Goal: Task Accomplishment & Management: Complete application form

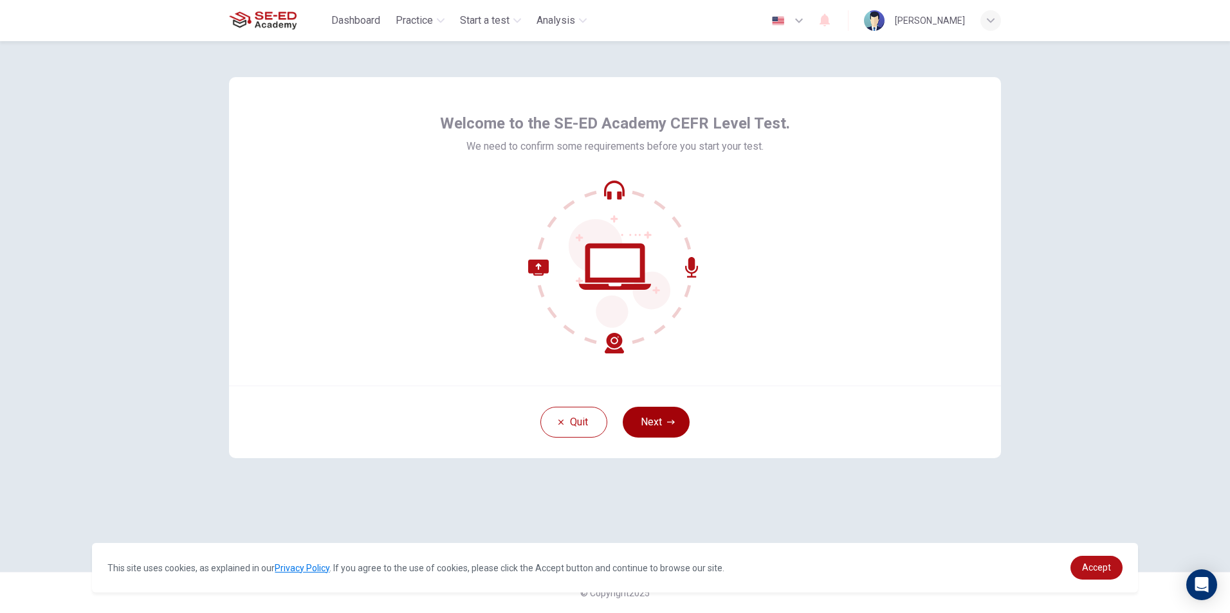
click at [664, 428] on button "Next" at bounding box center [655, 422] width 67 height 31
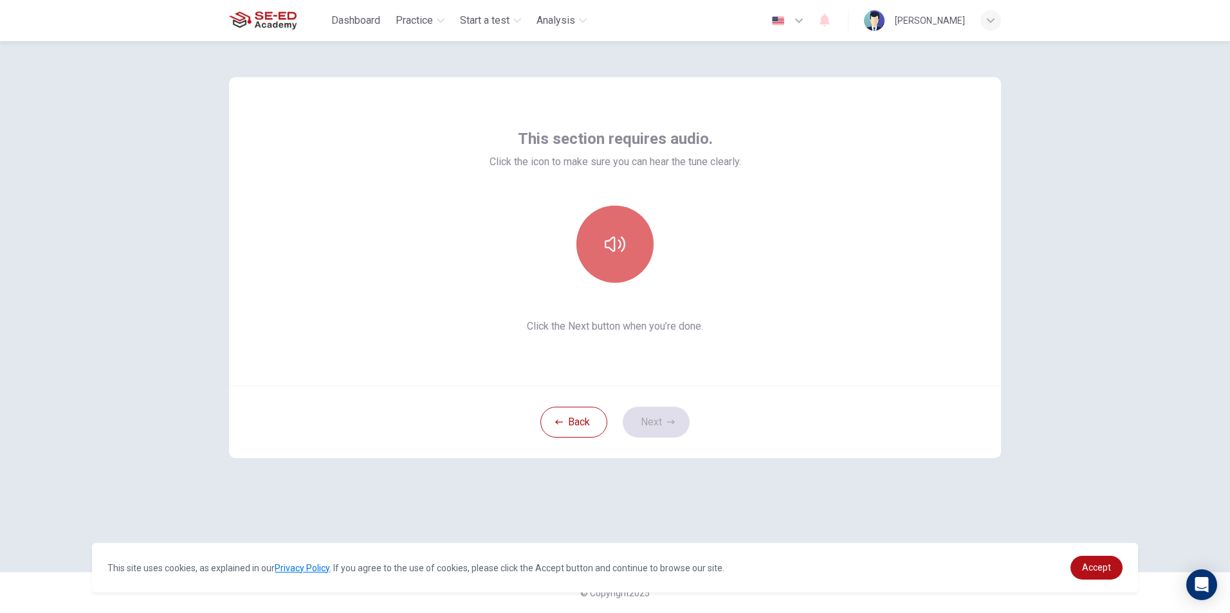
click at [619, 262] on button "button" at bounding box center [614, 244] width 77 height 77
click at [659, 430] on button "Next" at bounding box center [655, 422] width 67 height 31
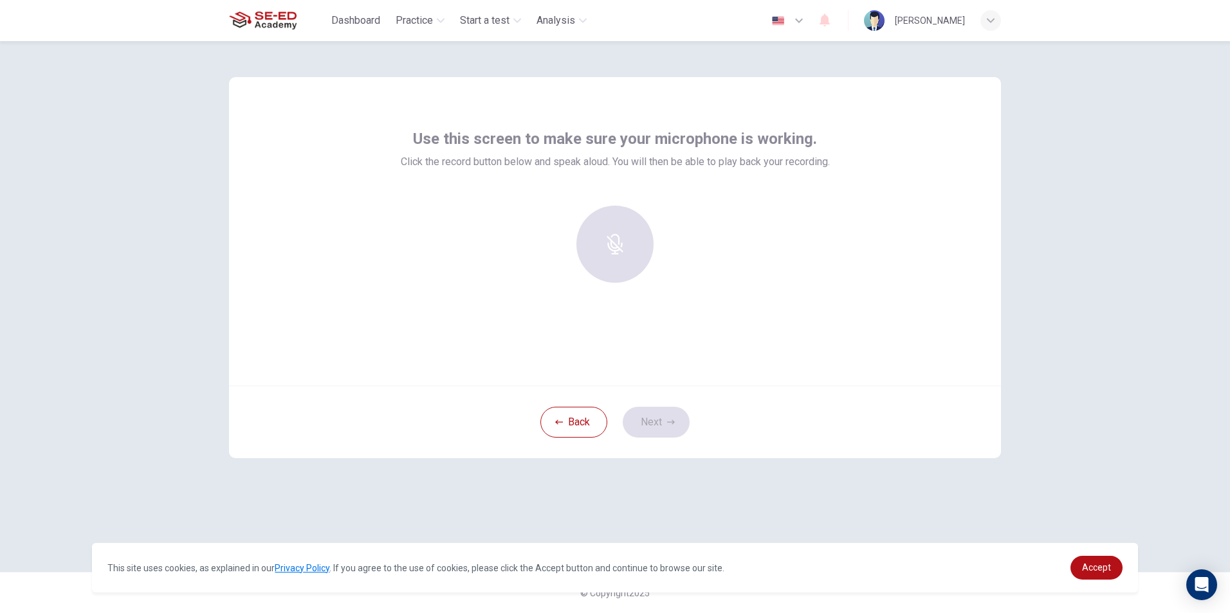
click at [646, 254] on div at bounding box center [614, 244] width 139 height 77
click at [626, 251] on div at bounding box center [614, 244] width 139 height 77
click at [594, 247] on div at bounding box center [614, 244] width 139 height 77
click at [613, 242] on div at bounding box center [614, 244] width 139 height 77
click at [606, 248] on h6 "Record" at bounding box center [615, 255] width 29 height 15
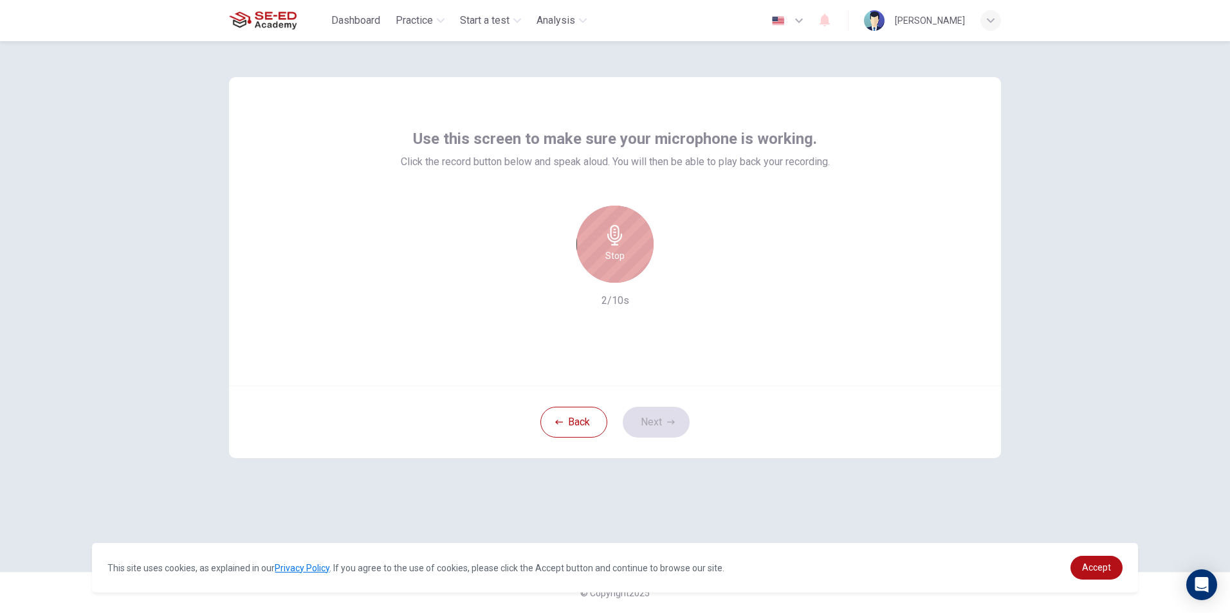
click at [611, 248] on h6 "Stop" at bounding box center [614, 255] width 19 height 15
click at [681, 273] on div "button" at bounding box center [674, 272] width 21 height 21
click at [560, 276] on icon "button" at bounding box center [556, 273] width 12 height 12
click at [615, 248] on div "Record" at bounding box center [614, 244] width 77 height 77
click at [617, 239] on icon "button" at bounding box center [614, 235] width 15 height 21
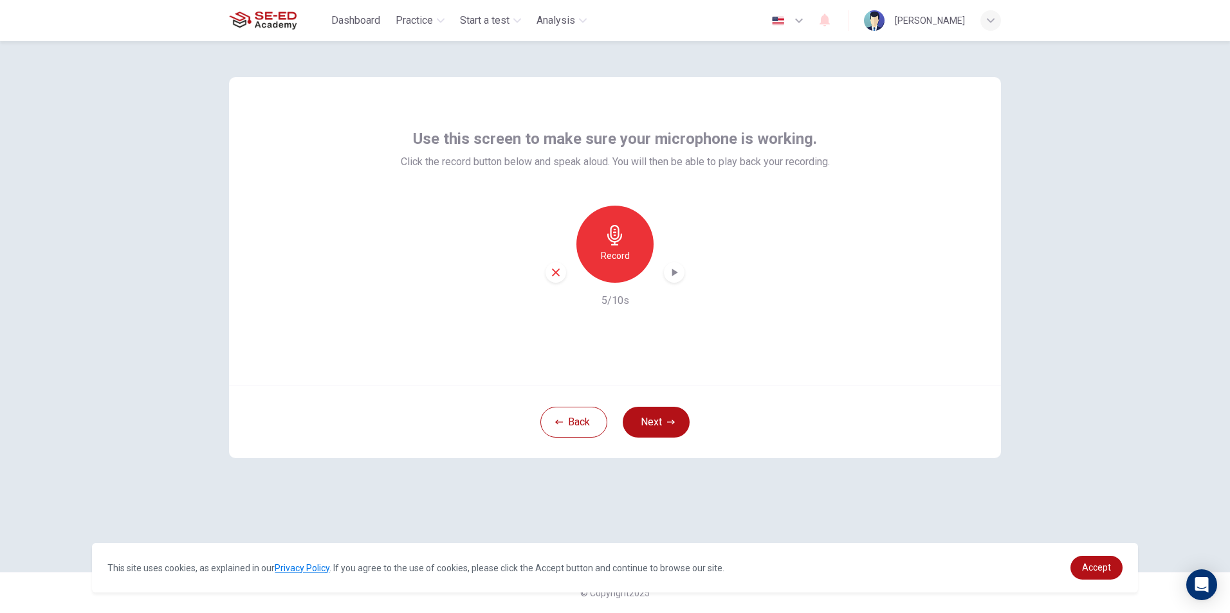
click at [671, 274] on icon "button" at bounding box center [674, 272] width 13 height 13
click at [649, 424] on button "Next" at bounding box center [655, 422] width 67 height 31
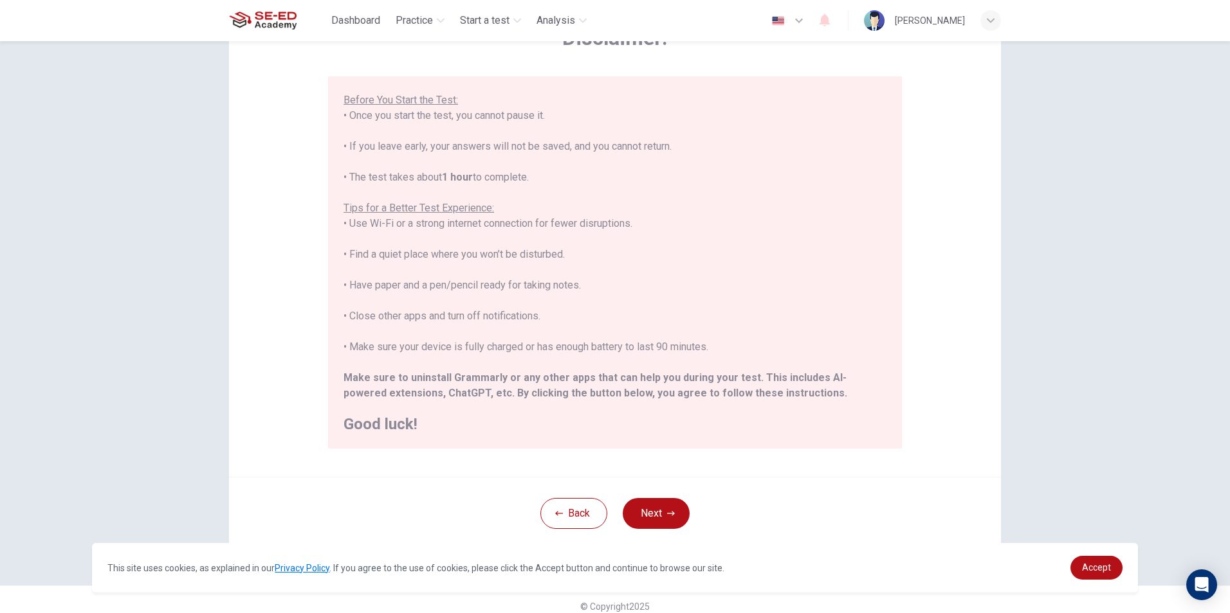
scroll to position [102, 0]
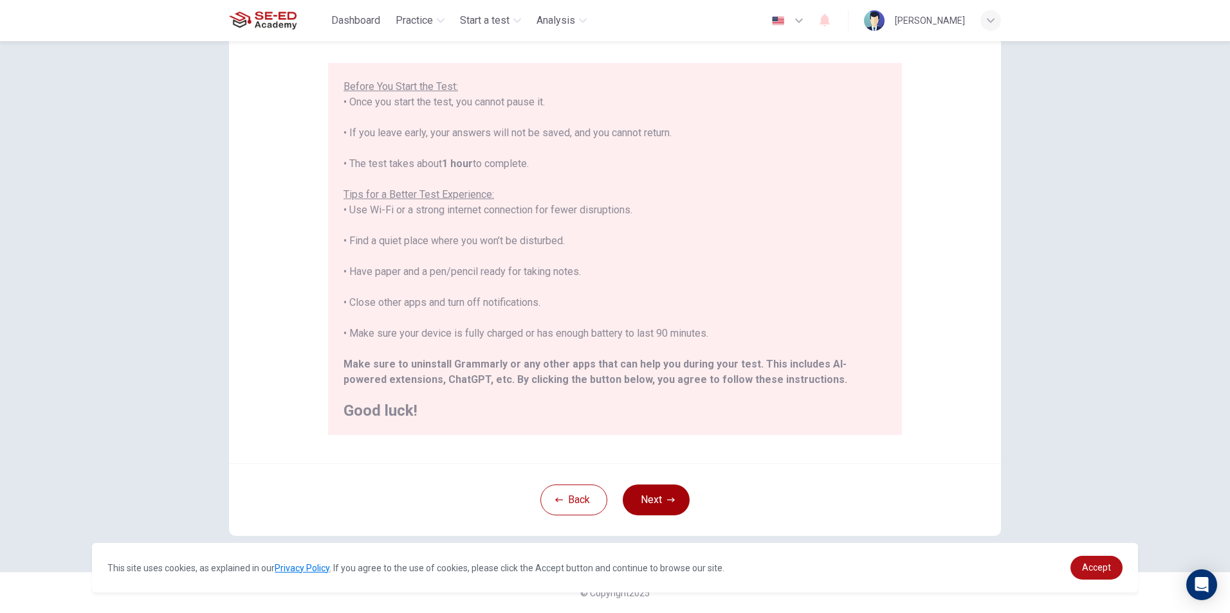
click at [653, 492] on button "Next" at bounding box center [655, 500] width 67 height 31
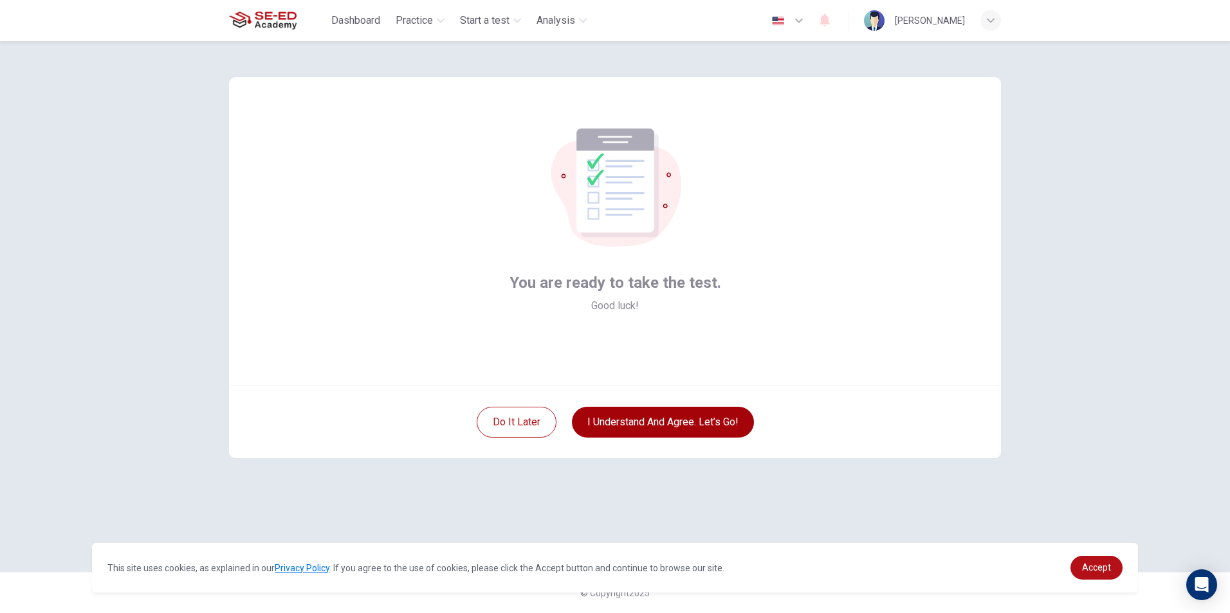
scroll to position [0, 0]
click at [700, 427] on button "I understand and agree. Let’s go!" at bounding box center [663, 422] width 182 height 31
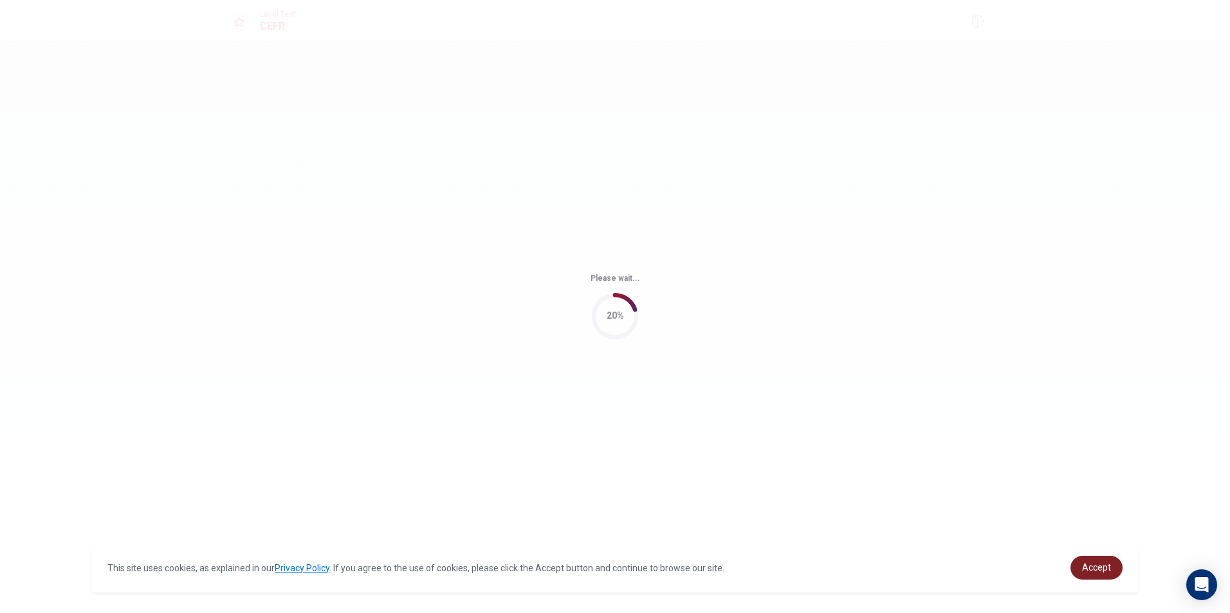
click at [1108, 561] on link "Accept" at bounding box center [1096, 568] width 52 height 24
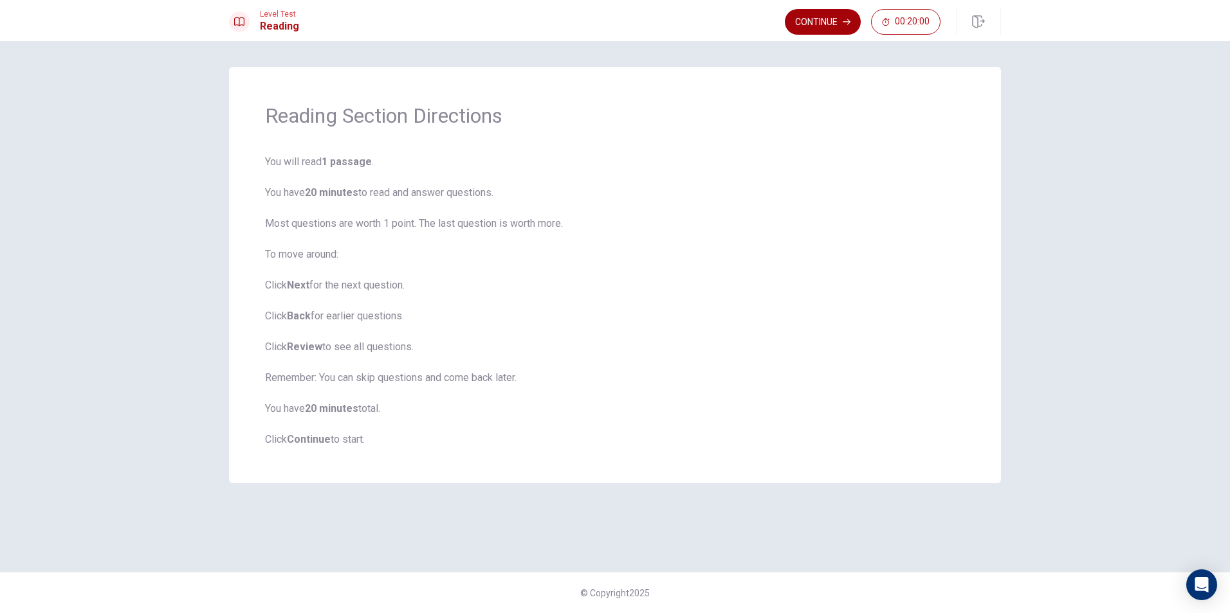
click at [829, 25] on button "Continue" at bounding box center [823, 22] width 76 height 26
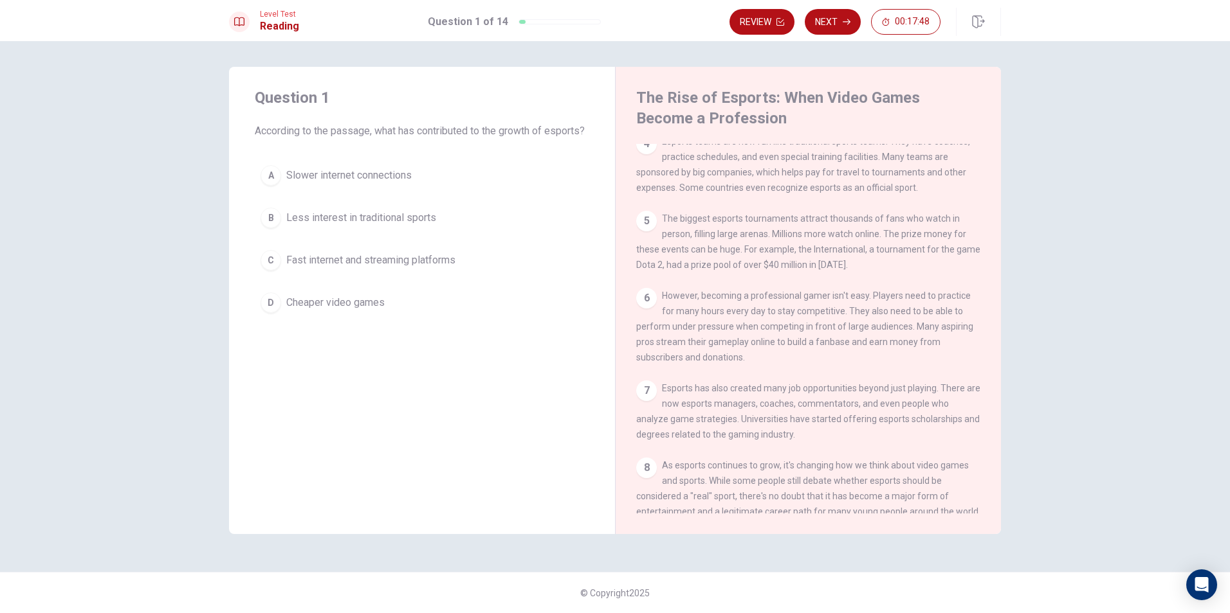
scroll to position [300, 0]
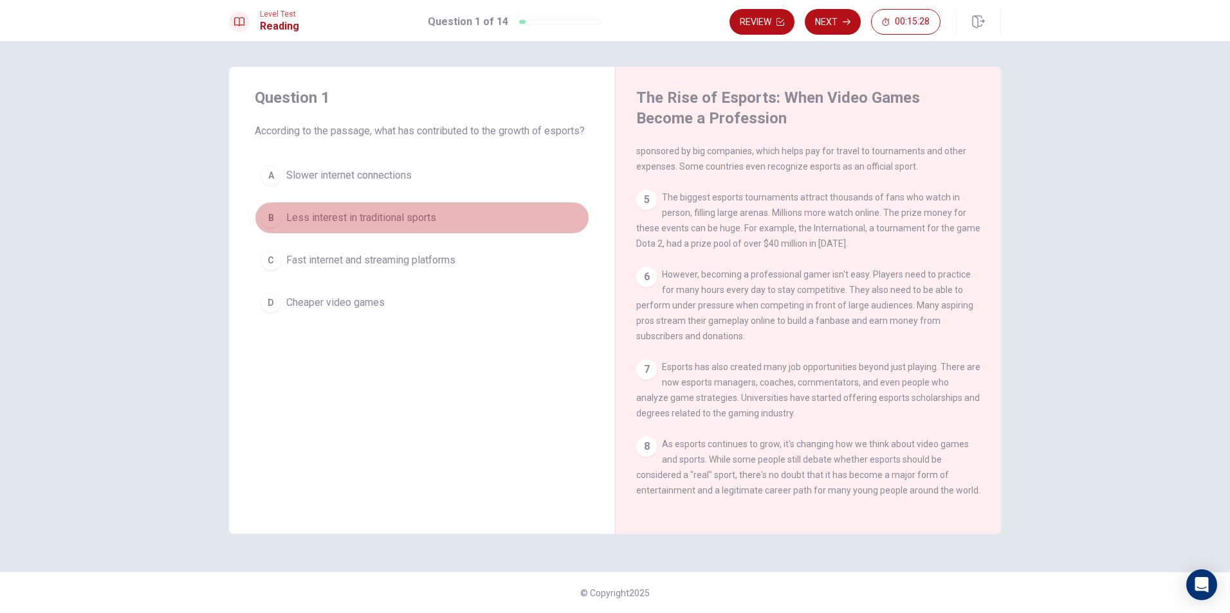
click at [278, 228] on div "B" at bounding box center [270, 218] width 21 height 21
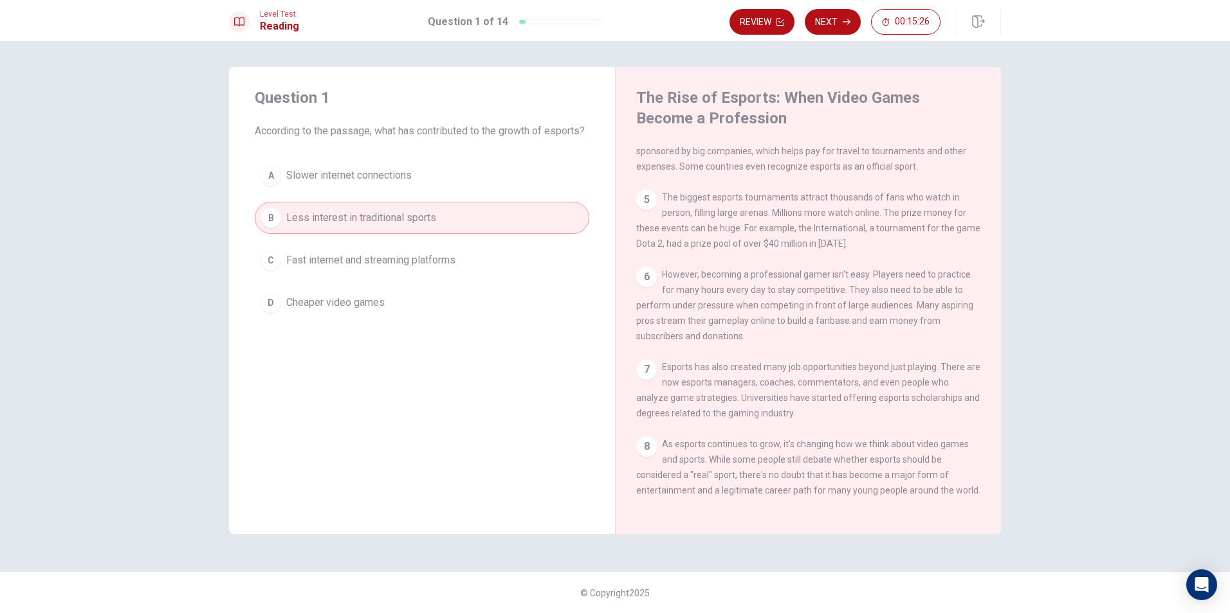
click at [270, 228] on div "B" at bounding box center [270, 218] width 21 height 21
click at [828, 28] on button "Next" at bounding box center [832, 22] width 56 height 26
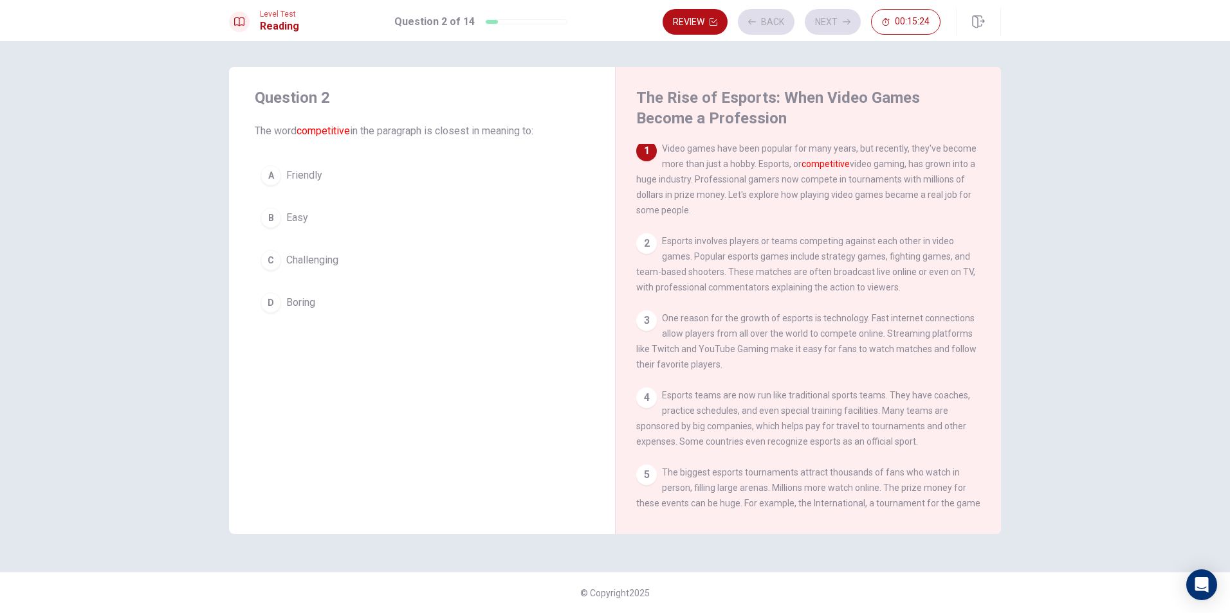
scroll to position [0, 0]
click at [271, 255] on div "C" at bounding box center [270, 260] width 21 height 21
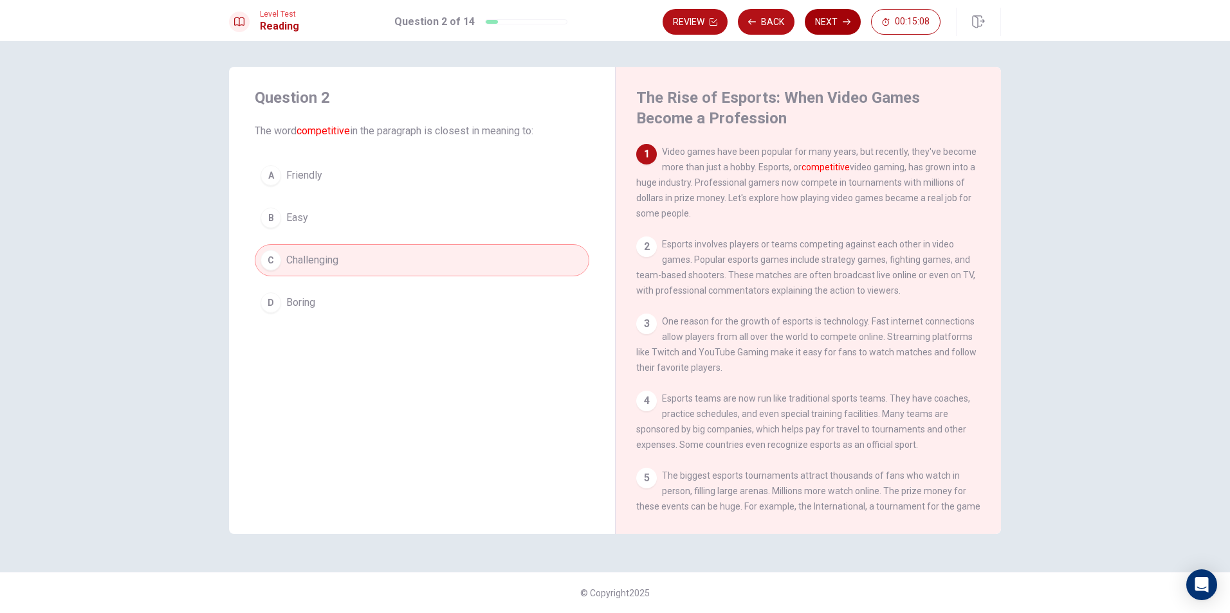
click at [837, 17] on button "Next" at bounding box center [832, 22] width 56 height 26
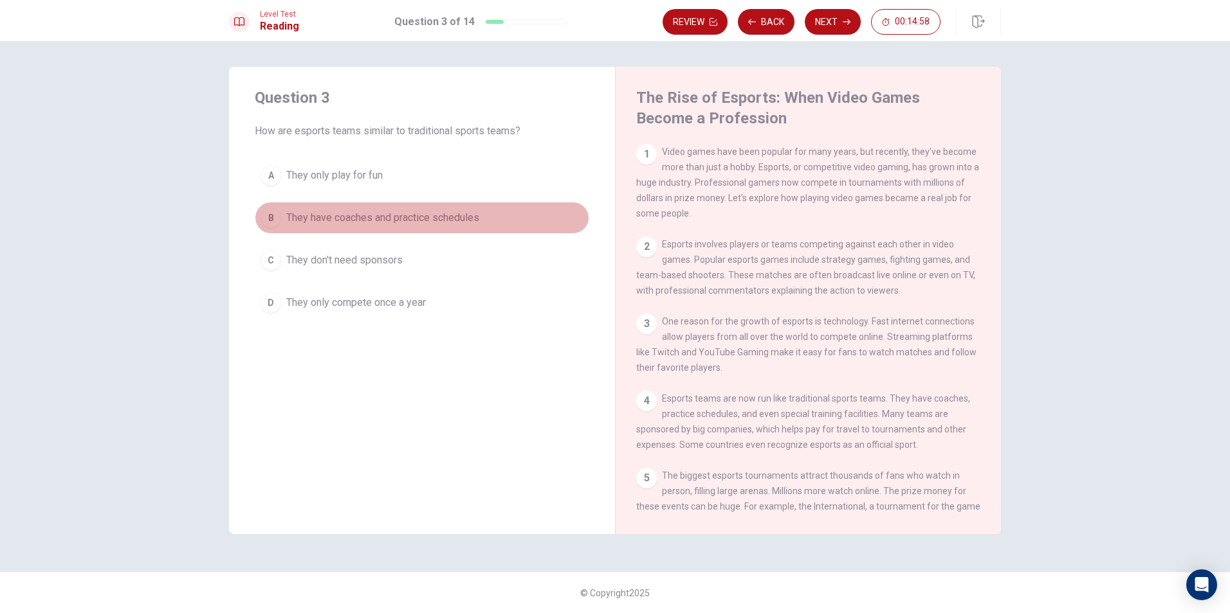
click at [273, 219] on div "B" at bounding box center [270, 218] width 21 height 21
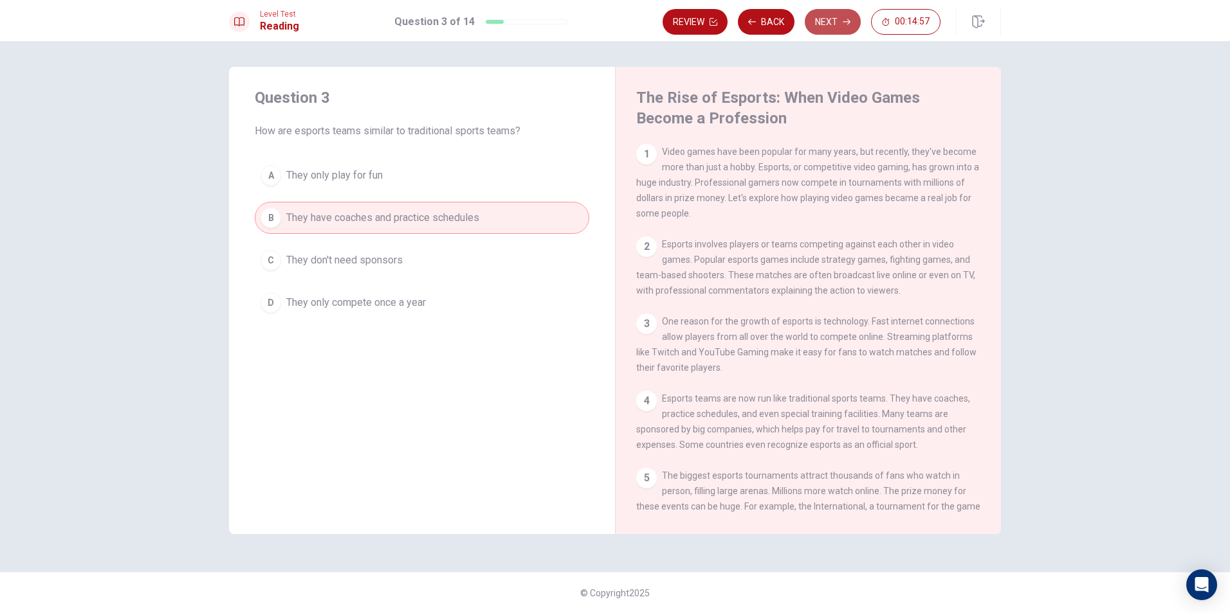
click at [853, 19] on button "Next" at bounding box center [832, 22] width 56 height 26
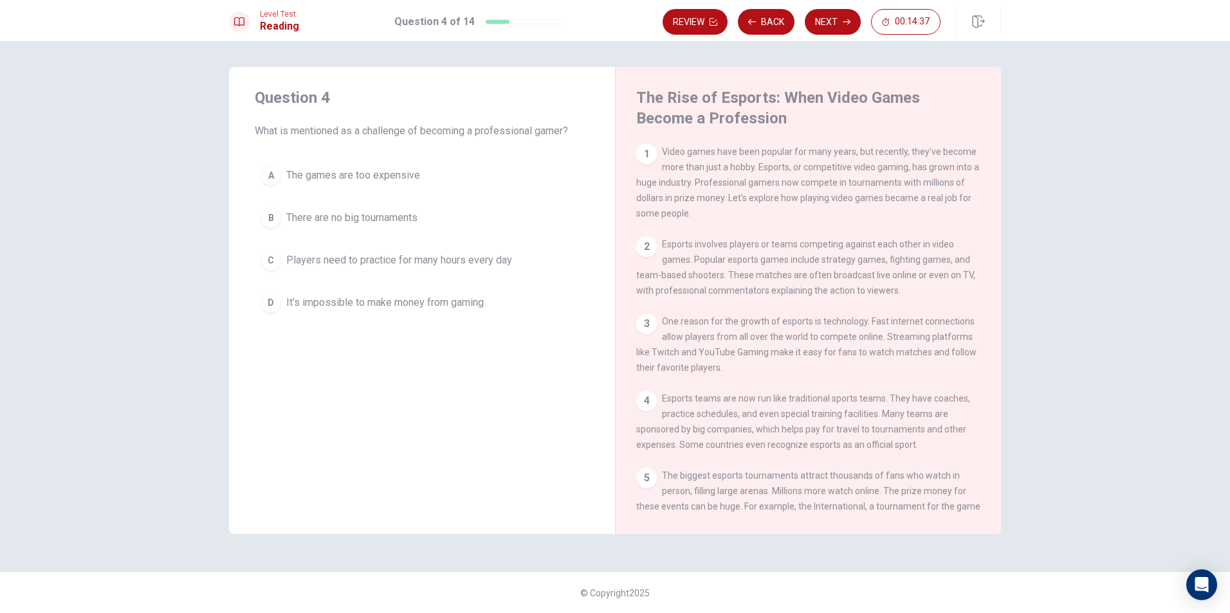
click at [269, 257] on div "C" at bounding box center [270, 260] width 21 height 21
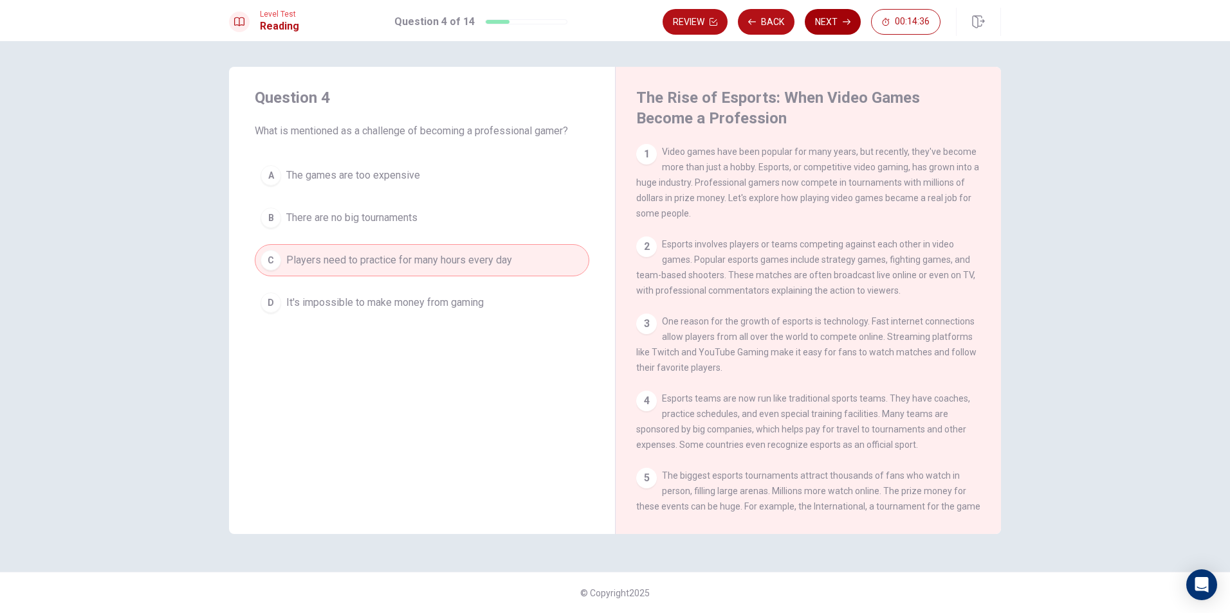
click at [853, 20] on button "Next" at bounding box center [832, 22] width 56 height 26
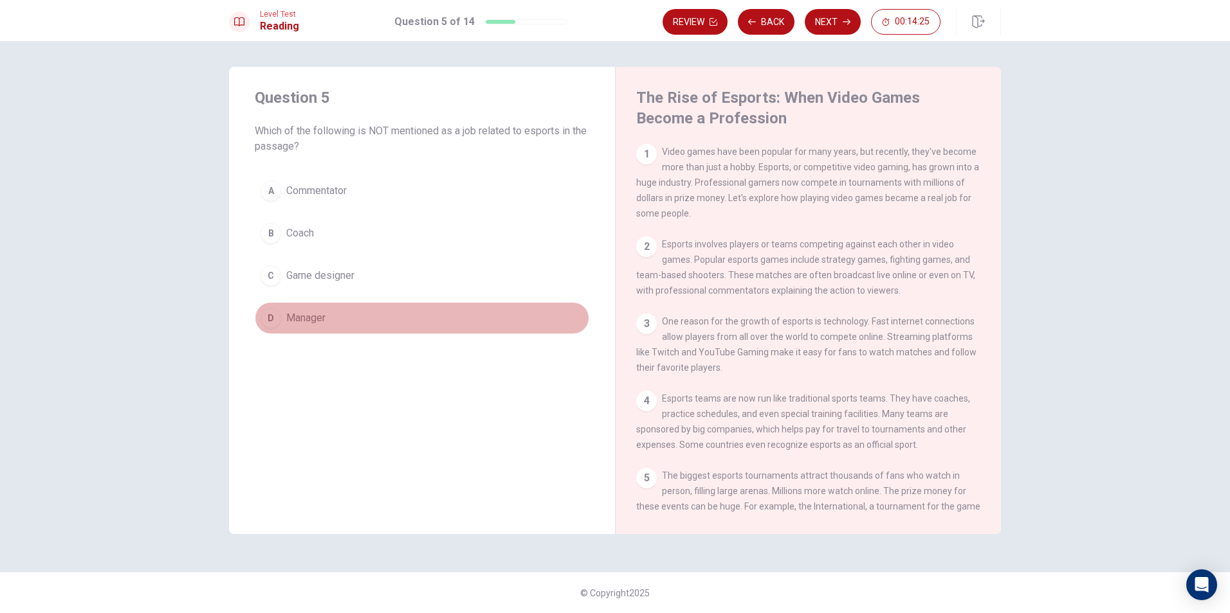
click at [276, 322] on div "D" at bounding box center [270, 318] width 21 height 21
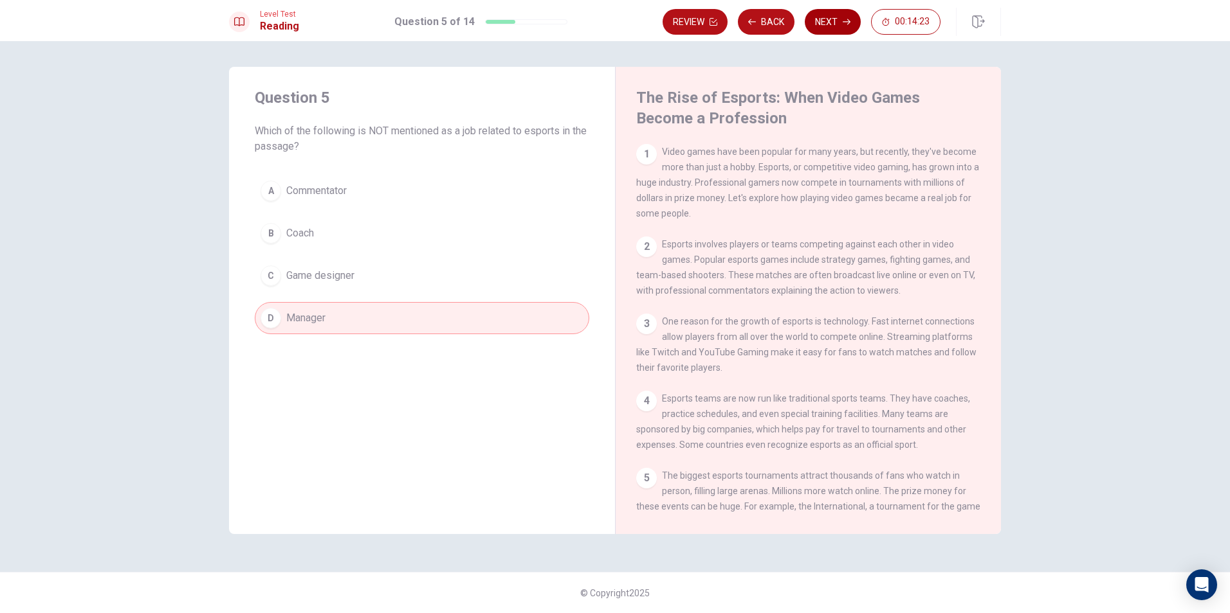
click at [848, 23] on icon "button" at bounding box center [846, 22] width 8 height 8
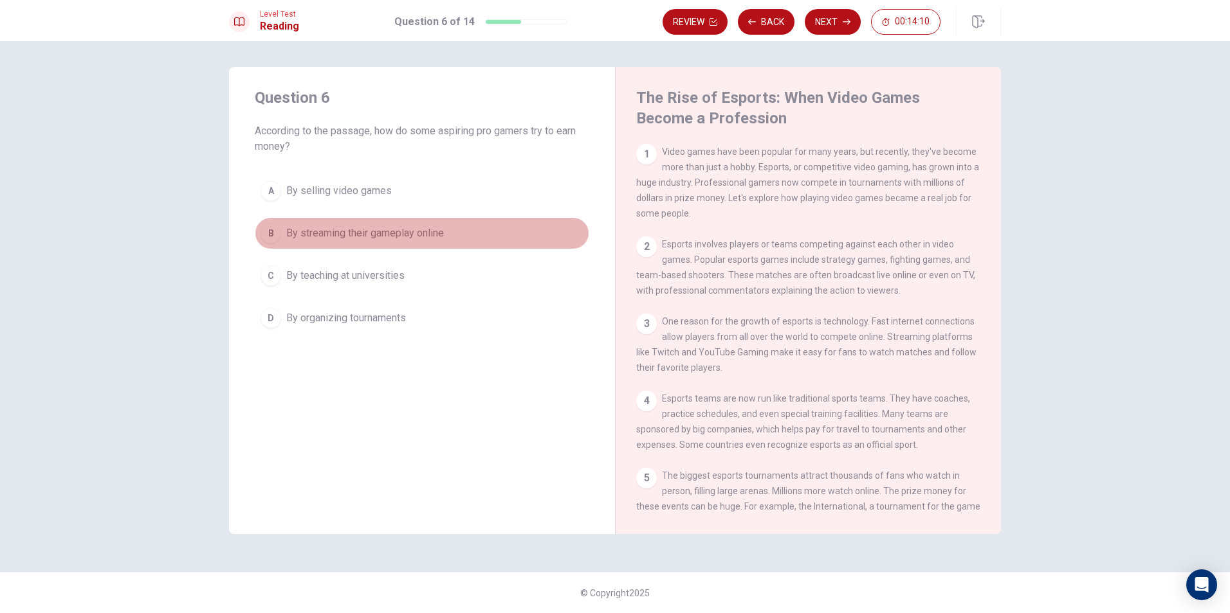
click at [273, 234] on div "B" at bounding box center [270, 233] width 21 height 21
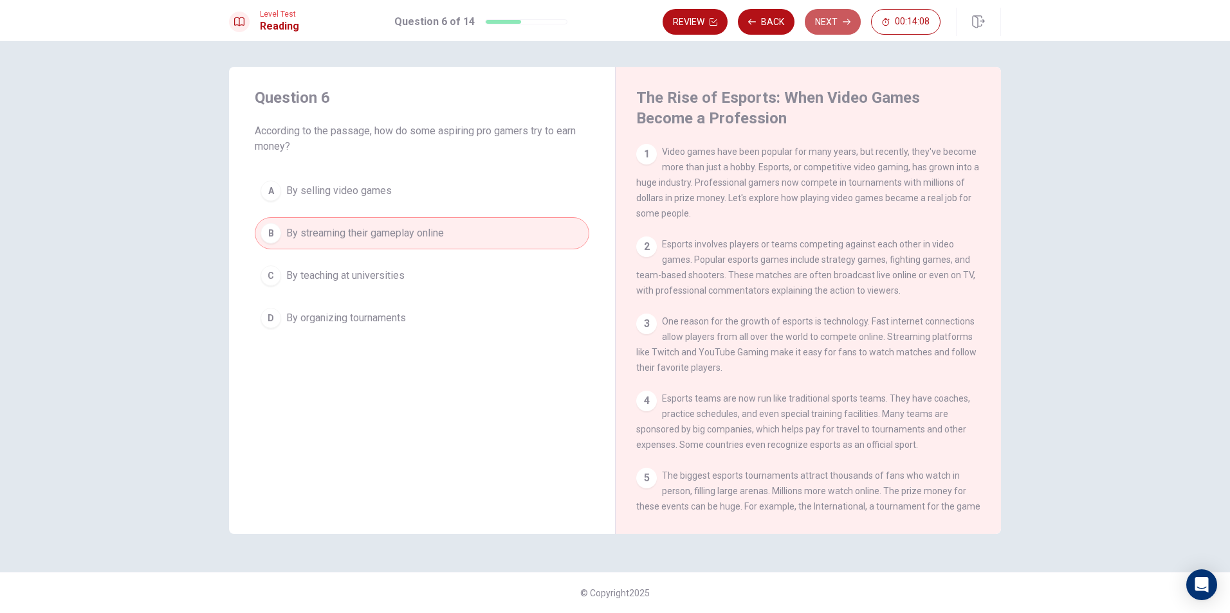
click at [818, 24] on button "Next" at bounding box center [832, 22] width 56 height 26
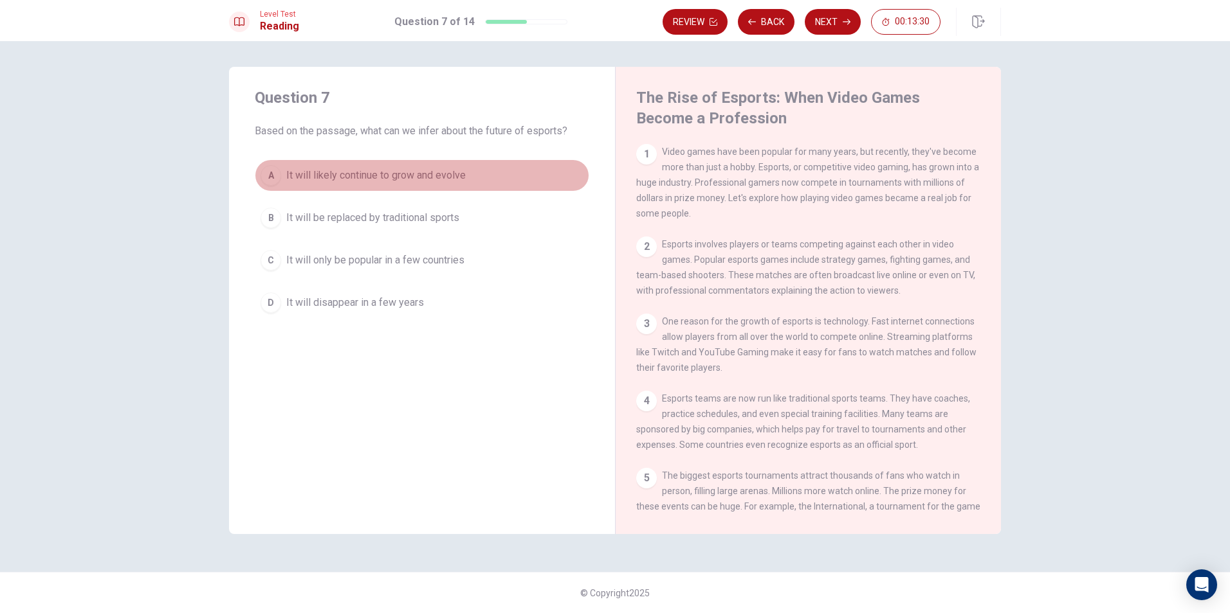
click at [262, 176] on div "A" at bounding box center [270, 175] width 21 height 21
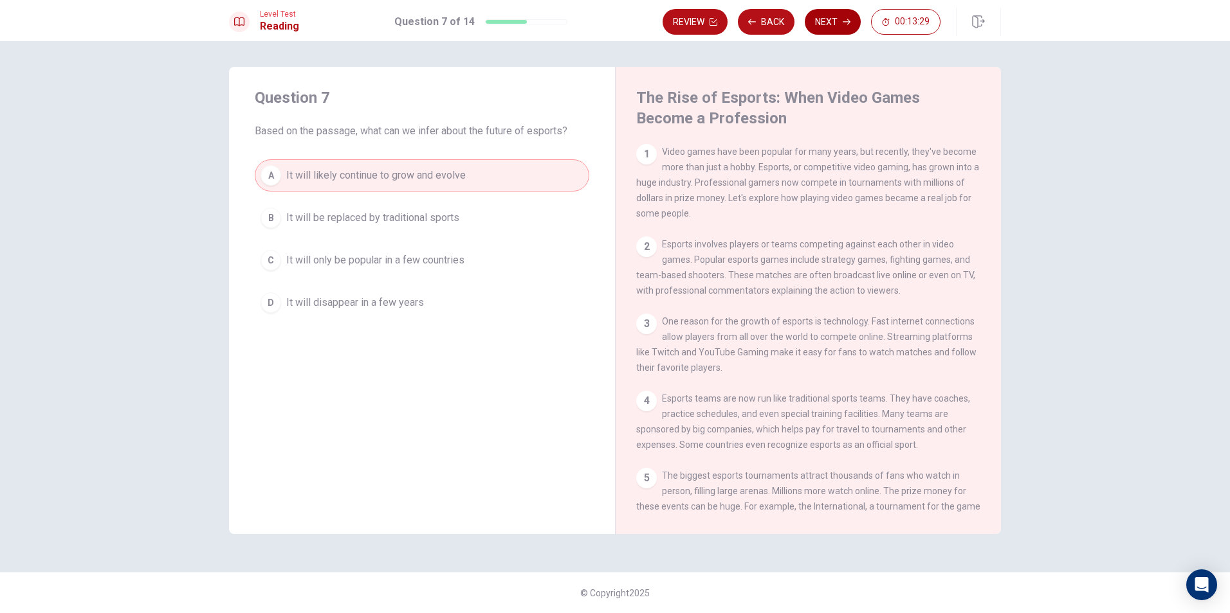
click at [836, 23] on button "Next" at bounding box center [832, 22] width 56 height 26
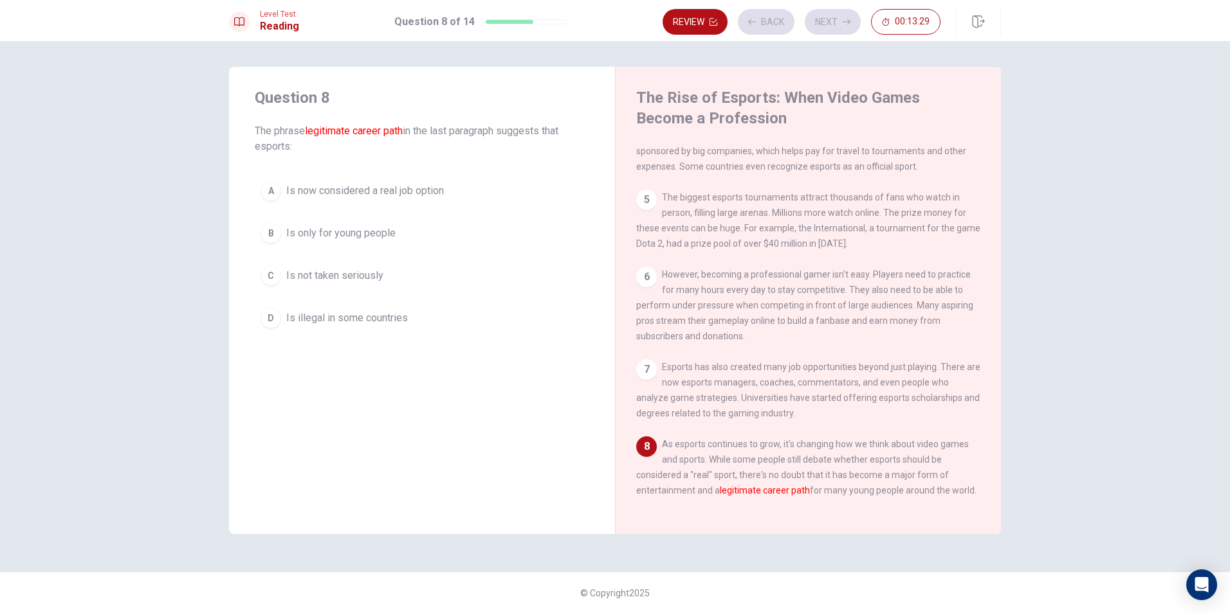
scroll to position [300, 0]
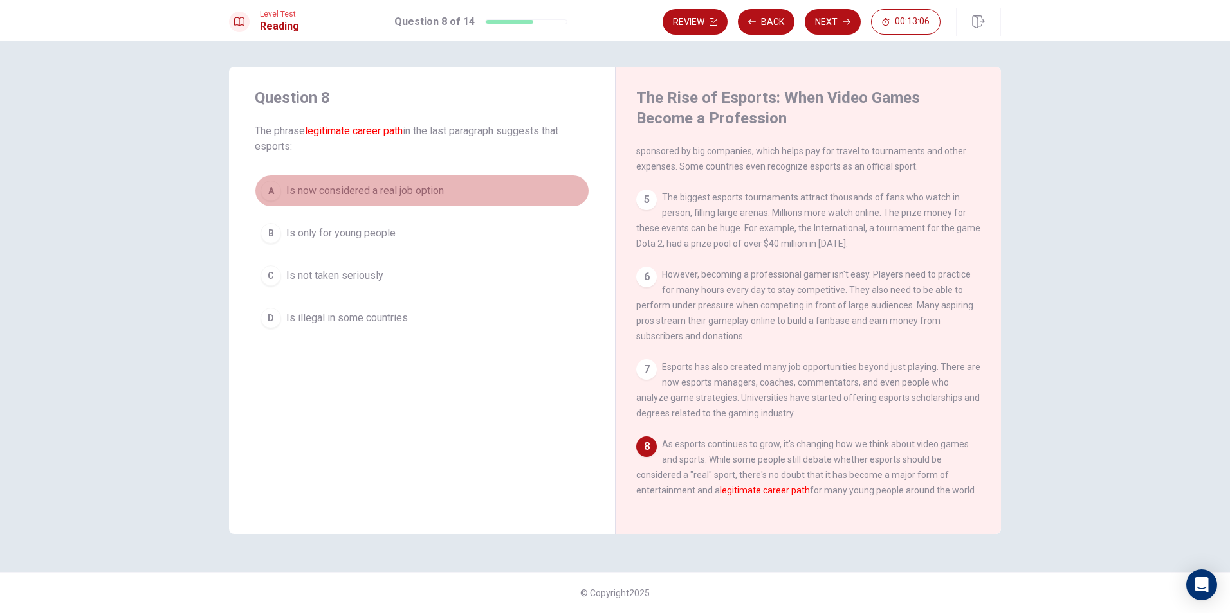
click at [278, 198] on div "A" at bounding box center [270, 191] width 21 height 21
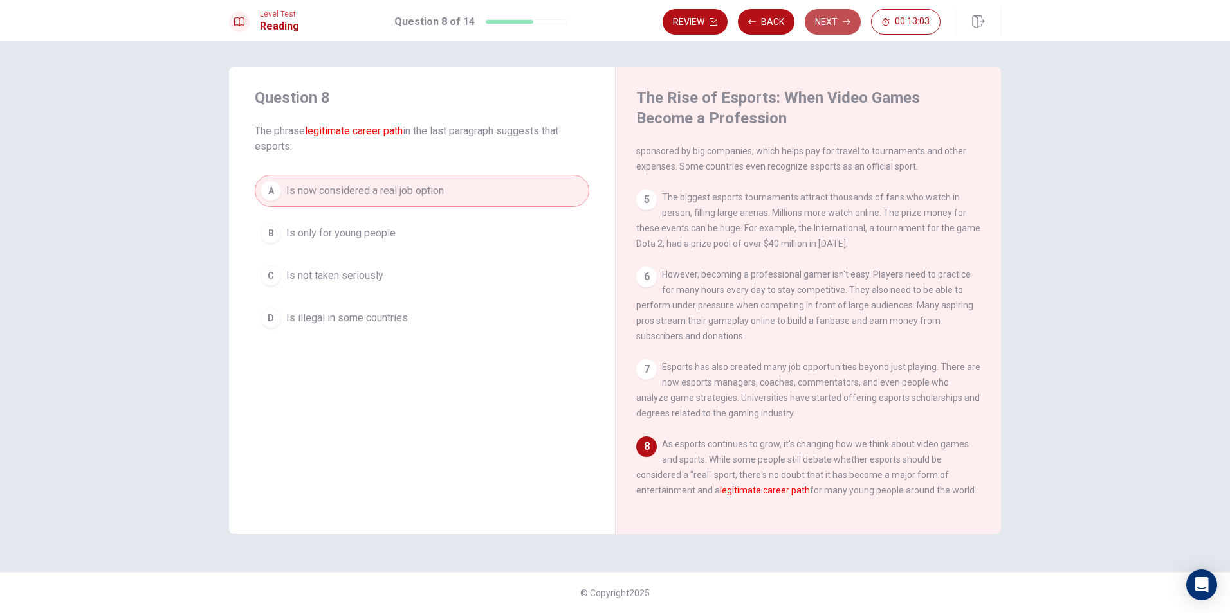
click at [831, 23] on button "Next" at bounding box center [832, 22] width 56 height 26
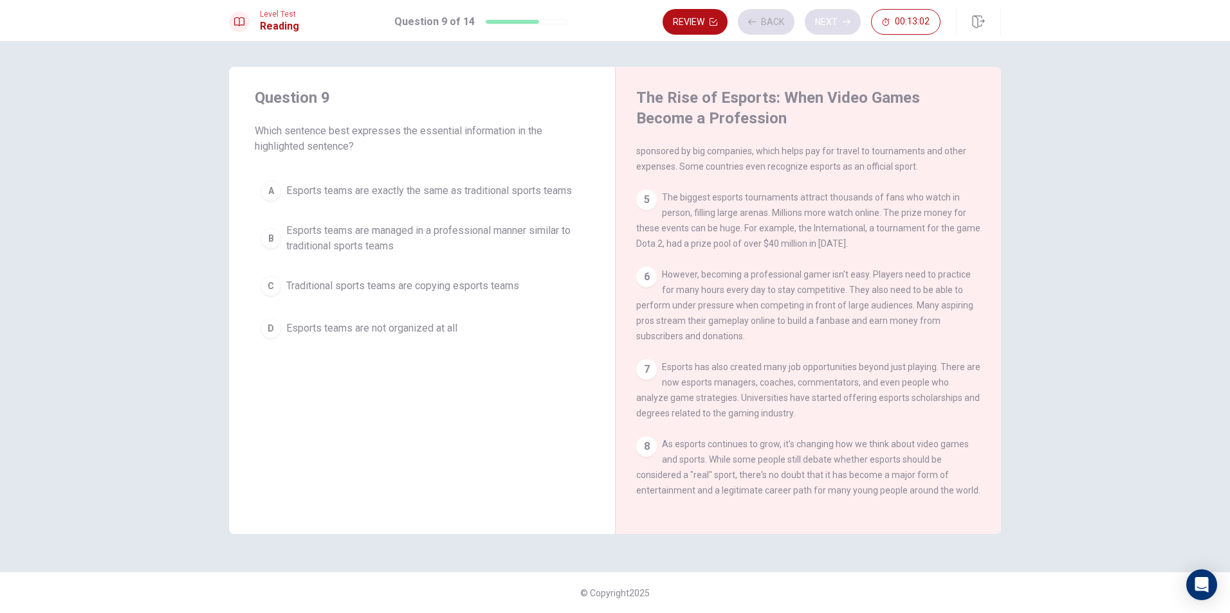
scroll to position [255, 0]
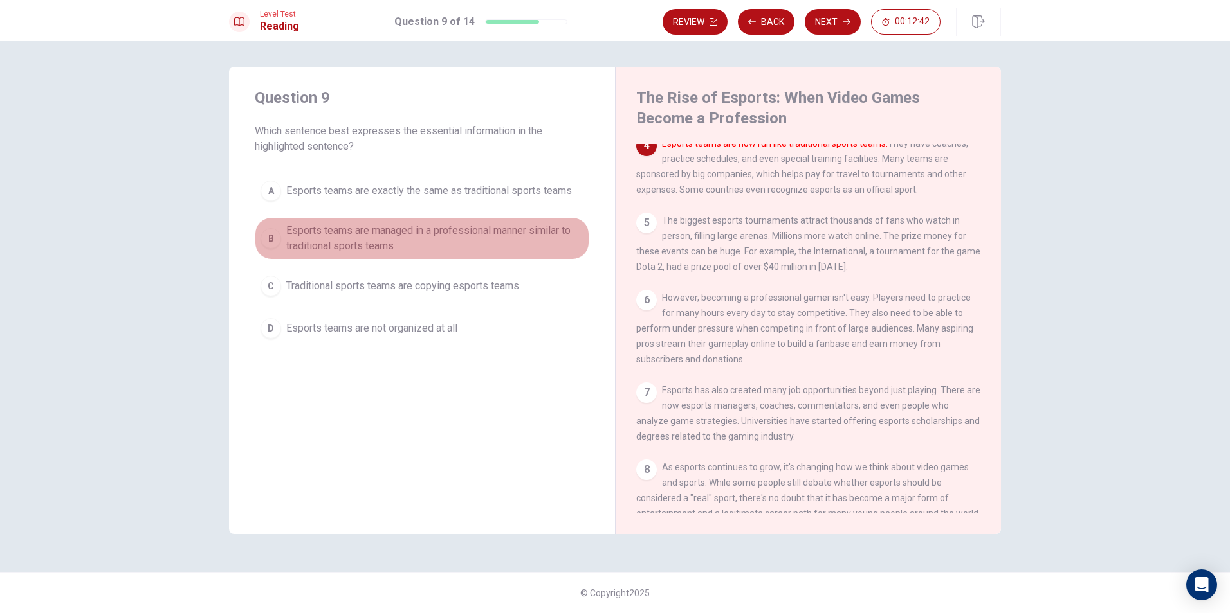
click at [273, 239] on div "B" at bounding box center [270, 238] width 21 height 21
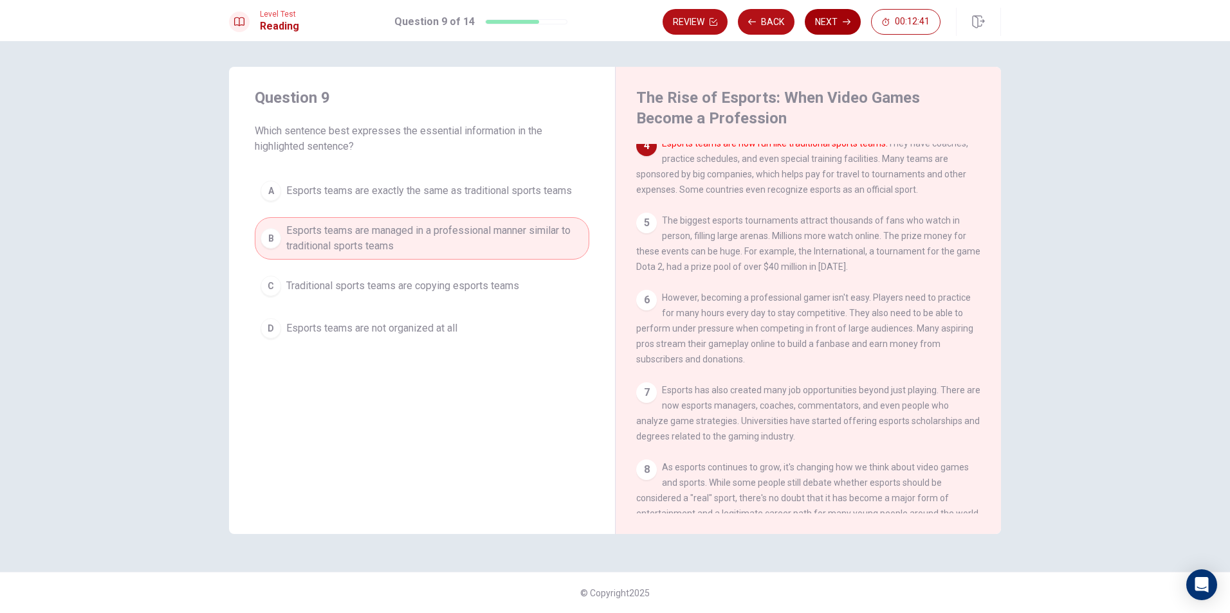
click at [832, 28] on button "Next" at bounding box center [832, 22] width 56 height 26
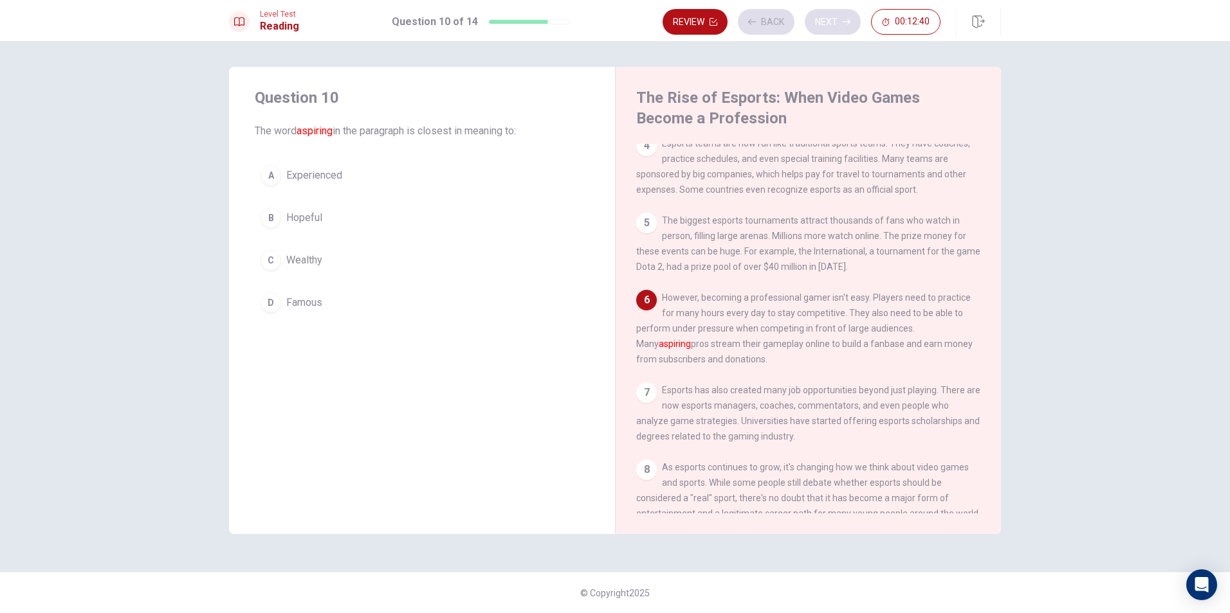
scroll to position [254, 0]
click at [275, 171] on div "A" at bounding box center [270, 175] width 21 height 21
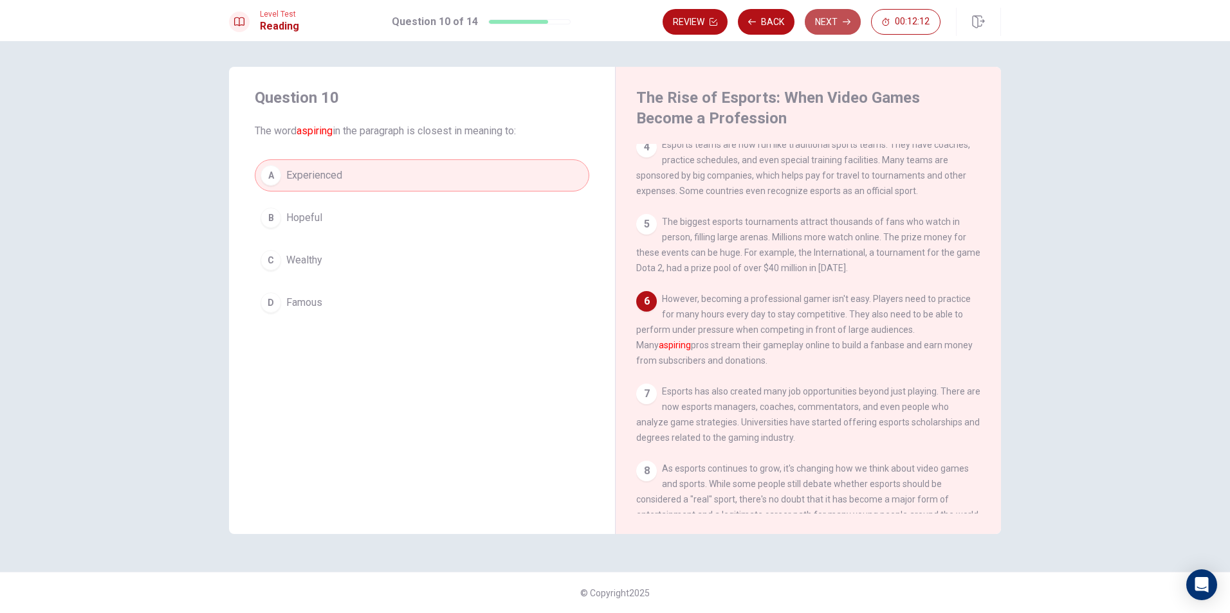
click at [830, 15] on button "Next" at bounding box center [832, 22] width 56 height 26
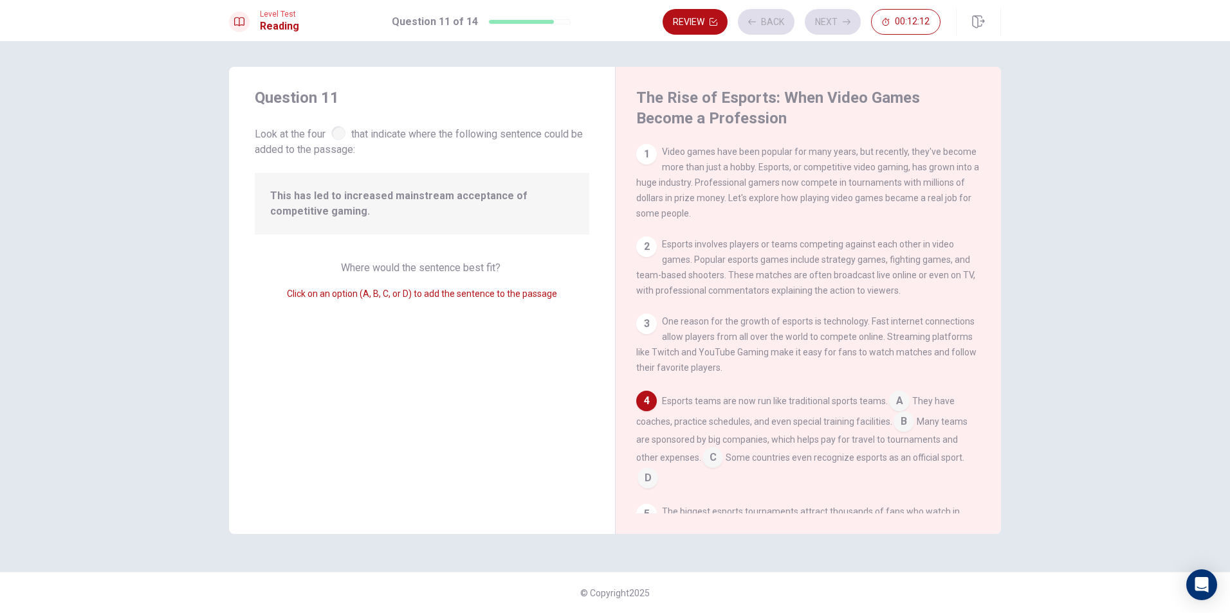
scroll to position [112, 0]
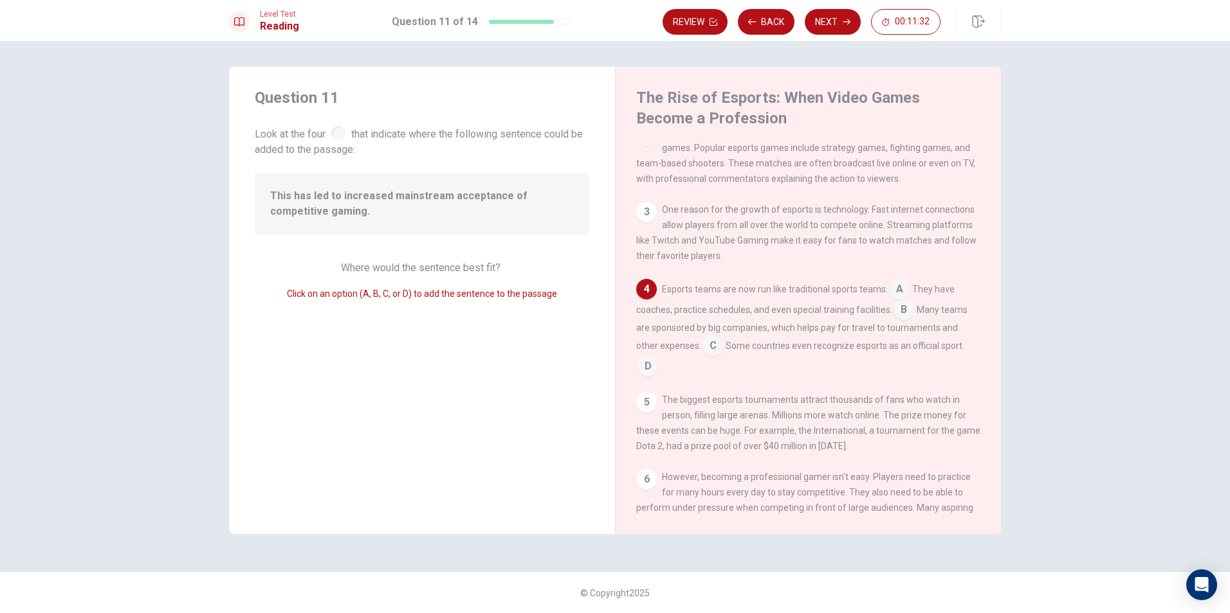
click at [716, 354] on input at bounding box center [712, 347] width 21 height 21
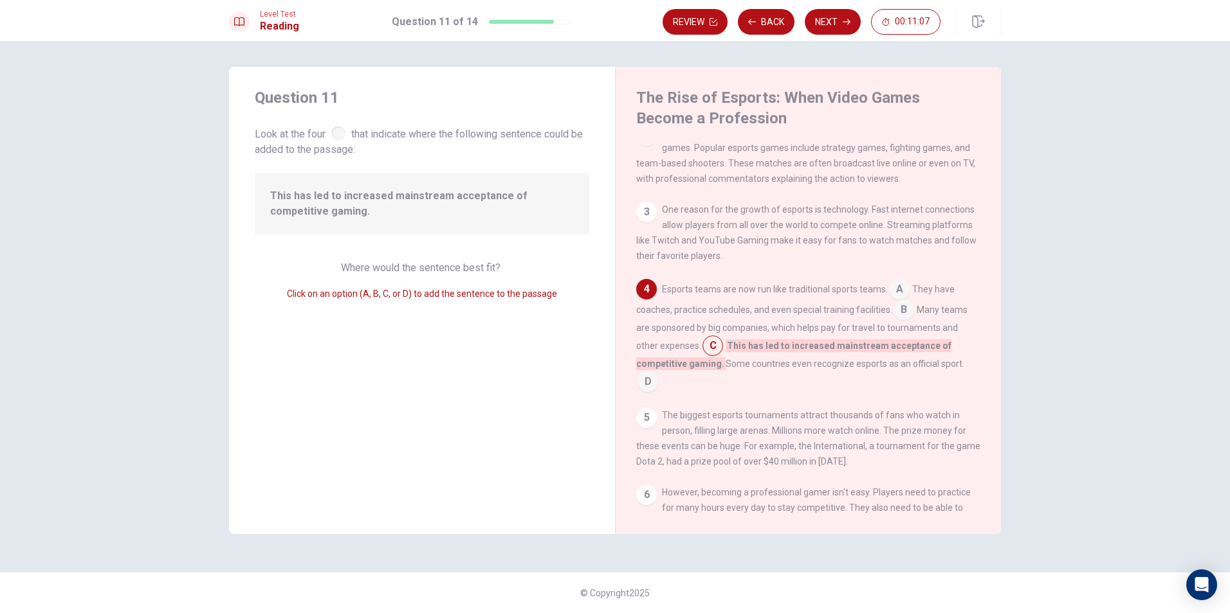
click at [643, 394] on input at bounding box center [647, 383] width 21 height 21
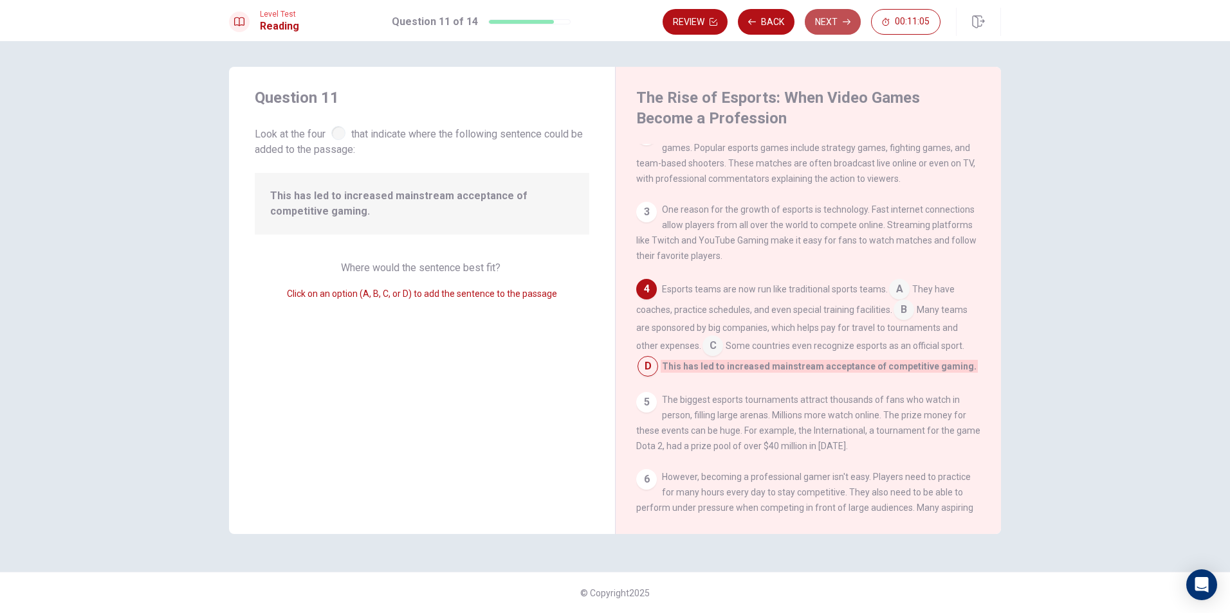
click at [841, 24] on button "Next" at bounding box center [832, 22] width 56 height 26
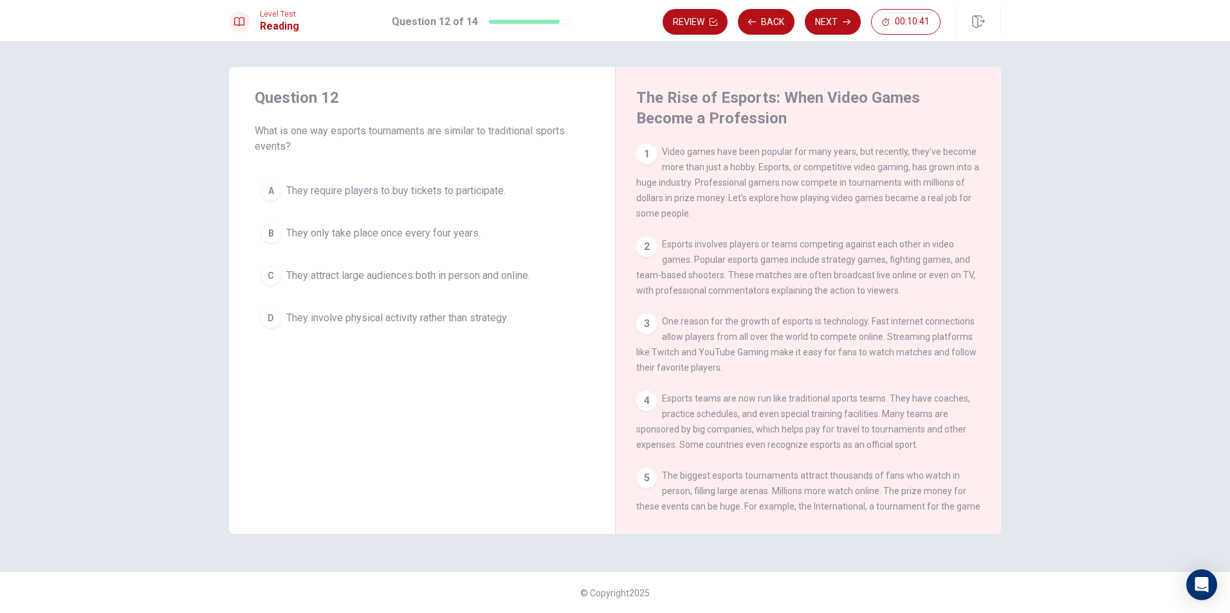
click at [271, 273] on div "C" at bounding box center [270, 276] width 21 height 21
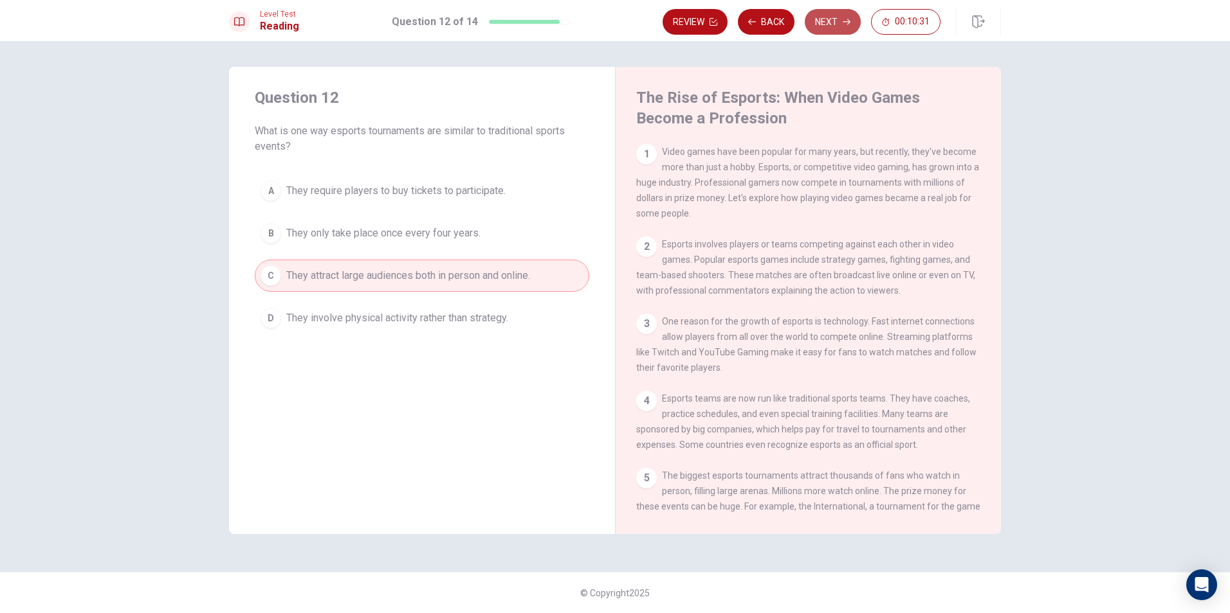
click at [828, 25] on button "Next" at bounding box center [832, 22] width 56 height 26
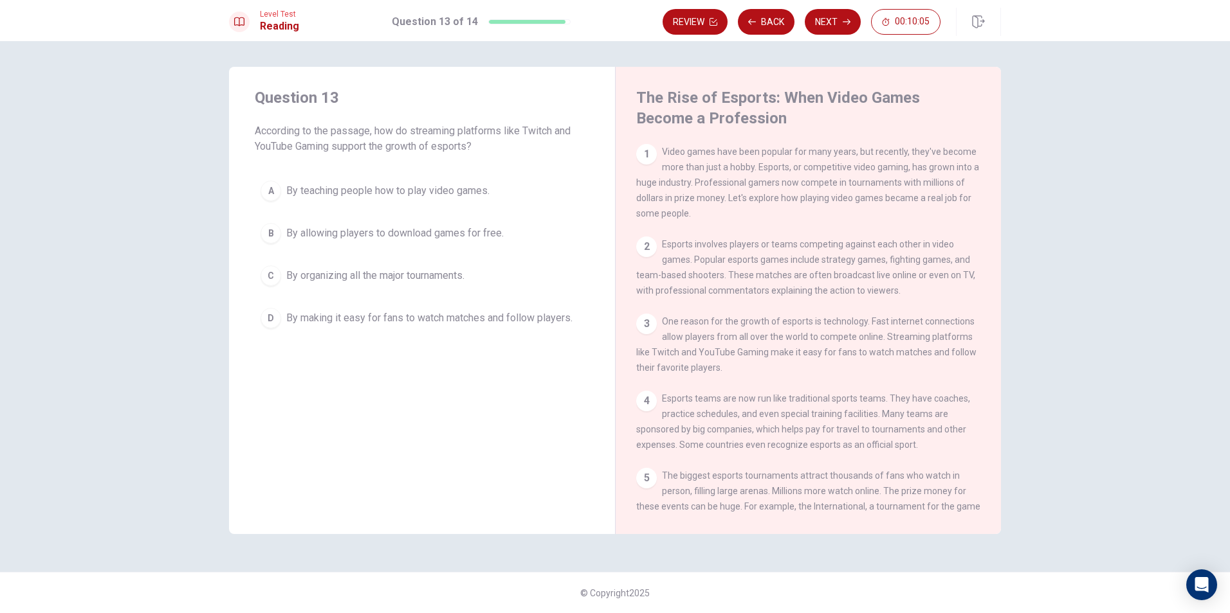
click at [277, 317] on div "D" at bounding box center [270, 318] width 21 height 21
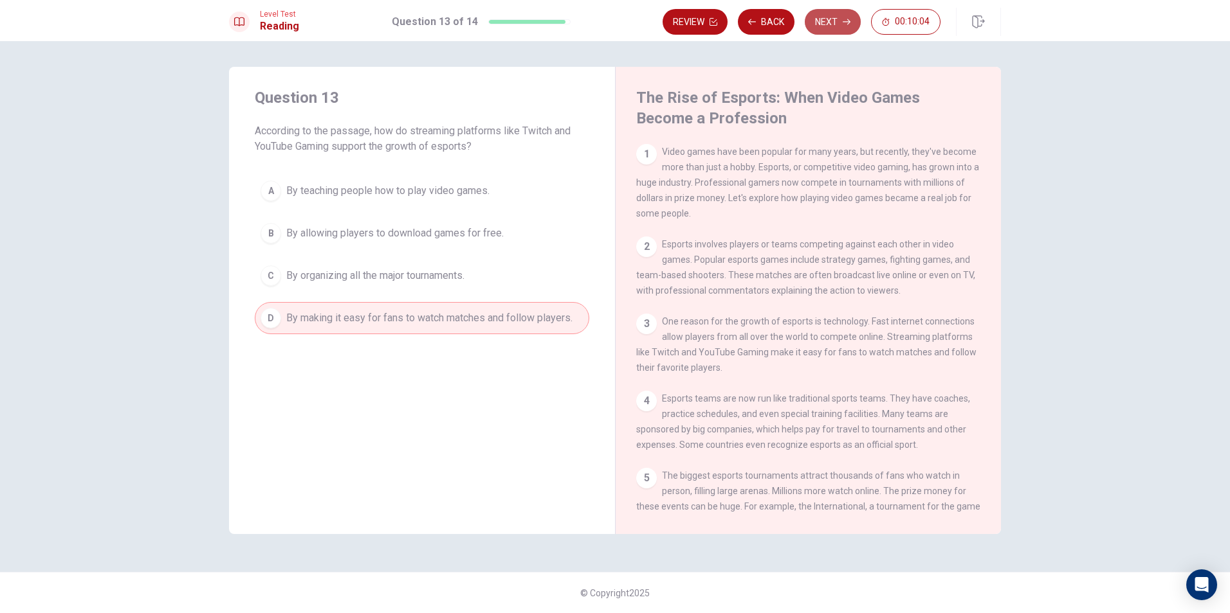
click at [838, 23] on button "Next" at bounding box center [832, 22] width 56 height 26
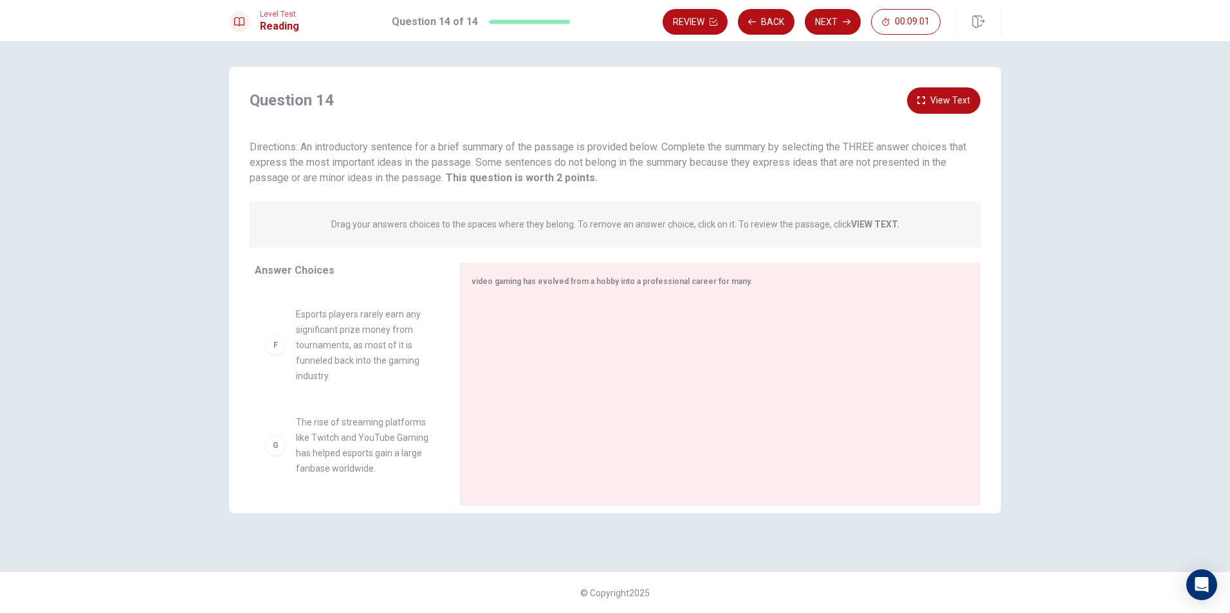
scroll to position [486, 0]
click at [279, 459] on div "G The rise of streaming platforms like Twitch and YouTube Gaming has helped esp…" at bounding box center [347, 446] width 165 height 62
click at [275, 449] on div "G" at bounding box center [275, 445] width 21 height 21
click at [276, 348] on div "F" at bounding box center [275, 345] width 21 height 21
click at [369, 352] on span "Esports players rarely earn any significant prize money from tournaments, as mo…" at bounding box center [363, 345] width 134 height 77
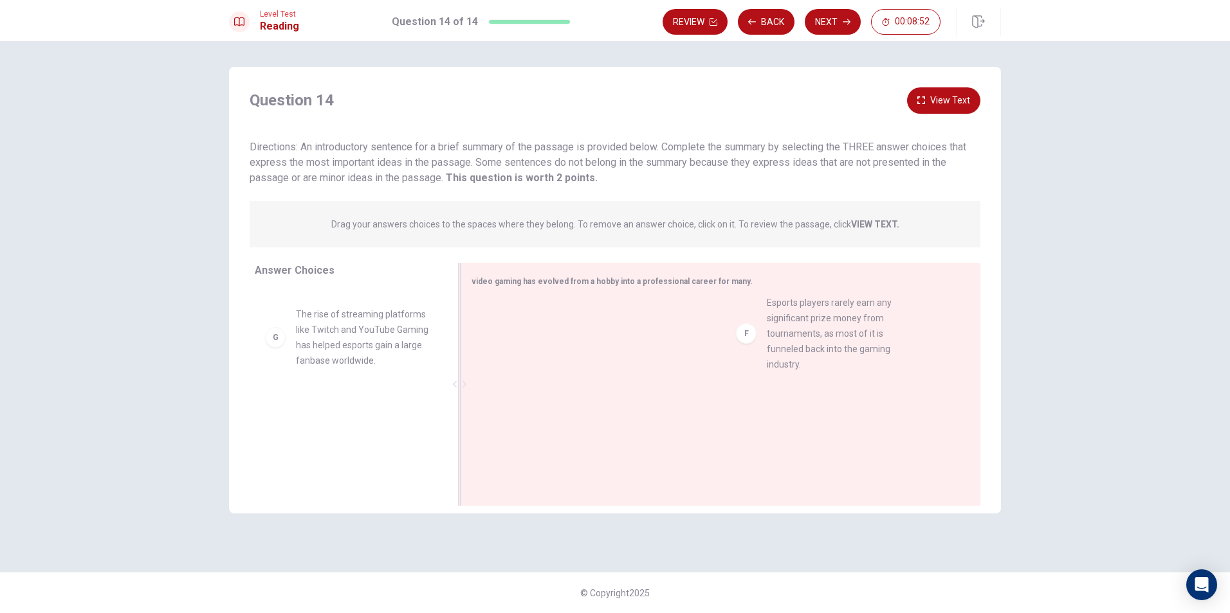
drag, startPoint x: 359, startPoint y: 351, endPoint x: 829, endPoint y: 340, distance: 470.2
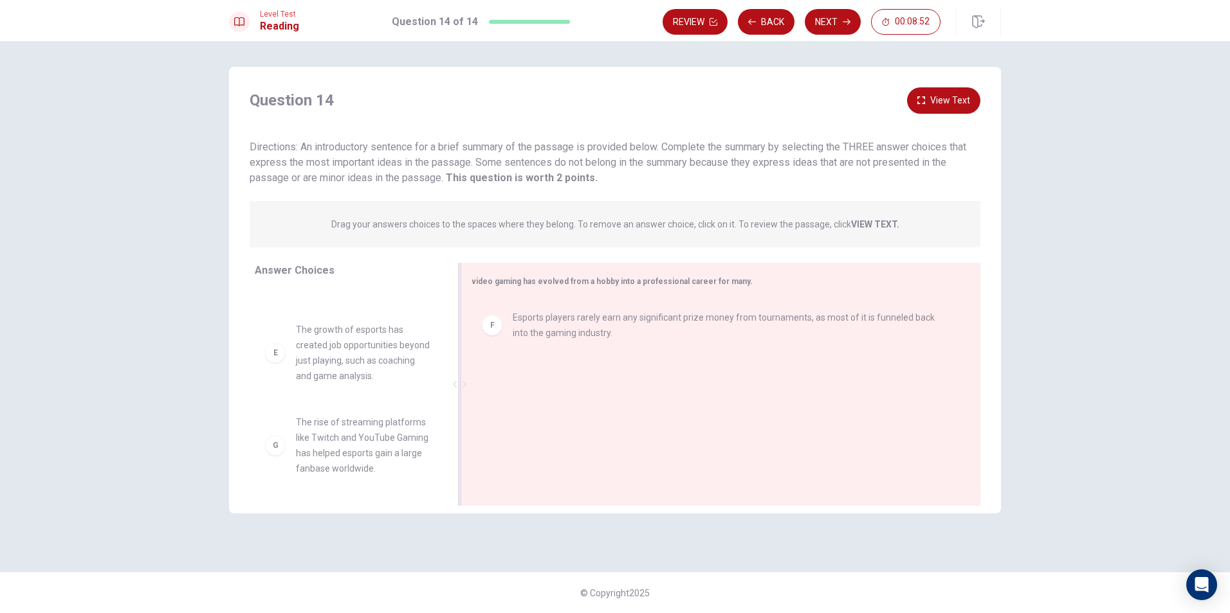
scroll to position [378, 0]
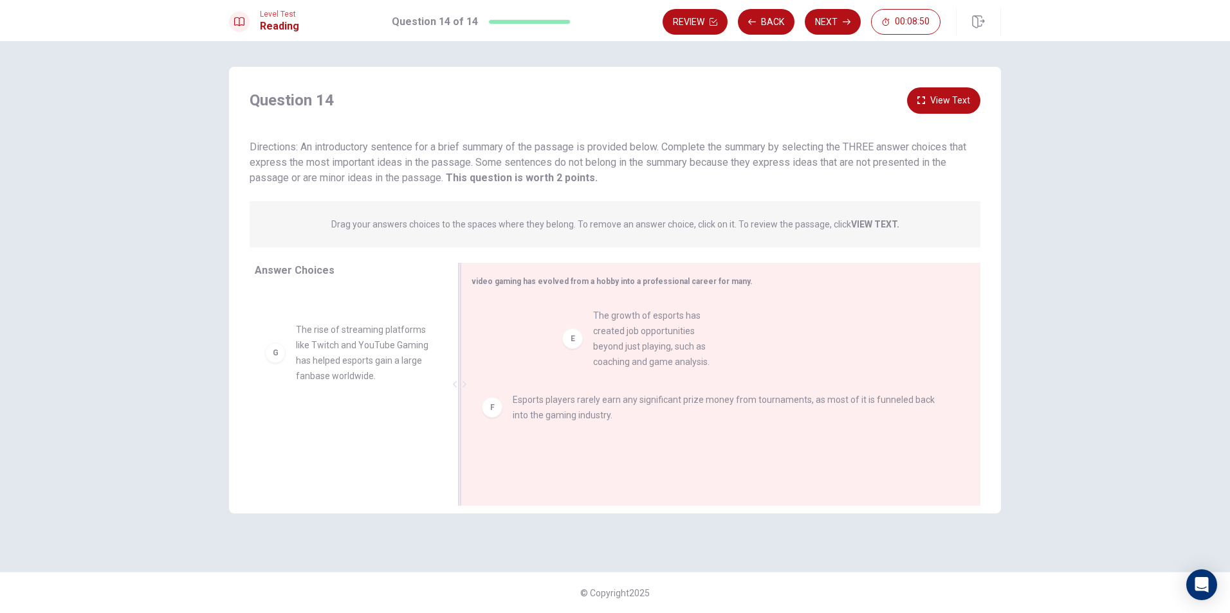
drag, startPoint x: 345, startPoint y: 365, endPoint x: 655, endPoint y: 349, distance: 310.4
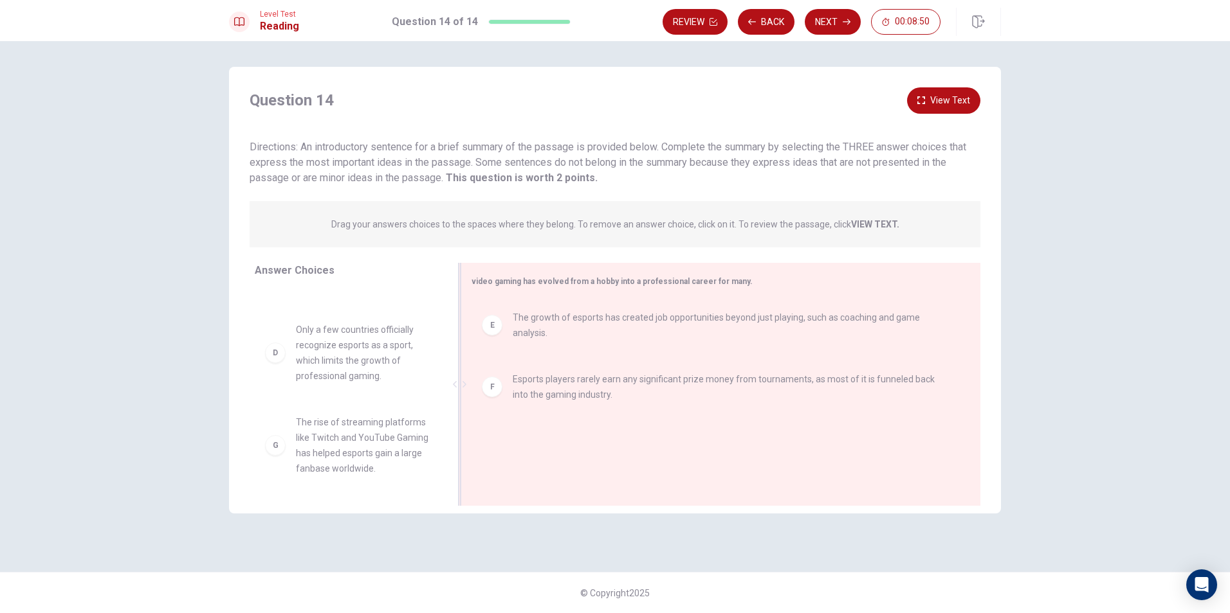
scroll to position [286, 0]
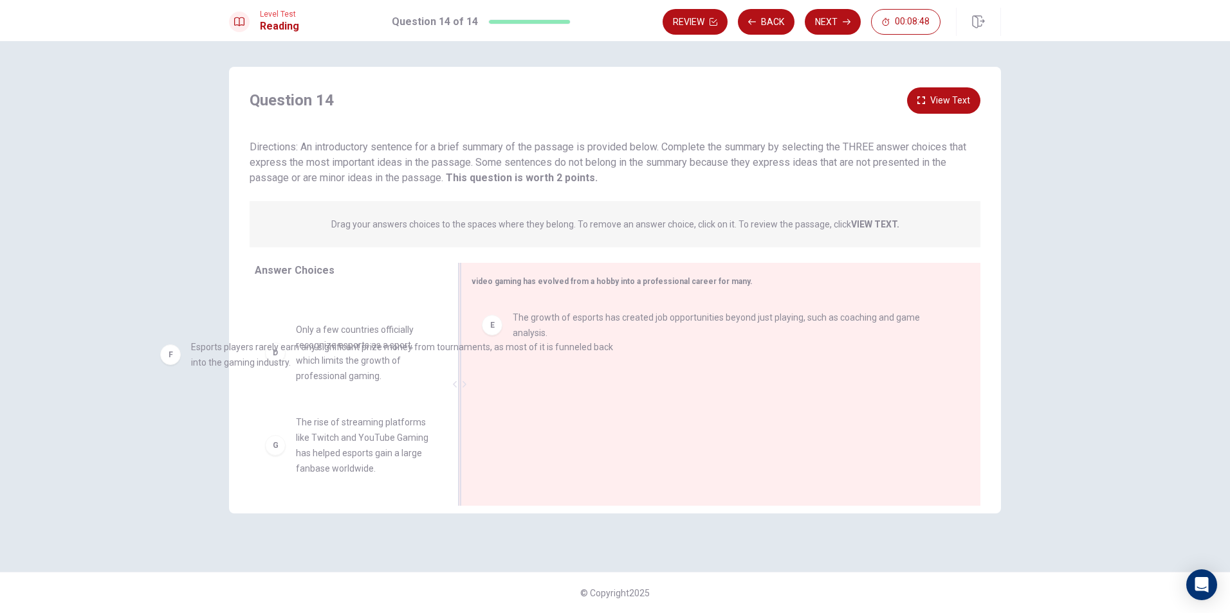
drag, startPoint x: 567, startPoint y: 392, endPoint x: 194, endPoint y: 385, distance: 373.7
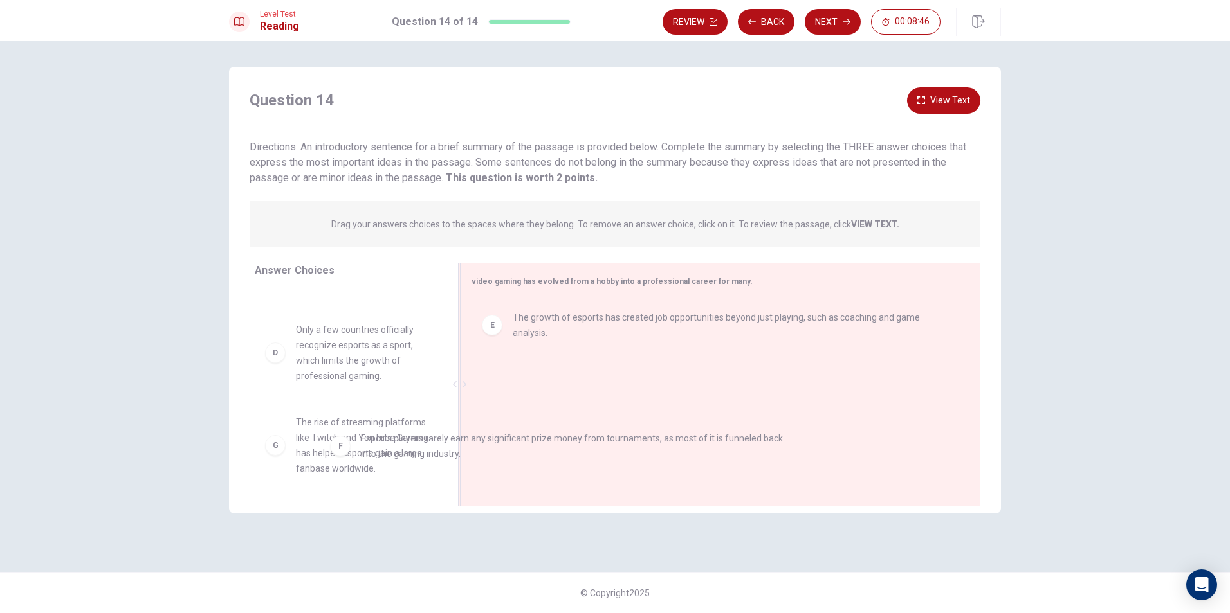
drag, startPoint x: 536, startPoint y: 390, endPoint x: 380, endPoint y: 450, distance: 166.9
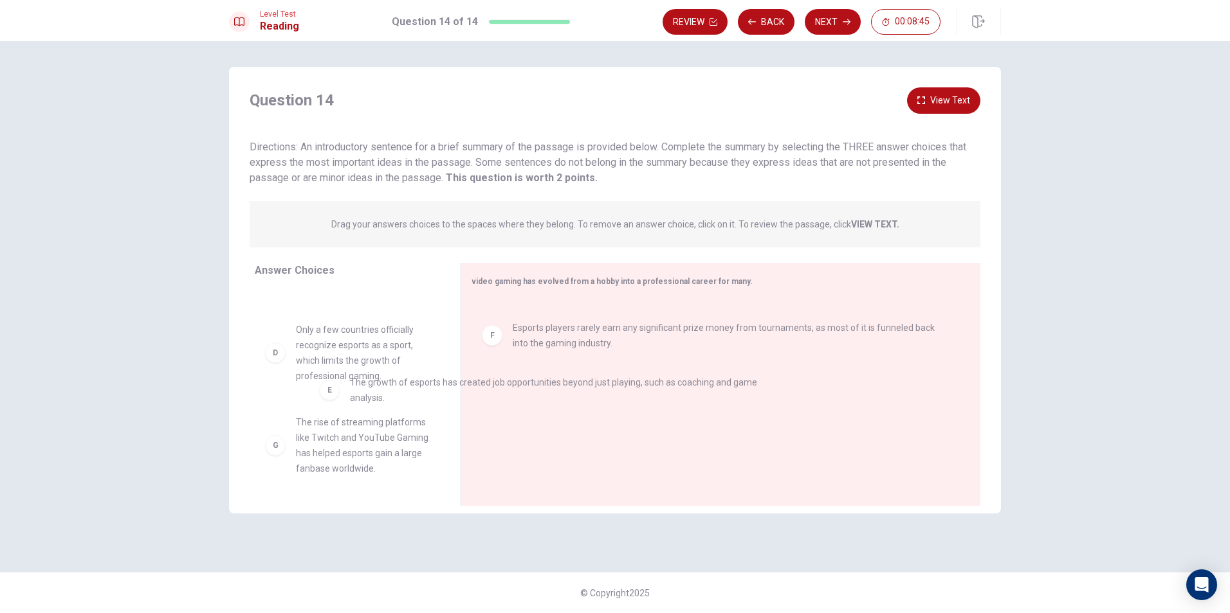
drag, startPoint x: 496, startPoint y: 325, endPoint x: 334, endPoint y: 392, distance: 174.7
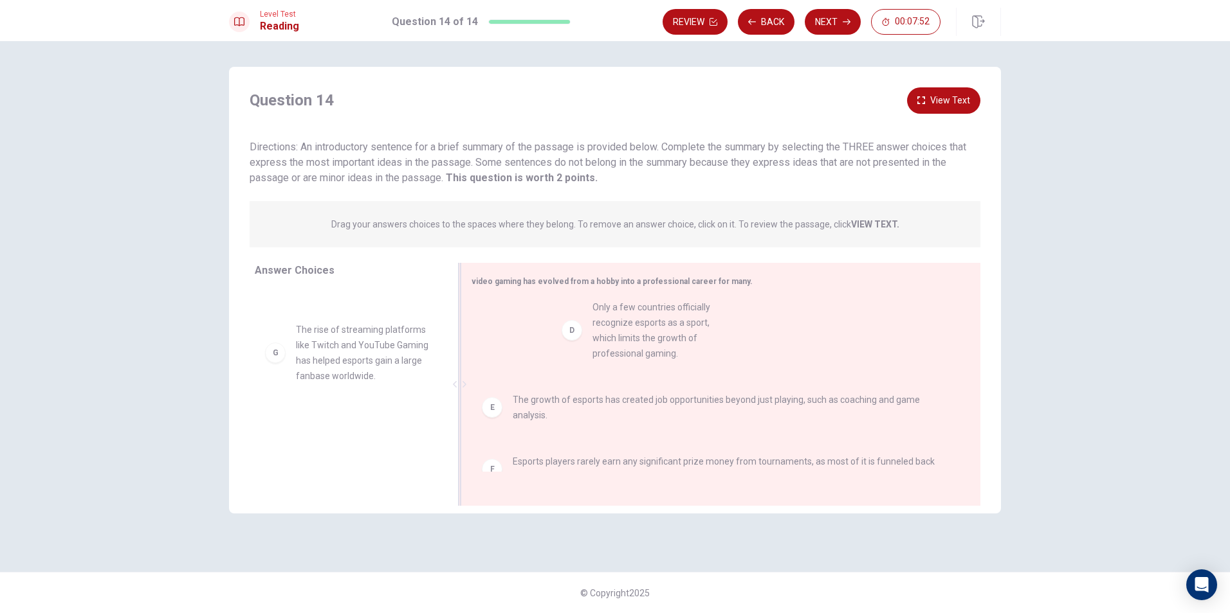
drag, startPoint x: 352, startPoint y: 365, endPoint x: 656, endPoint y: 341, distance: 304.5
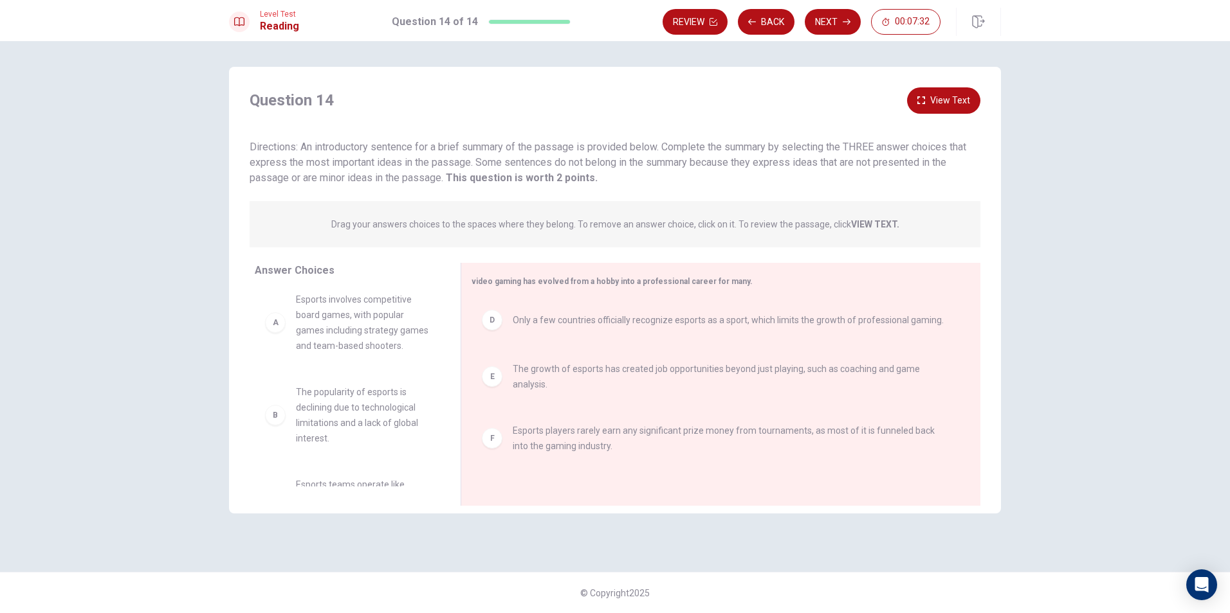
scroll to position [0, 0]
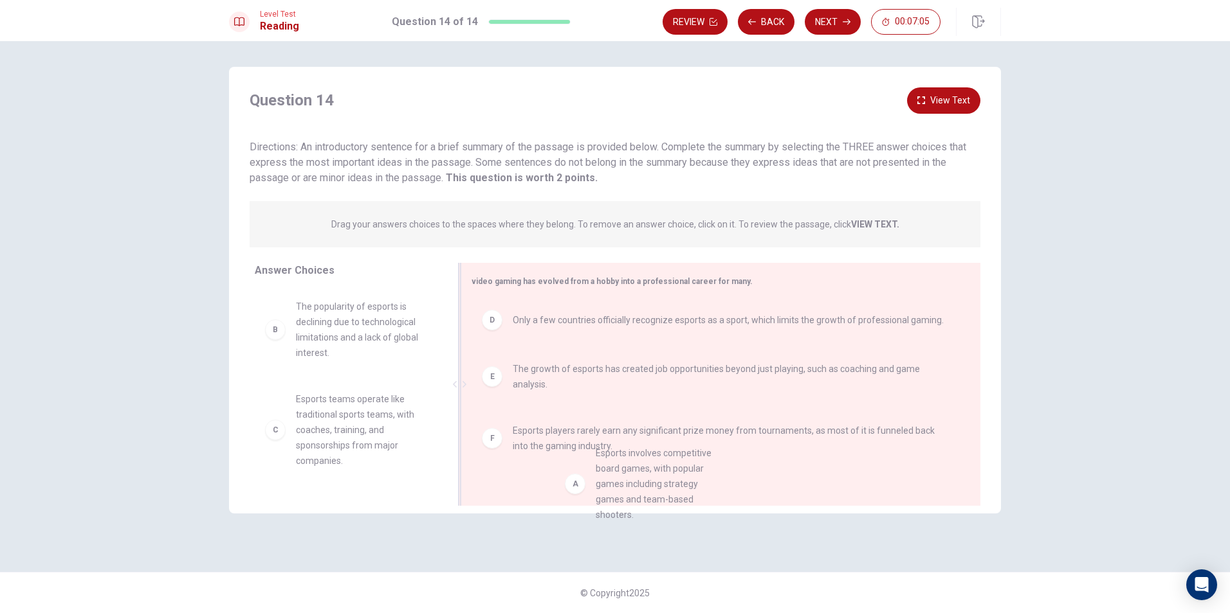
drag, startPoint x: 358, startPoint y: 334, endPoint x: 660, endPoint y: 484, distance: 337.3
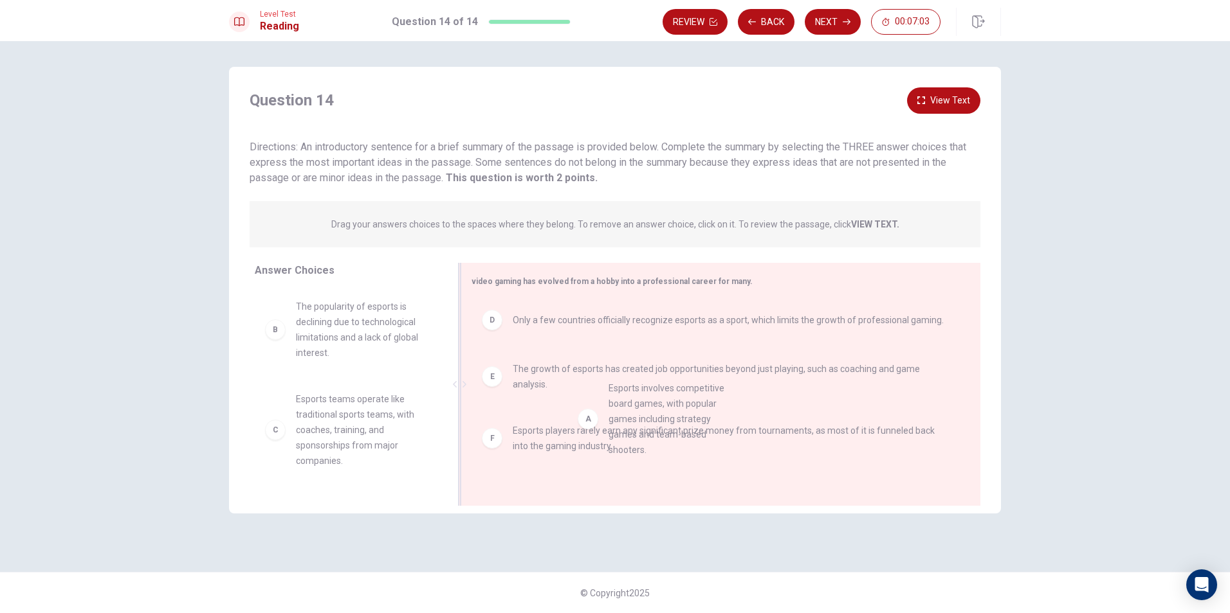
drag, startPoint x: 341, startPoint y: 309, endPoint x: 664, endPoint y: 395, distance: 334.3
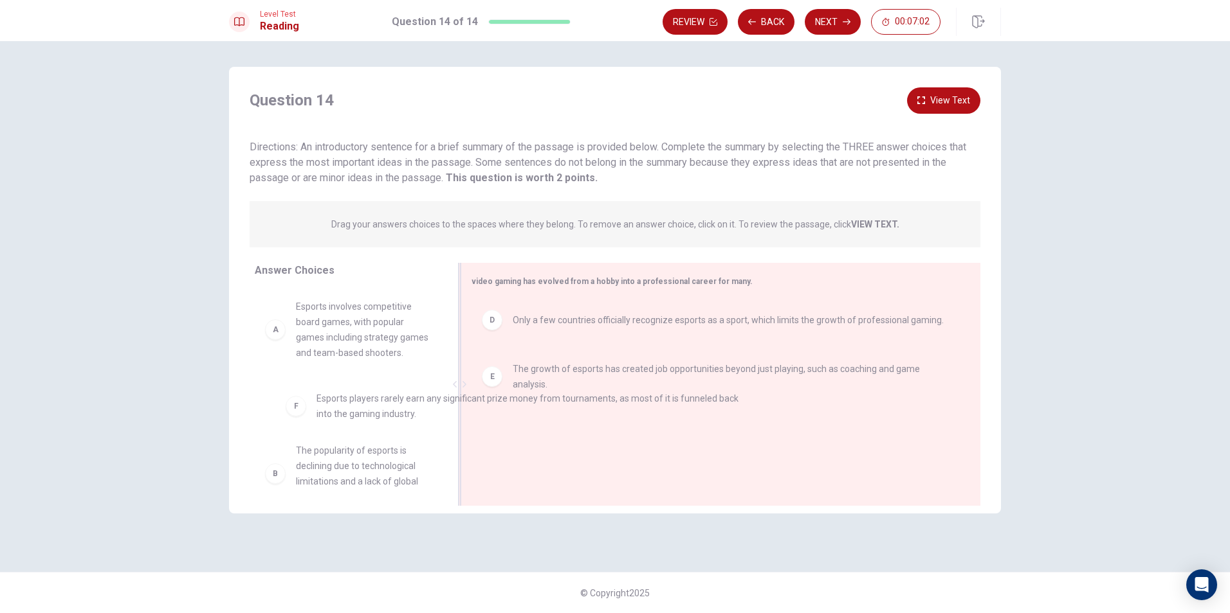
drag, startPoint x: 532, startPoint y: 444, endPoint x: 332, endPoint y: 412, distance: 202.6
drag, startPoint x: 539, startPoint y: 377, endPoint x: 359, endPoint y: 404, distance: 182.1
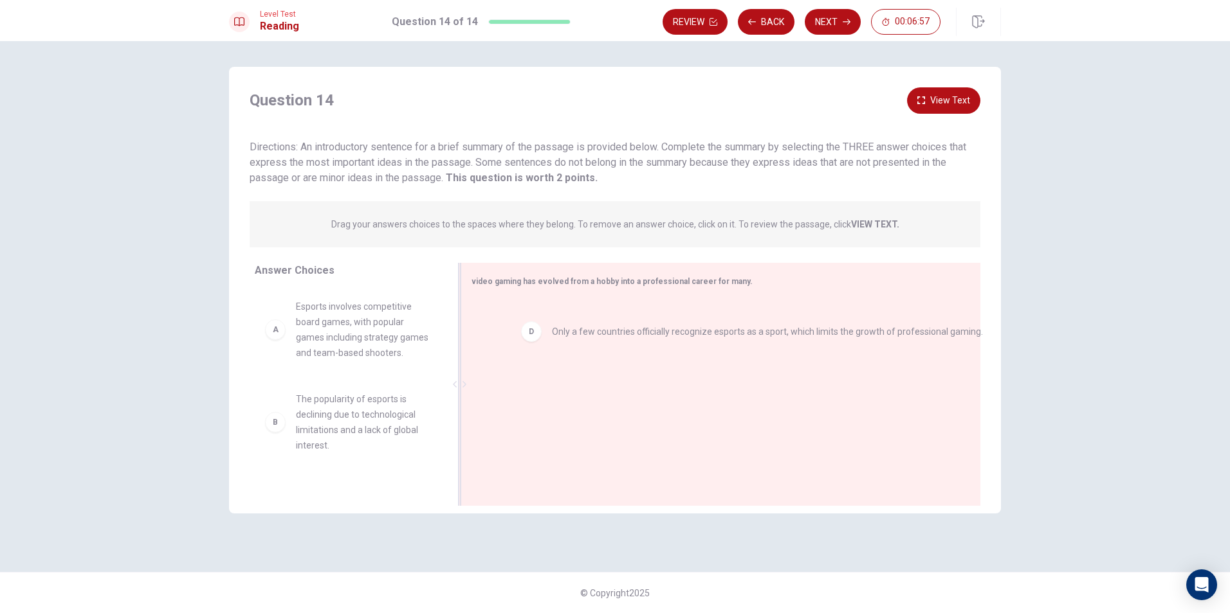
drag, startPoint x: 569, startPoint y: 322, endPoint x: 583, endPoint y: 329, distance: 15.5
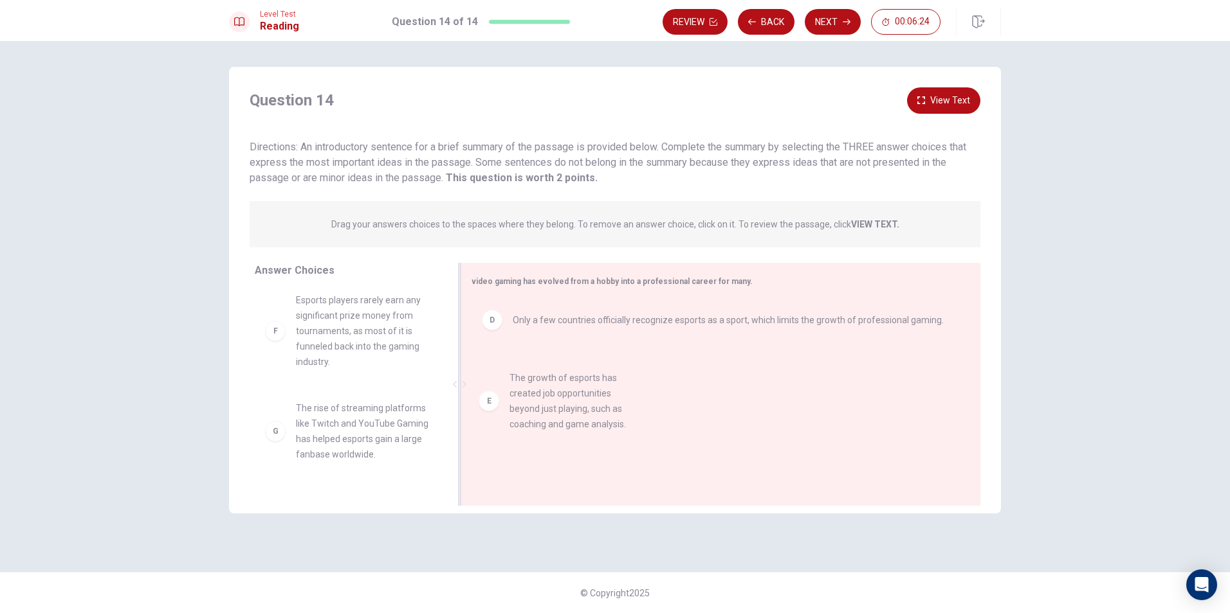
drag, startPoint x: 361, startPoint y: 345, endPoint x: 578, endPoint y: 408, distance: 226.1
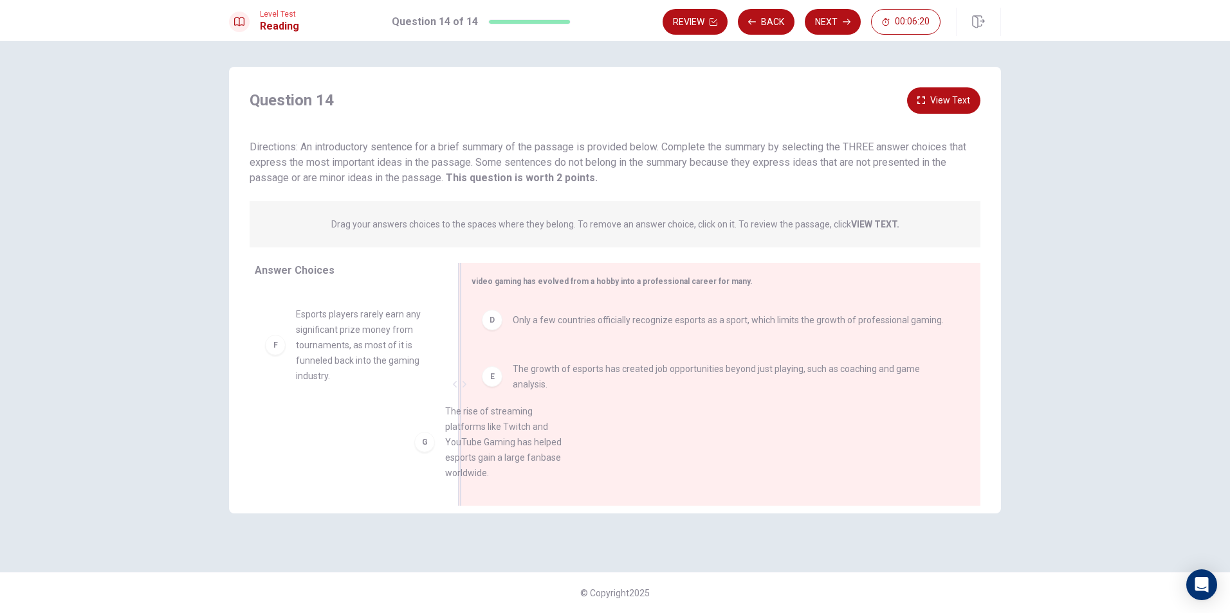
scroll to position [3, 0]
drag, startPoint x: 368, startPoint y: 446, endPoint x: 583, endPoint y: 443, distance: 214.8
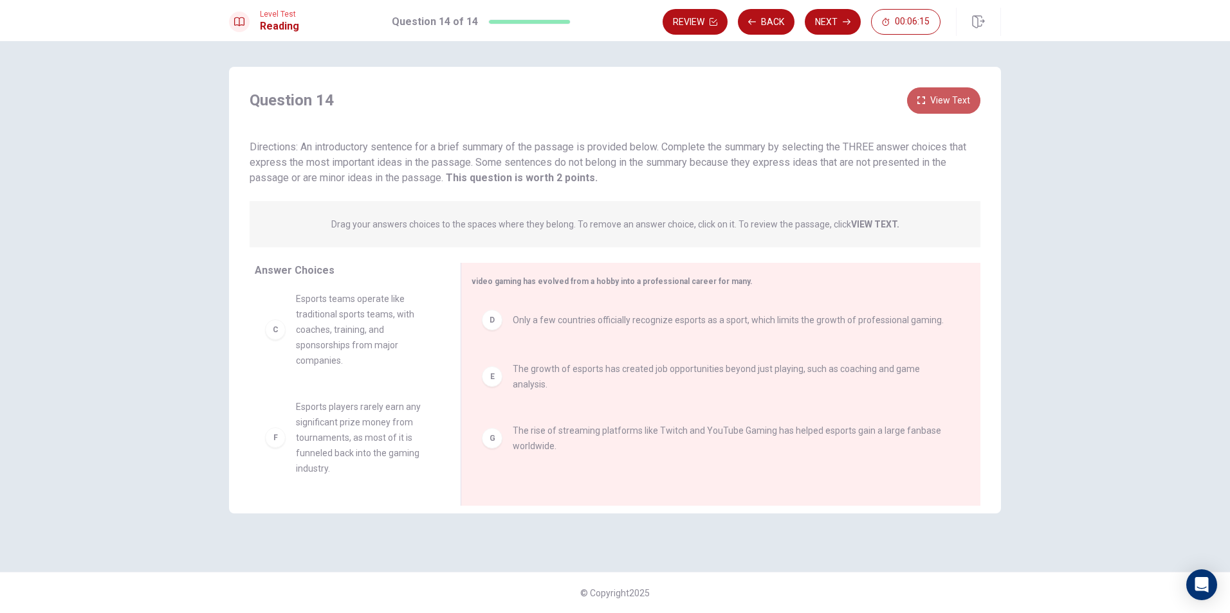
click at [954, 103] on button "View Text" at bounding box center [943, 100] width 73 height 26
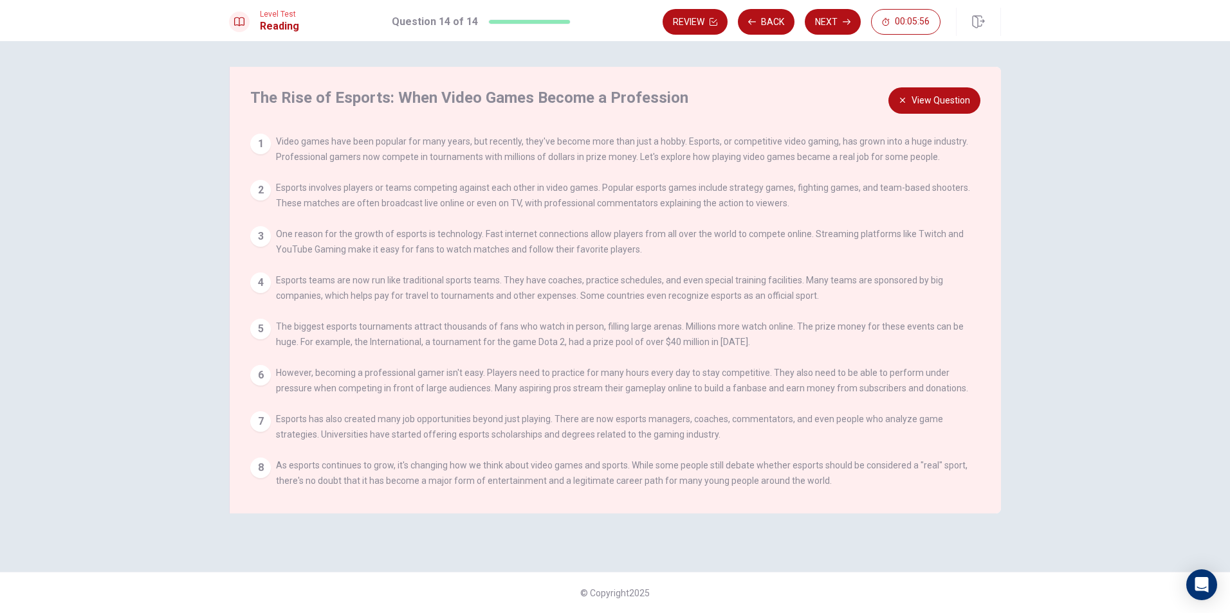
click at [957, 96] on button "View Question" at bounding box center [934, 100] width 92 height 26
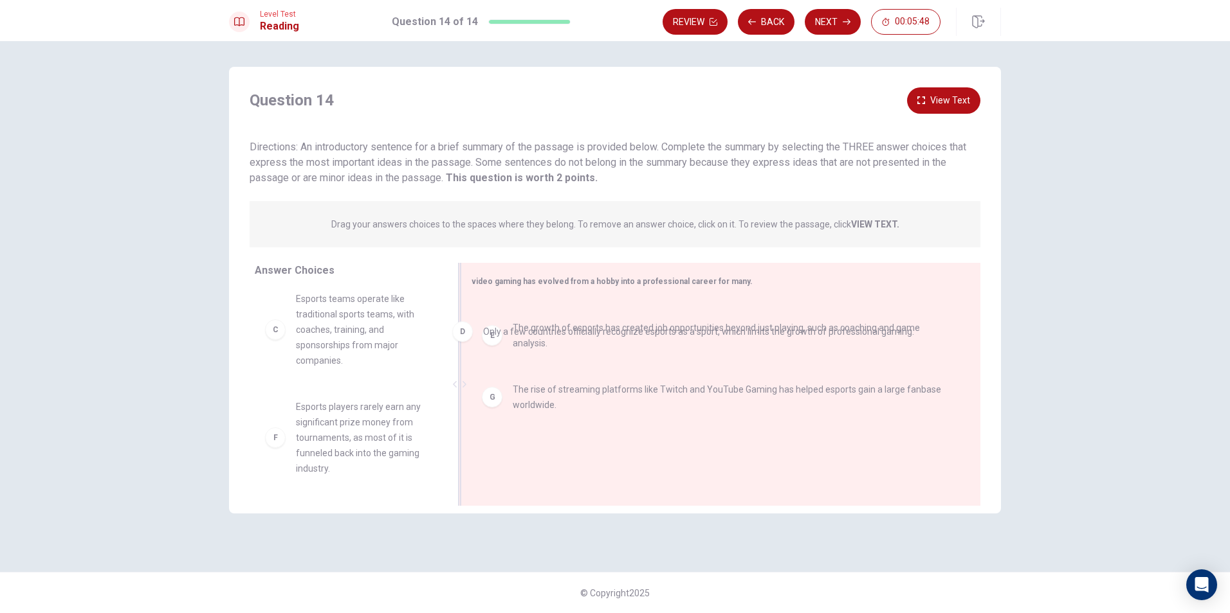
drag, startPoint x: 674, startPoint y: 322, endPoint x: 641, endPoint y: 334, distance: 34.8
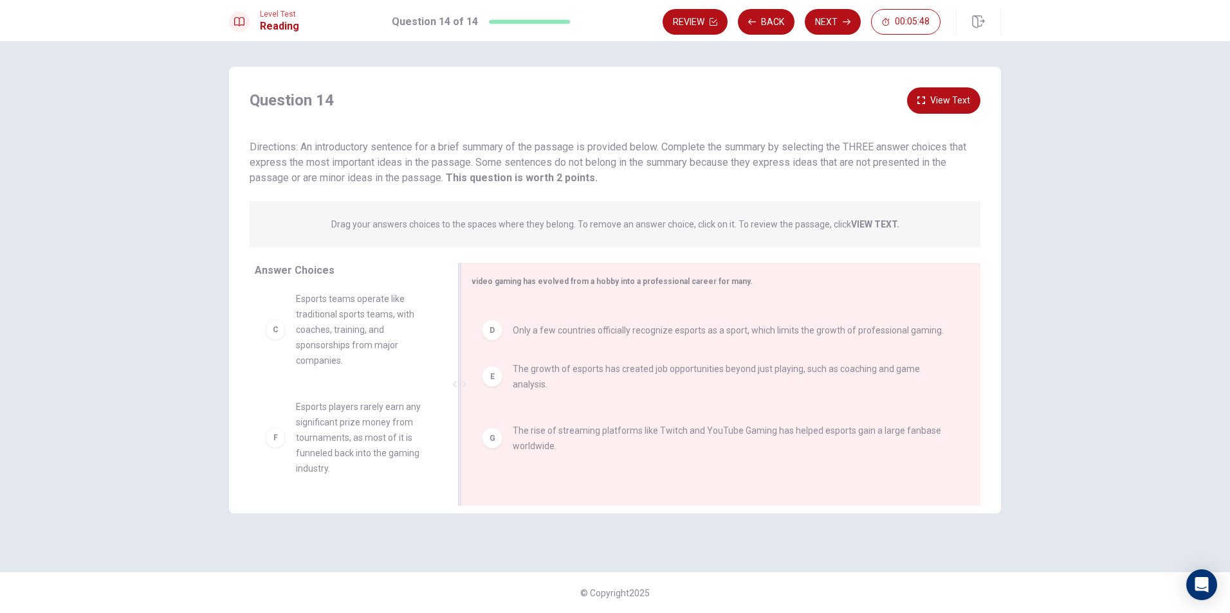
click at [649, 322] on div "E The growth of esports has created job opportunities beyond just playing, such…" at bounding box center [715, 386] width 488 height 172
click at [951, 92] on button "View Text" at bounding box center [943, 100] width 73 height 26
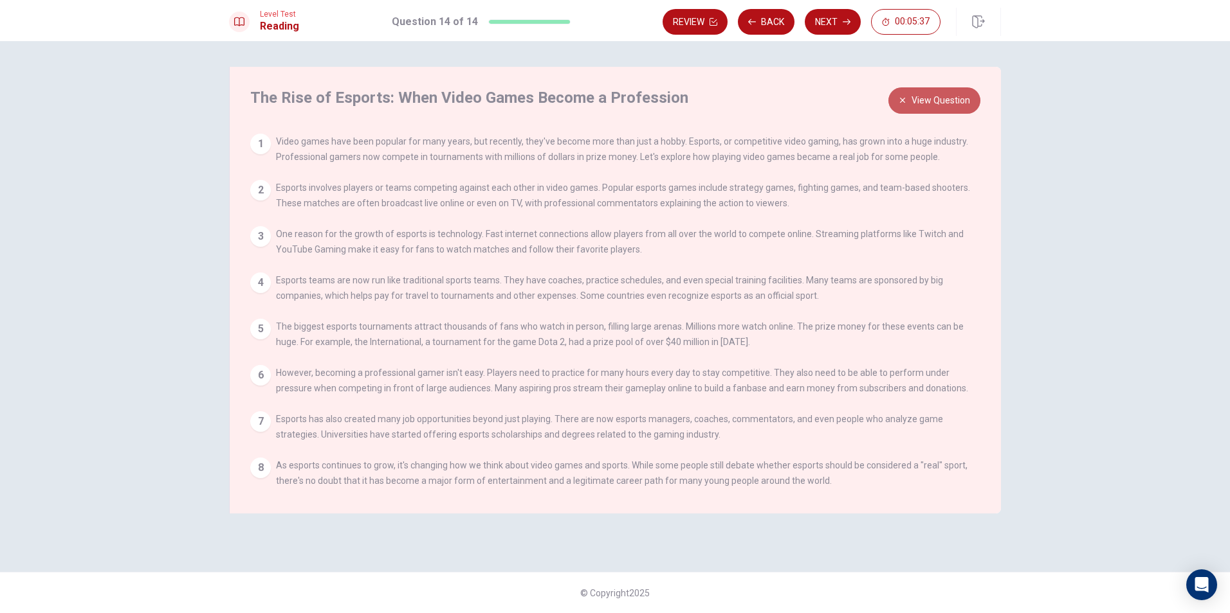
click at [929, 100] on button "View Question" at bounding box center [934, 100] width 92 height 26
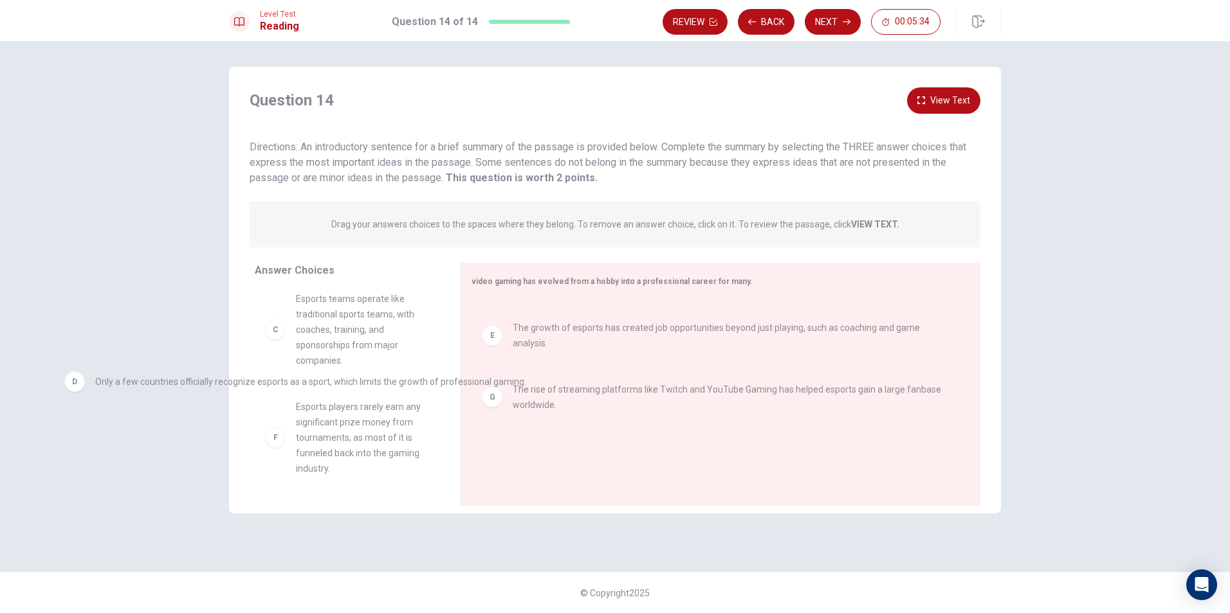
drag, startPoint x: 761, startPoint y: 320, endPoint x: 339, endPoint y: 382, distance: 426.4
drag, startPoint x: 492, startPoint y: 325, endPoint x: 327, endPoint y: 437, distance: 199.4
drag, startPoint x: 491, startPoint y: 331, endPoint x: 174, endPoint y: 440, distance: 335.1
drag, startPoint x: 497, startPoint y: 328, endPoint x: 278, endPoint y: 448, distance: 249.2
drag, startPoint x: 733, startPoint y: 328, endPoint x: 383, endPoint y: 439, distance: 367.1
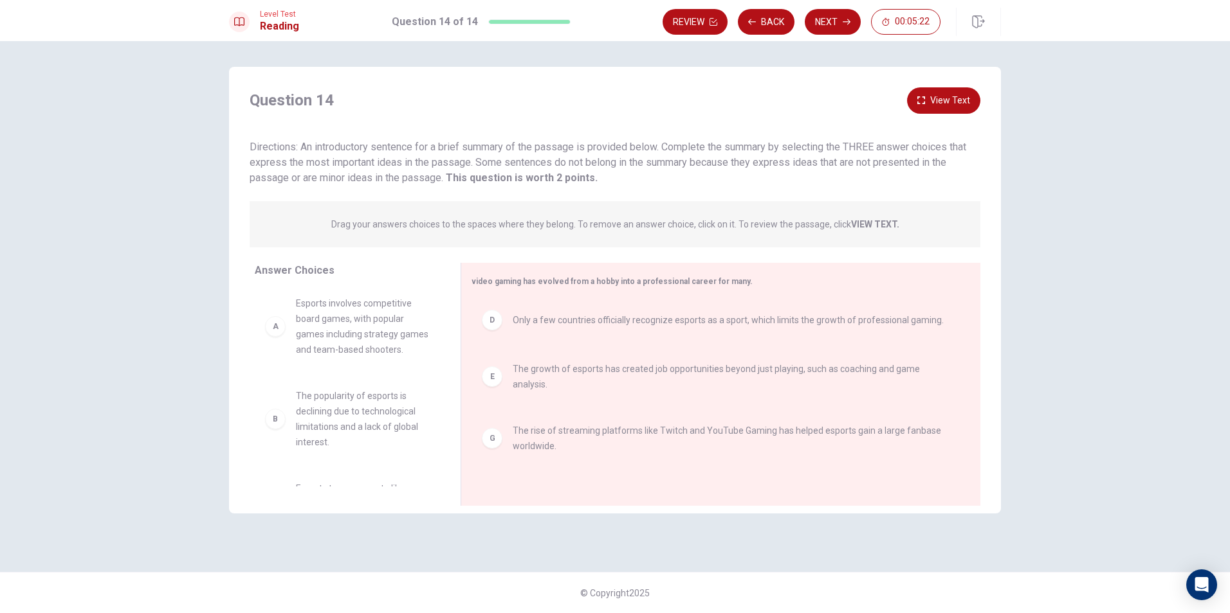
scroll to position [0, 0]
drag, startPoint x: 288, startPoint y: 347, endPoint x: 617, endPoint y: 353, distance: 329.3
click at [838, 23] on button "Next" at bounding box center [832, 22] width 56 height 26
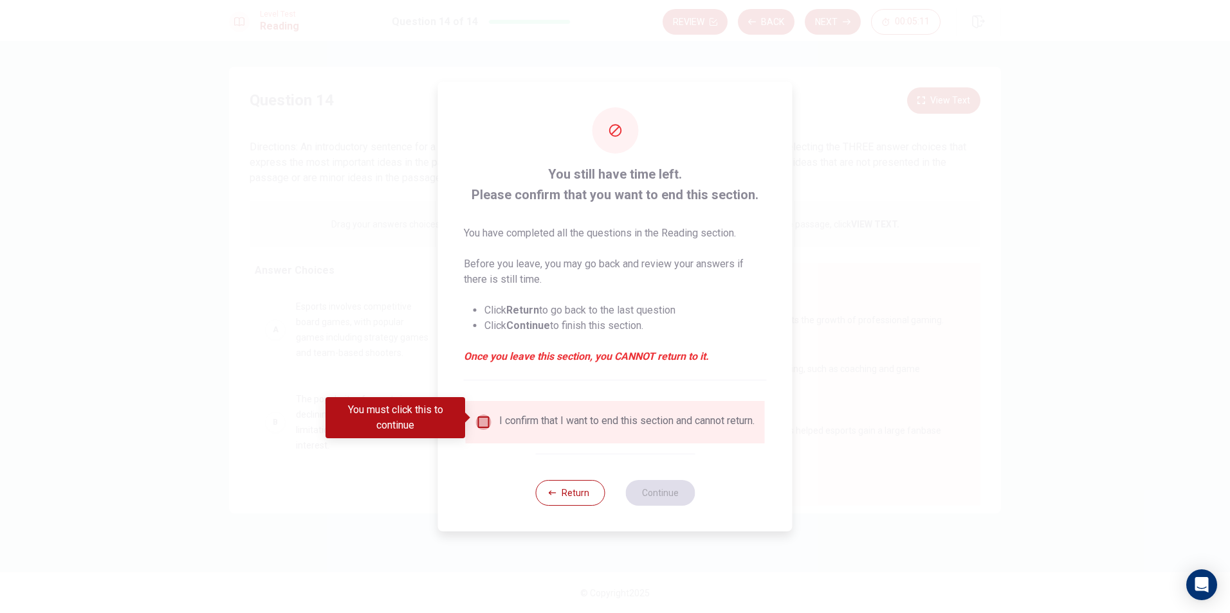
click at [480, 422] on input "You must click this to continue" at bounding box center [483, 422] width 15 height 15
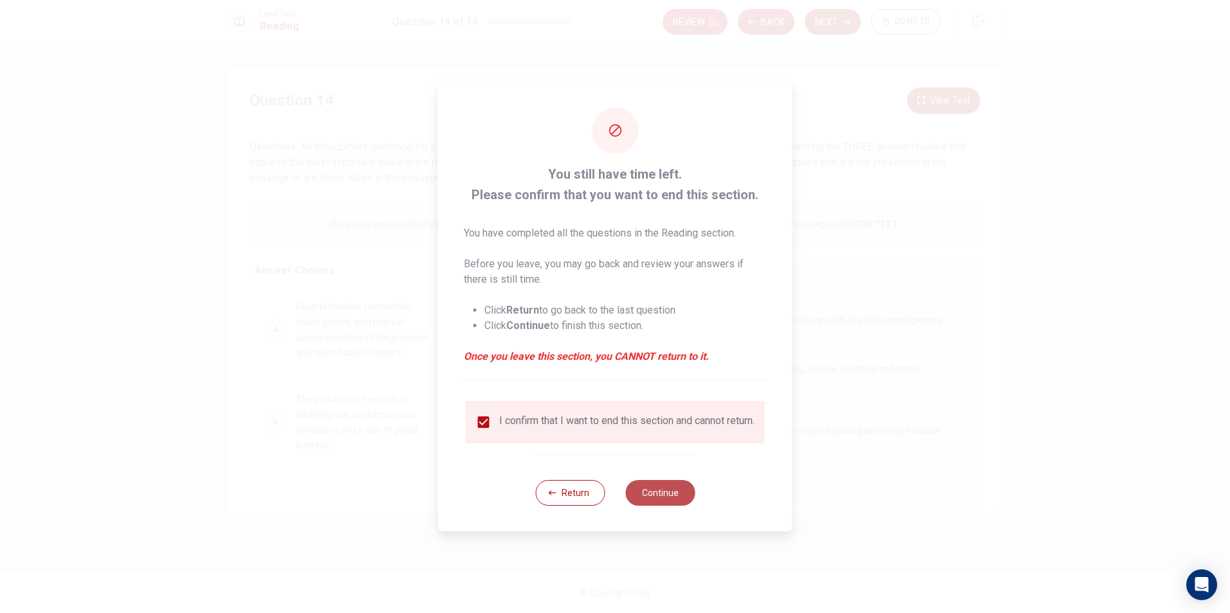
click at [663, 492] on button "Continue" at bounding box center [659, 493] width 69 height 26
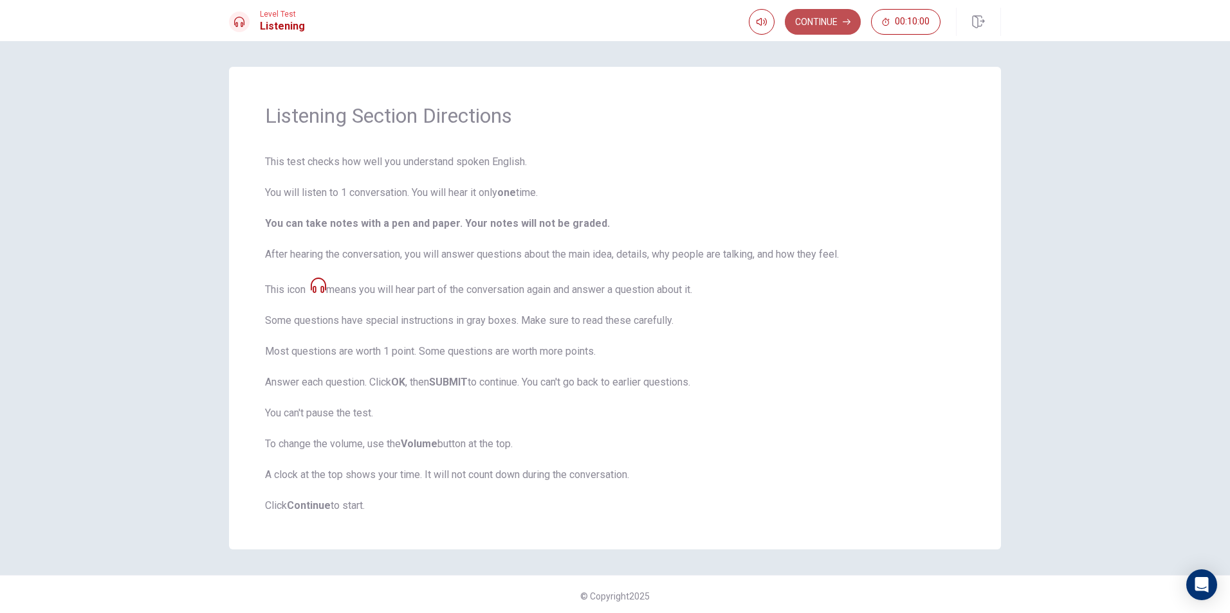
click at [815, 27] on button "Continue" at bounding box center [823, 22] width 76 height 26
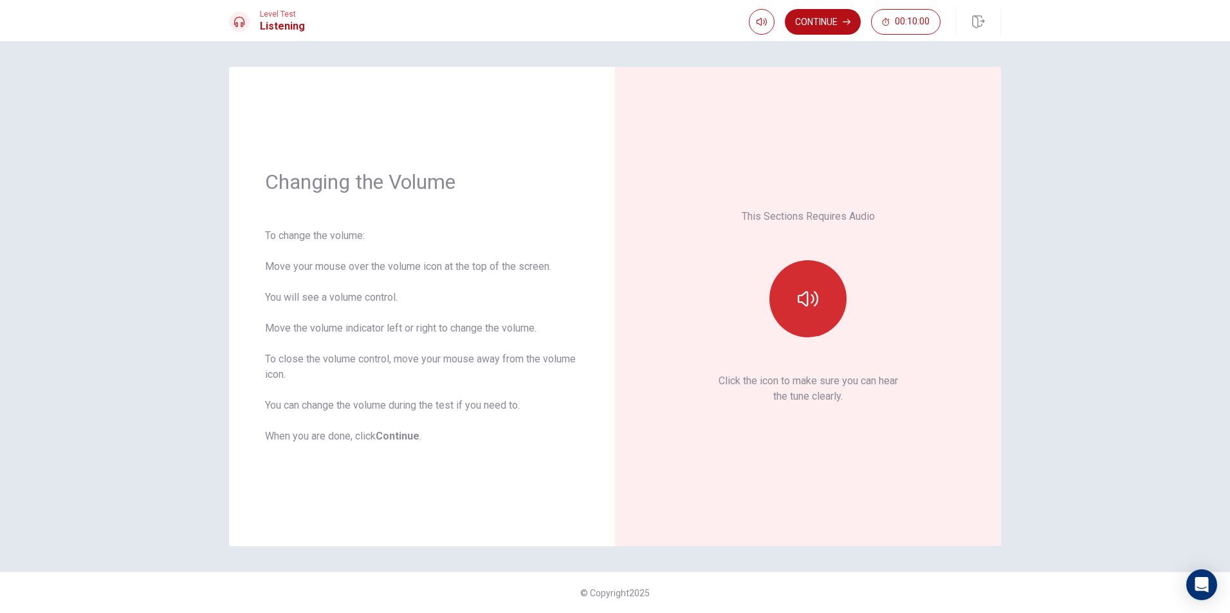
click at [810, 295] on icon "button" at bounding box center [807, 299] width 21 height 21
drag, startPoint x: 786, startPoint y: 294, endPoint x: 600, endPoint y: 311, distance: 187.3
click at [600, 311] on div "Changing the Volume To change the volume: Move your mouse over the volume icon …" at bounding box center [615, 307] width 772 height 480
click at [624, 308] on div "This Sections Requires Audio Click the icon to make sure you can hear the tune …" at bounding box center [808, 307] width 386 height 480
click at [651, 271] on div "This Sections Requires Audio Click the icon to make sure you can hear the tune …" at bounding box center [808, 307] width 314 height 408
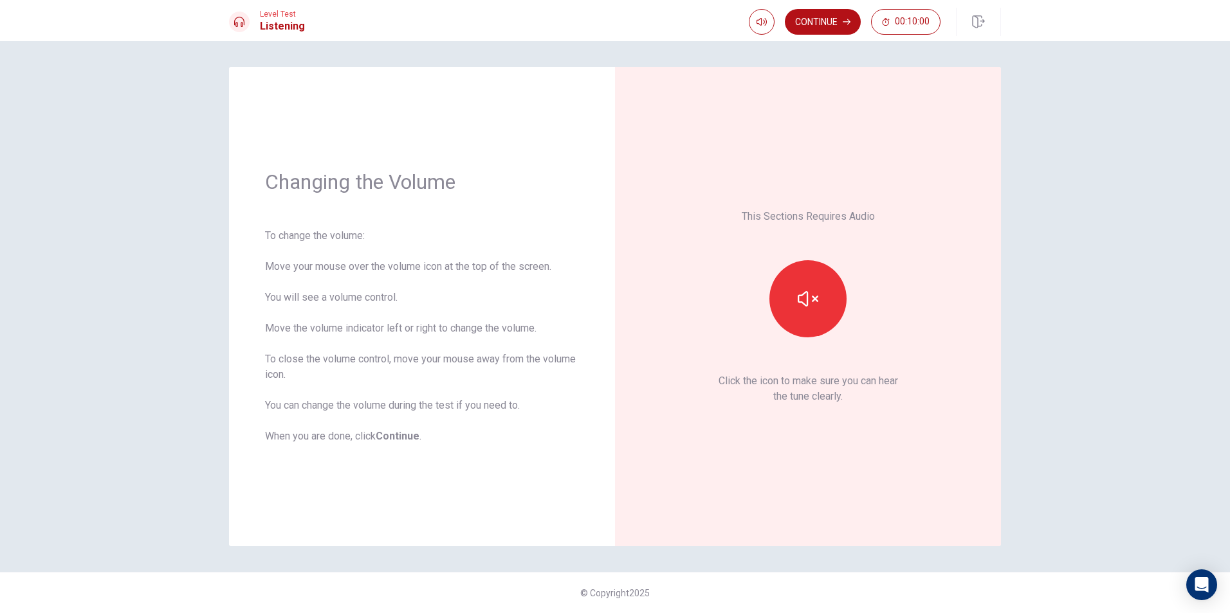
click at [682, 295] on div "This Sections Requires Audio Click the icon to make sure you can hear the tune …" at bounding box center [808, 307] width 314 height 408
click at [679, 287] on div "This Sections Requires Audio Click the icon to make sure you can hear the tune …" at bounding box center [808, 307] width 314 height 408
click at [687, 302] on div "This Sections Requires Audio Click the icon to make sure you can hear the tune …" at bounding box center [808, 307] width 314 height 408
click at [648, 300] on div "This Sections Requires Audio Click the icon to make sure you can hear the tune …" at bounding box center [808, 307] width 386 height 480
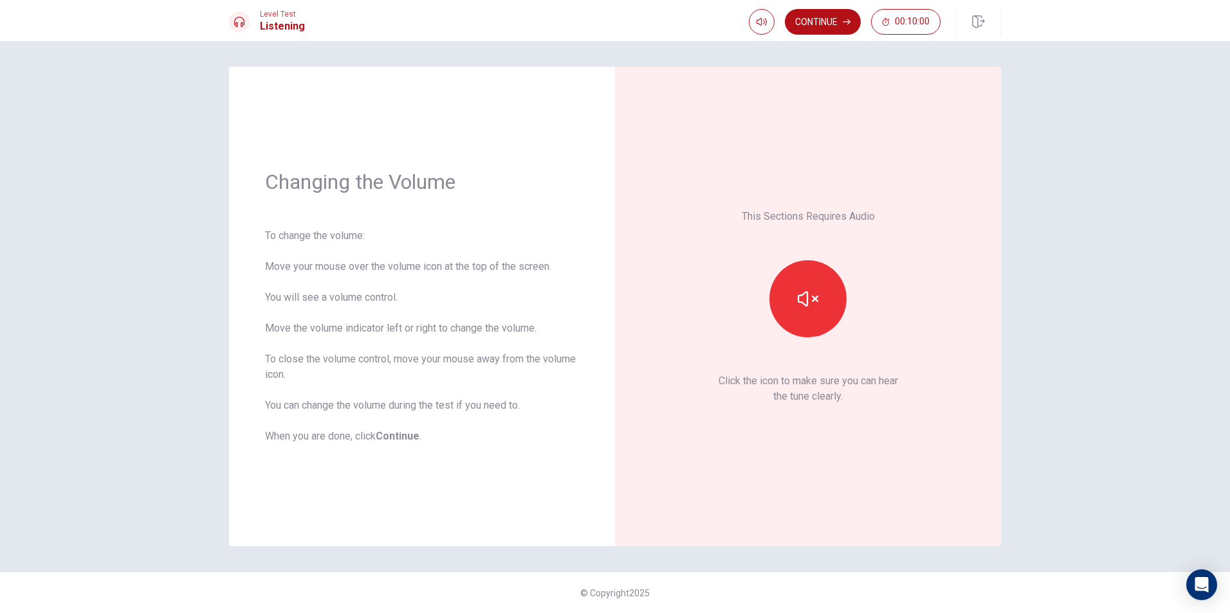
click at [648, 300] on div "This Sections Requires Audio Click the icon to make sure you can hear the tune …" at bounding box center [808, 307] width 386 height 480
click at [922, 304] on div "This Sections Requires Audio Click the icon to make sure you can hear the tune …" at bounding box center [808, 307] width 314 height 408
click at [922, 303] on div "This Sections Requires Audio Click the icon to make sure you can hear the tune …" at bounding box center [808, 307] width 314 height 408
click at [923, 302] on div "This Sections Requires Audio Click the icon to make sure you can hear the tune …" at bounding box center [808, 307] width 314 height 408
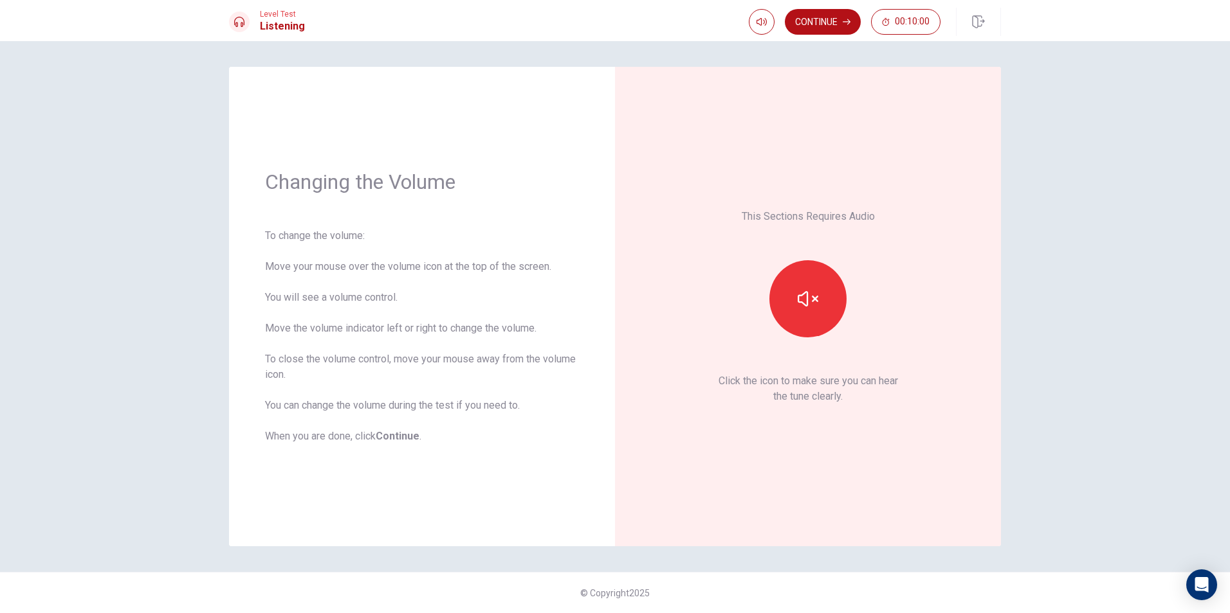
click at [923, 302] on div "This Sections Requires Audio Click the icon to make sure you can hear the tune …" at bounding box center [808, 307] width 314 height 408
drag, startPoint x: 812, startPoint y: 303, endPoint x: 897, endPoint y: 385, distance: 118.2
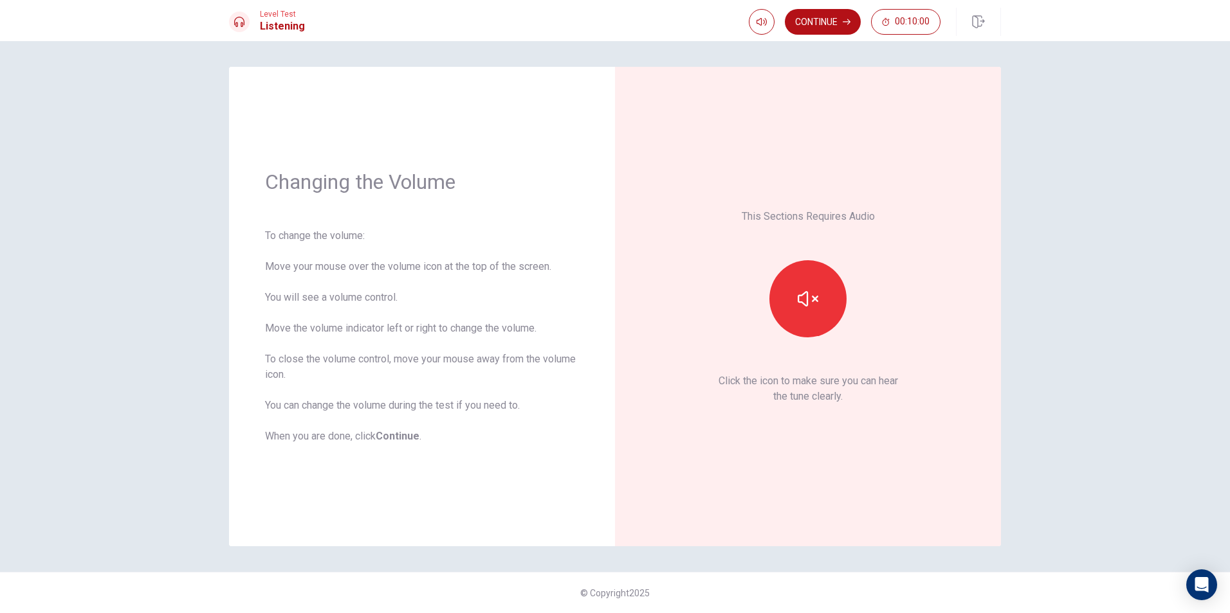
click at [897, 385] on div "This Sections Requires Audio Click the icon to make sure you can hear the tune …" at bounding box center [808, 307] width 314 height 408
click at [808, 135] on div "This Sections Requires Audio Click the icon to make sure you can hear the tune …" at bounding box center [808, 307] width 314 height 408
click at [808, 133] on div "This Sections Requires Audio Click the icon to make sure you can hear the tune …" at bounding box center [808, 307] width 314 height 408
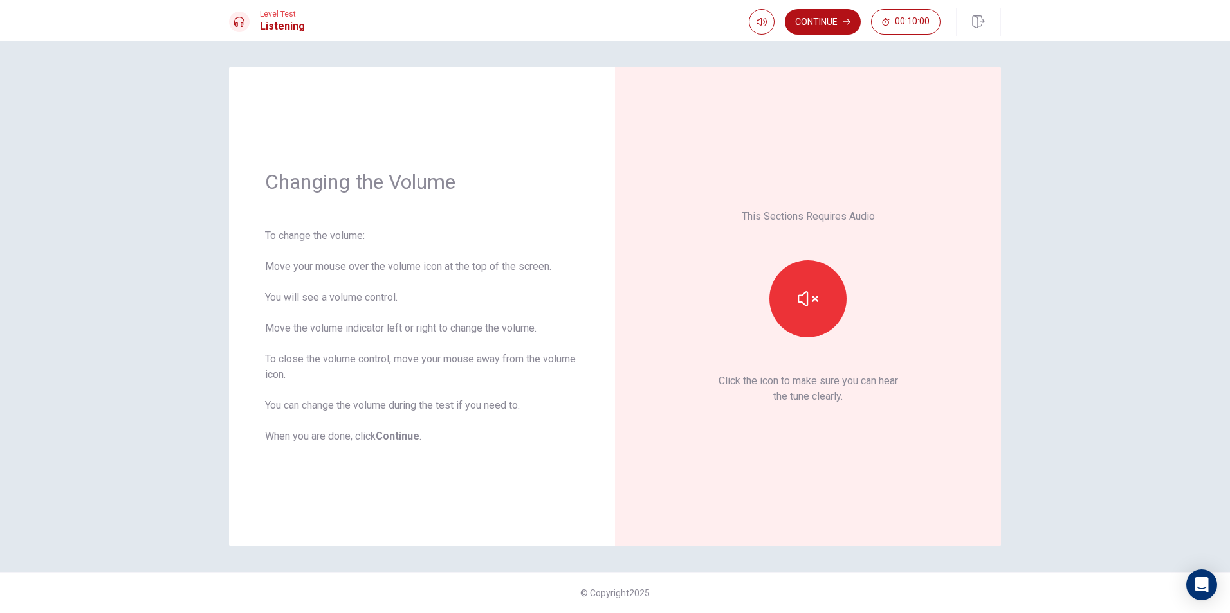
click at [808, 133] on div "This Sections Requires Audio Click the icon to make sure you can hear the tune …" at bounding box center [808, 307] width 314 height 408
click at [898, 302] on div "This Sections Requires Audio Click the icon to make sure you can hear the tune …" at bounding box center [808, 307] width 314 height 408
click at [872, 307] on div at bounding box center [807, 298] width 139 height 77
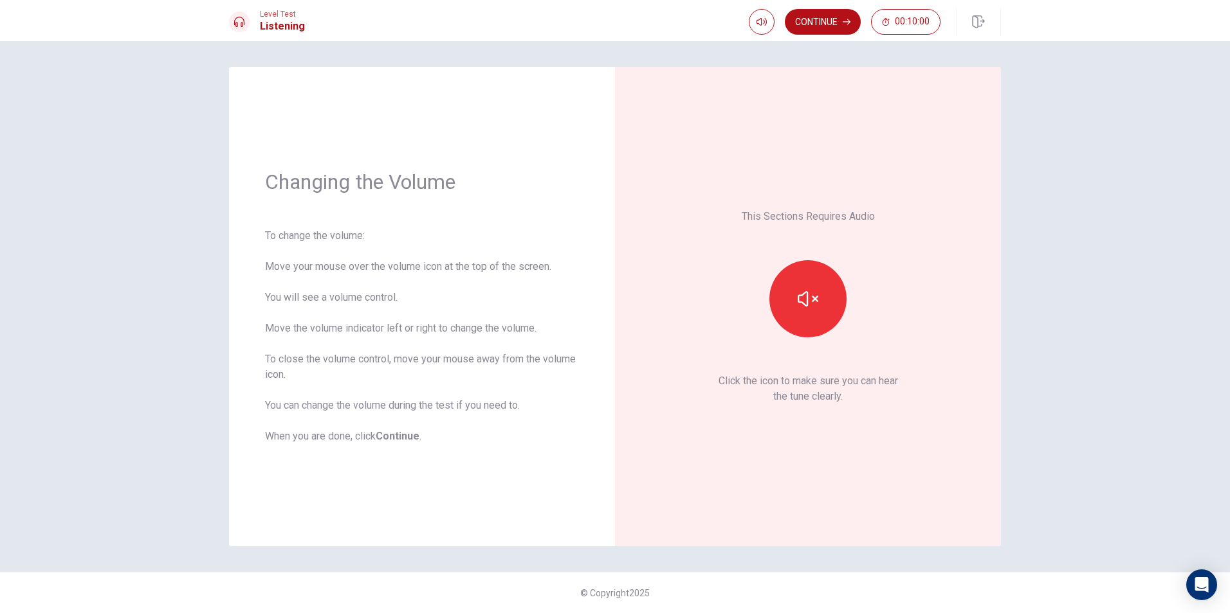
drag, startPoint x: 736, startPoint y: 265, endPoint x: 740, endPoint y: 286, distance: 21.5
click at [740, 286] on div "This Sections Requires Audio Click the icon to make sure you can hear the tune …" at bounding box center [808, 307] width 314 height 408
drag, startPoint x: 744, startPoint y: 289, endPoint x: 762, endPoint y: 293, distance: 18.4
click at [750, 293] on div at bounding box center [807, 298] width 139 height 77
drag, startPoint x: 783, startPoint y: 296, endPoint x: 738, endPoint y: 320, distance: 50.9
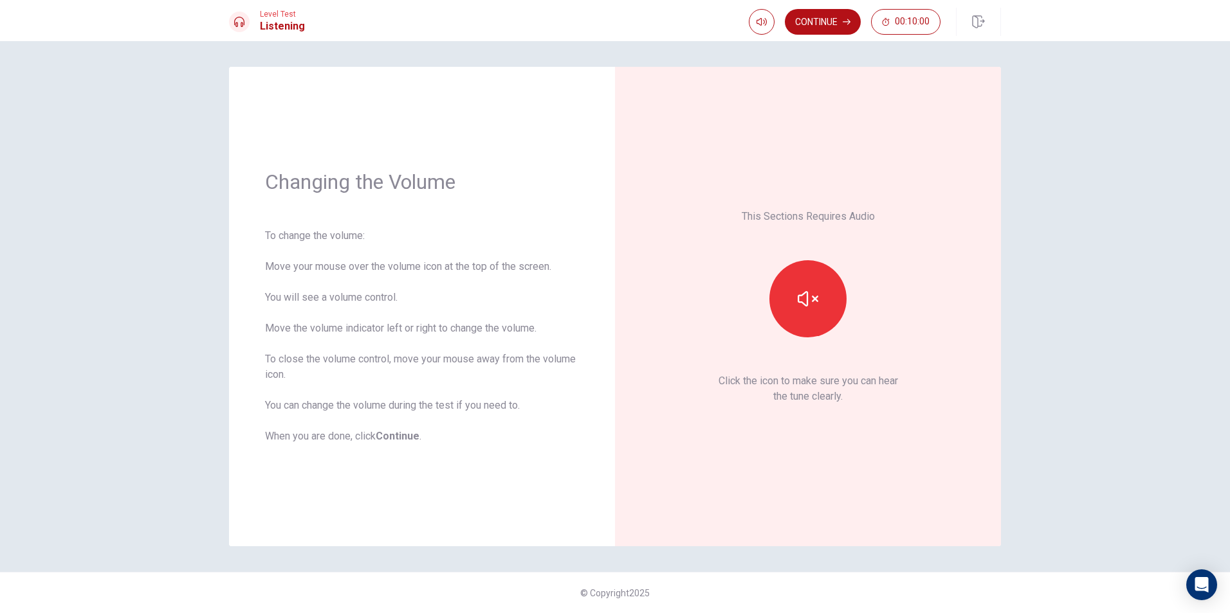
click at [738, 320] on div "This Sections Requires Audio Click the icon to make sure you can hear the tune …" at bounding box center [808, 307] width 314 height 408
click at [829, 21] on button "Continue" at bounding box center [823, 22] width 76 height 26
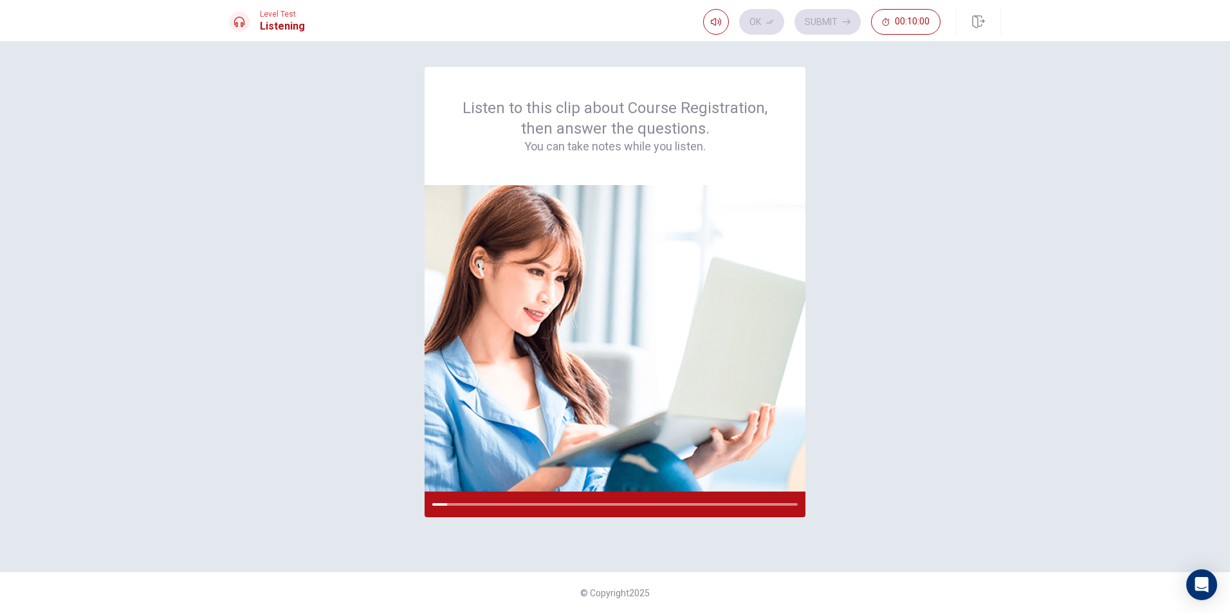
drag, startPoint x: 693, startPoint y: 263, endPoint x: 371, endPoint y: 390, distance: 346.2
click at [373, 388] on div "Listen to this clip about Course Registration, then answer the questions. You c…" at bounding box center [615, 307] width 772 height 480
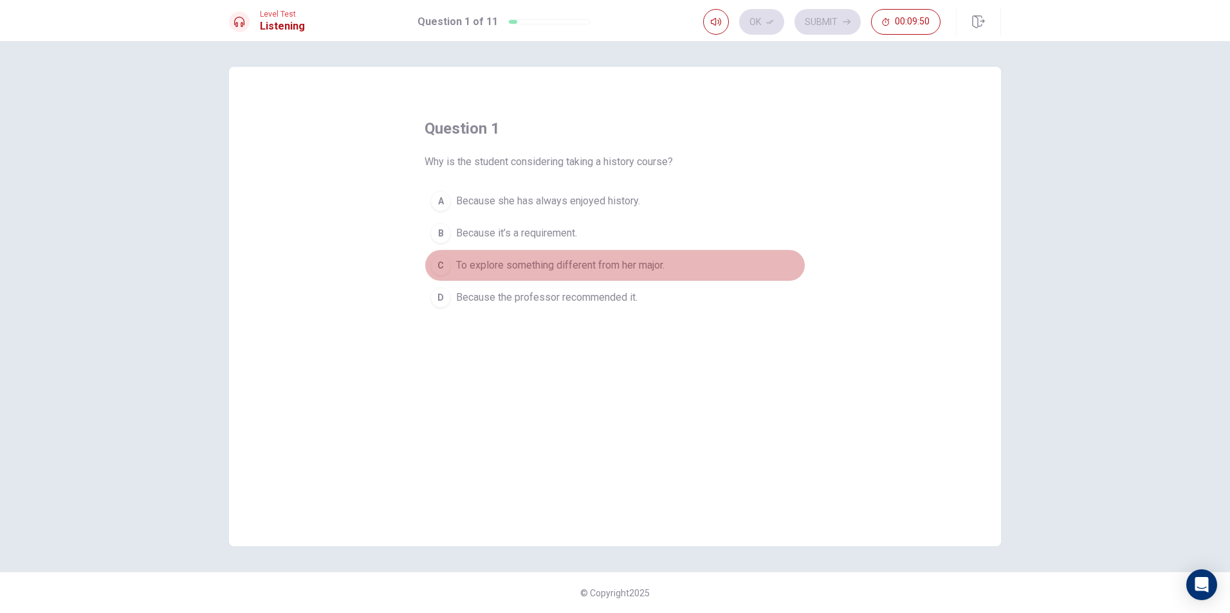
click at [442, 265] on div "C" at bounding box center [440, 265] width 21 height 21
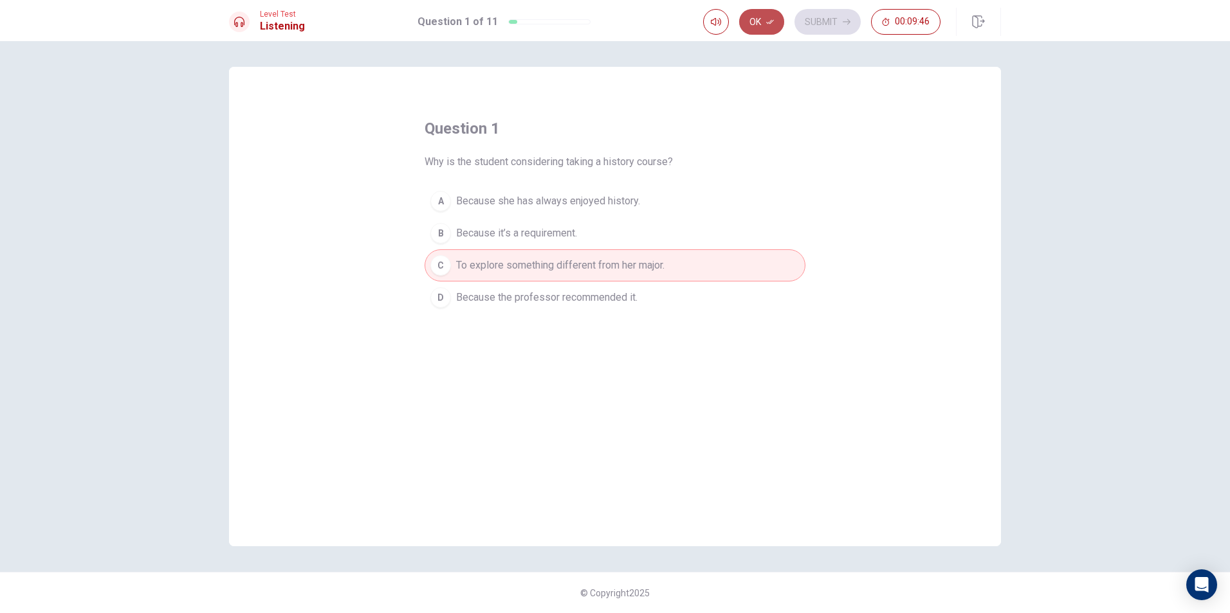
click at [774, 21] on icon "button" at bounding box center [770, 22] width 8 height 5
click at [817, 20] on button "Submit" at bounding box center [827, 22] width 66 height 26
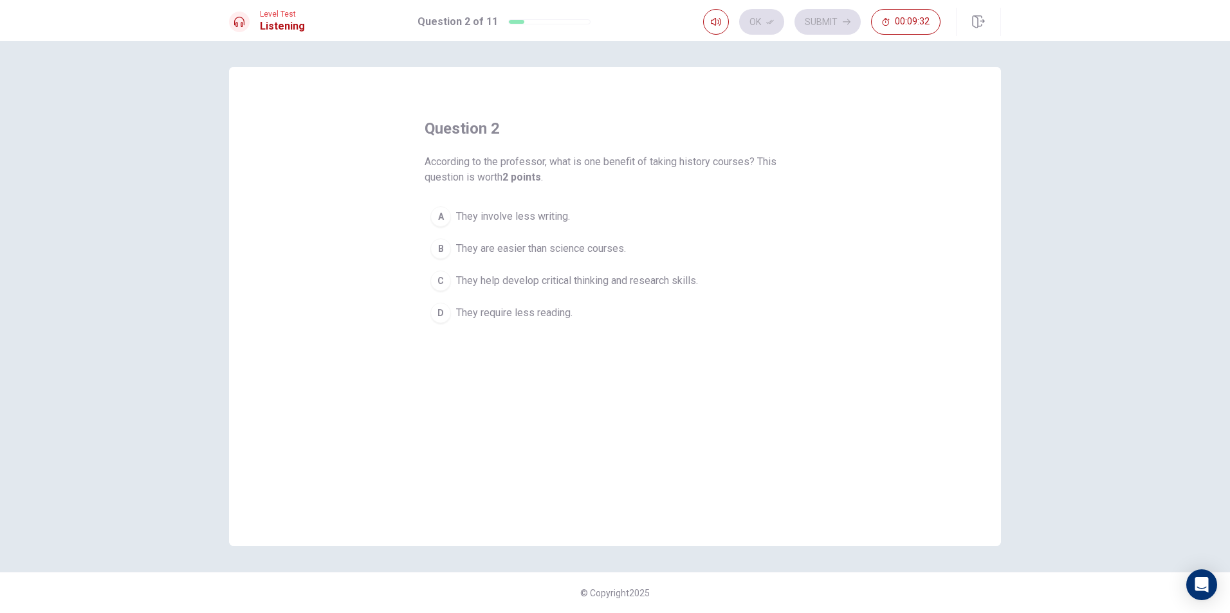
click at [442, 284] on div "C" at bounding box center [440, 281] width 21 height 21
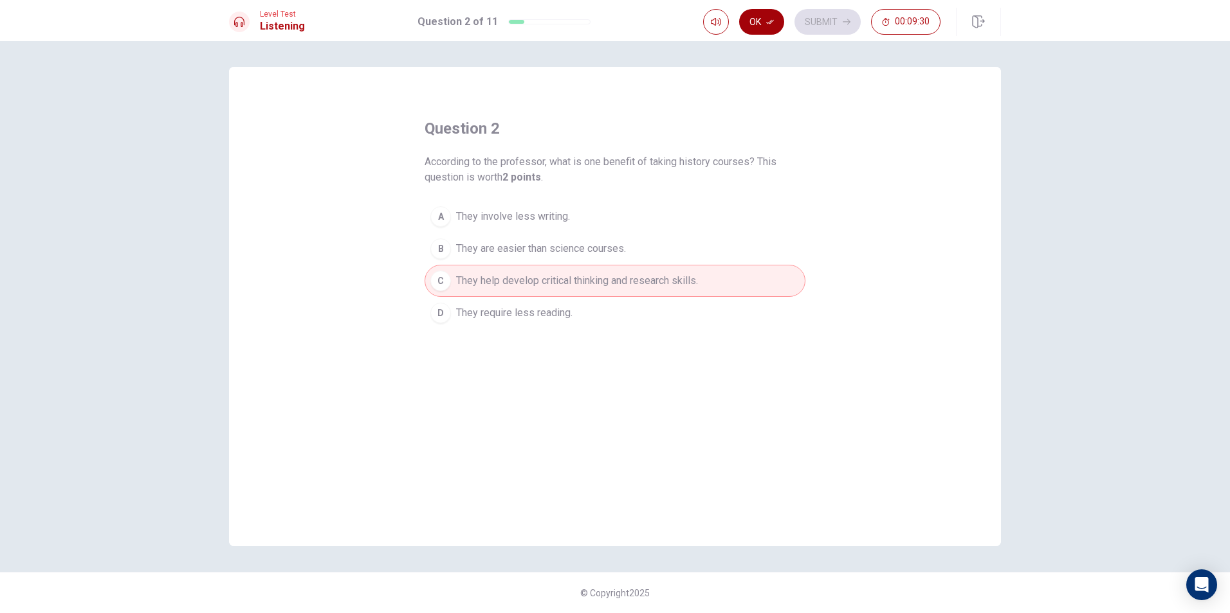
click at [767, 20] on icon "button" at bounding box center [770, 22] width 8 height 8
click at [819, 21] on button "Submit" at bounding box center [827, 22] width 66 height 26
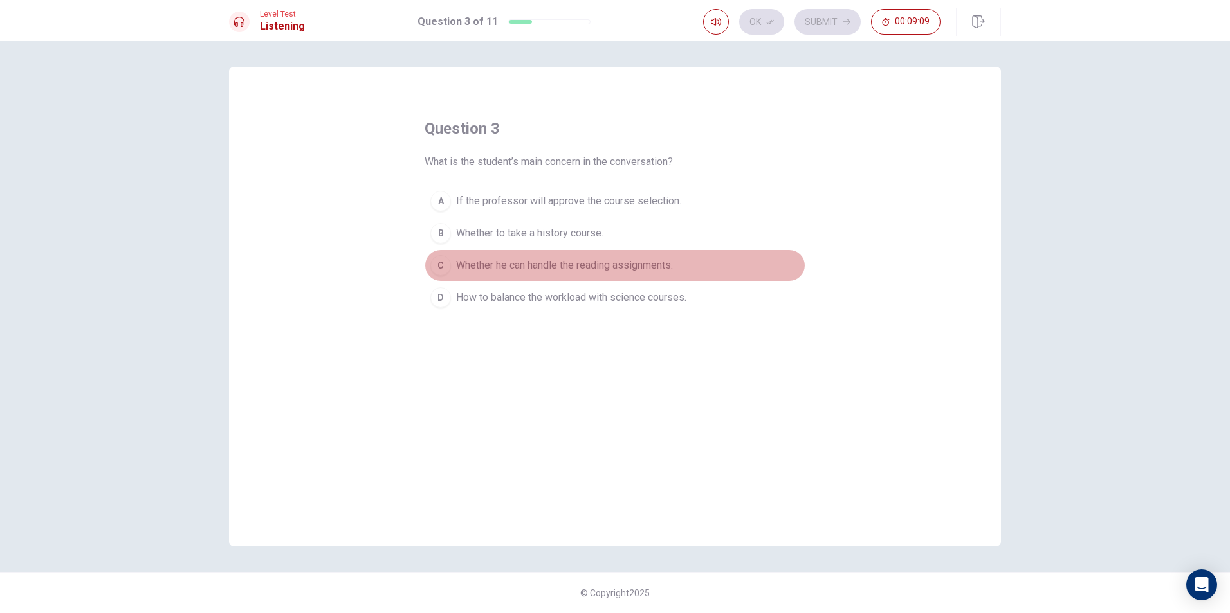
click at [439, 266] on div "C" at bounding box center [440, 265] width 21 height 21
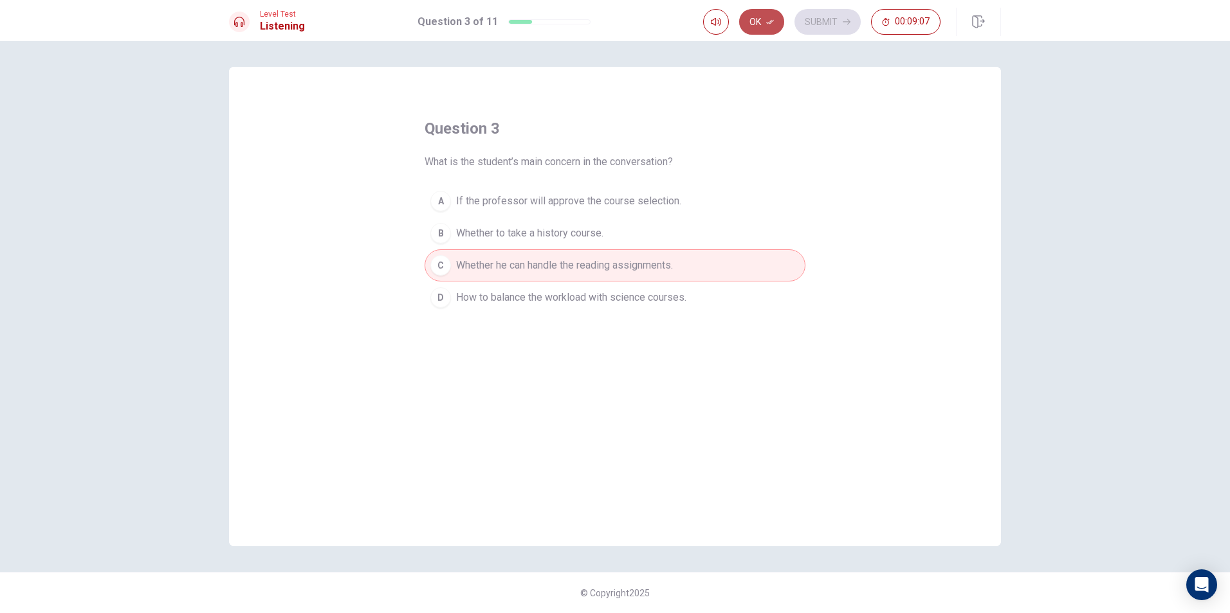
click at [770, 21] on icon "button" at bounding box center [770, 22] width 8 height 8
click at [822, 26] on button "Submit" at bounding box center [827, 22] width 66 height 26
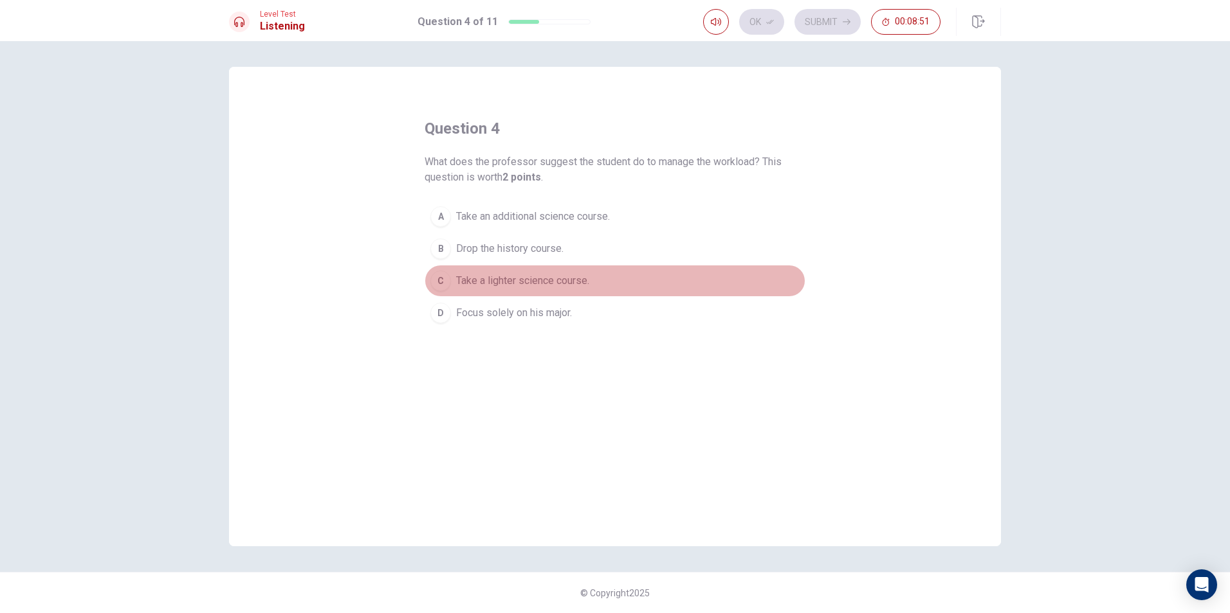
drag, startPoint x: 442, startPoint y: 281, endPoint x: 446, endPoint y: 273, distance: 8.6
click at [442, 280] on div "C" at bounding box center [440, 281] width 21 height 21
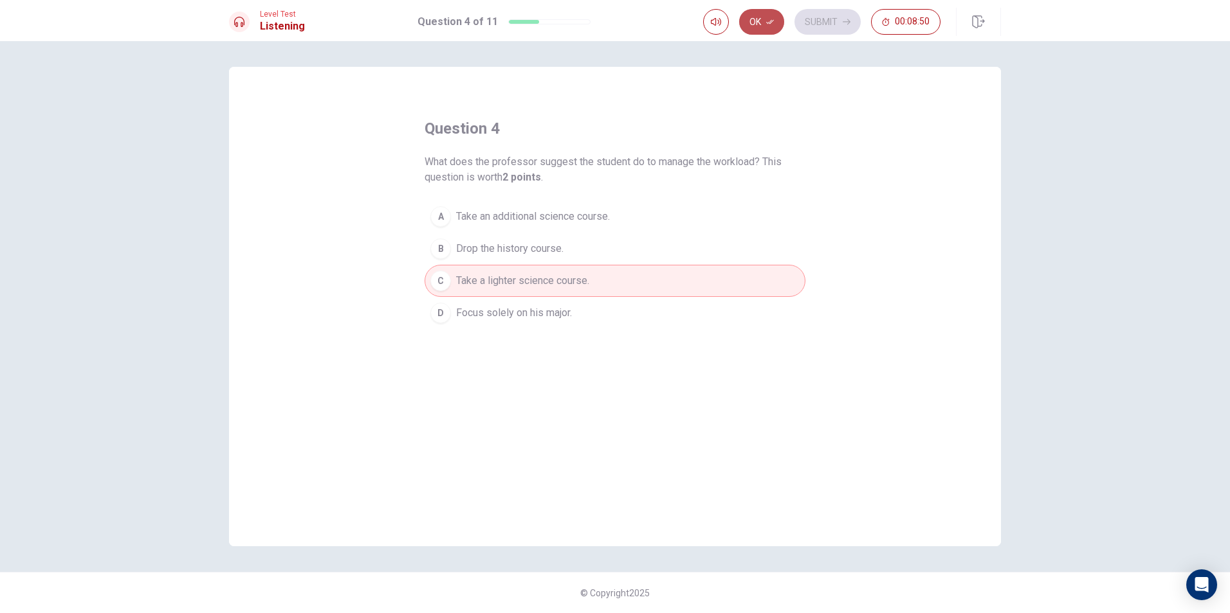
click at [769, 21] on icon "button" at bounding box center [770, 22] width 8 height 8
click at [819, 23] on button "Submit" at bounding box center [827, 22] width 66 height 26
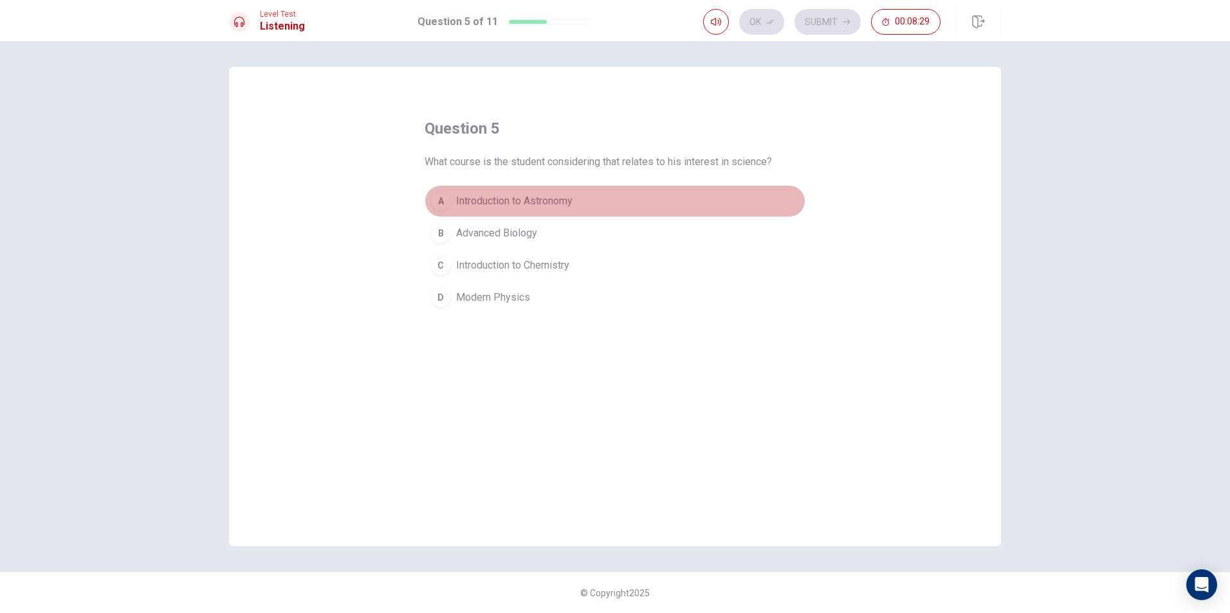
click at [444, 204] on div "A" at bounding box center [440, 201] width 21 height 21
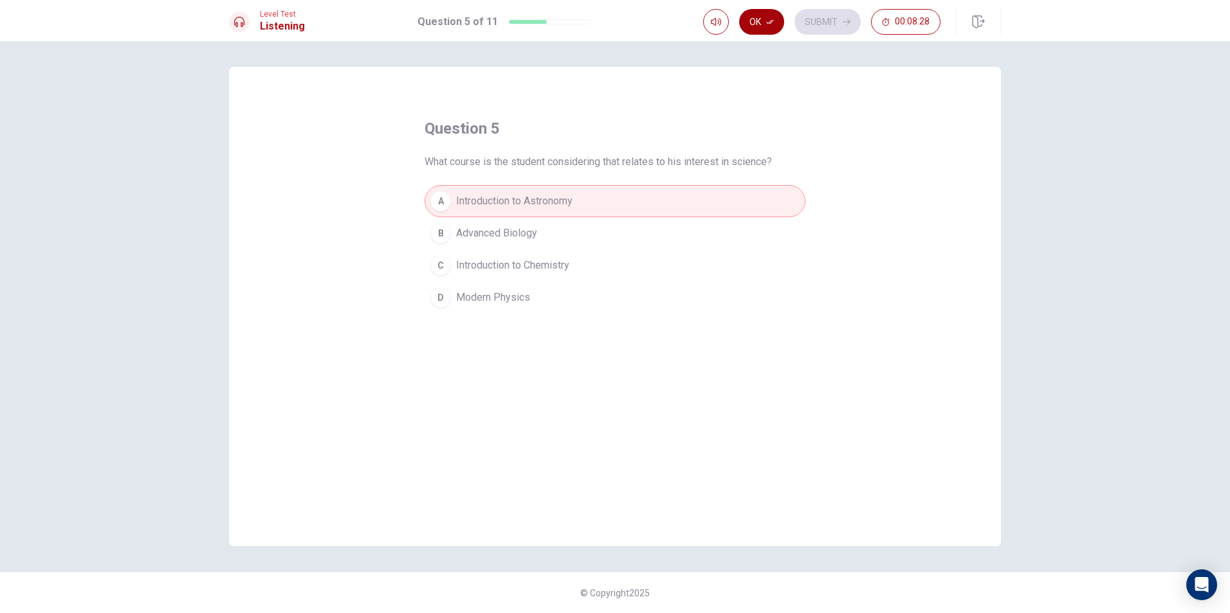
click at [760, 25] on button "Ok" at bounding box center [761, 22] width 45 height 26
click at [794, 22] on div "Ok Submit 00:08:27" at bounding box center [821, 22] width 237 height 26
click at [825, 14] on button "Submit" at bounding box center [827, 22] width 66 height 26
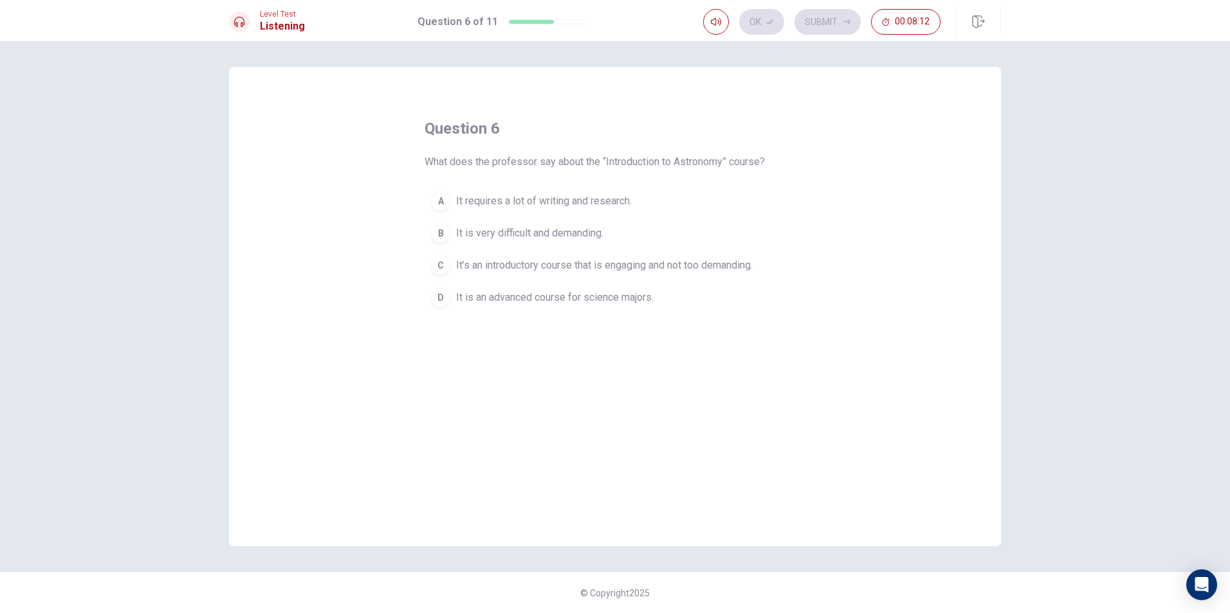
click at [441, 266] on div "C" at bounding box center [440, 265] width 21 height 21
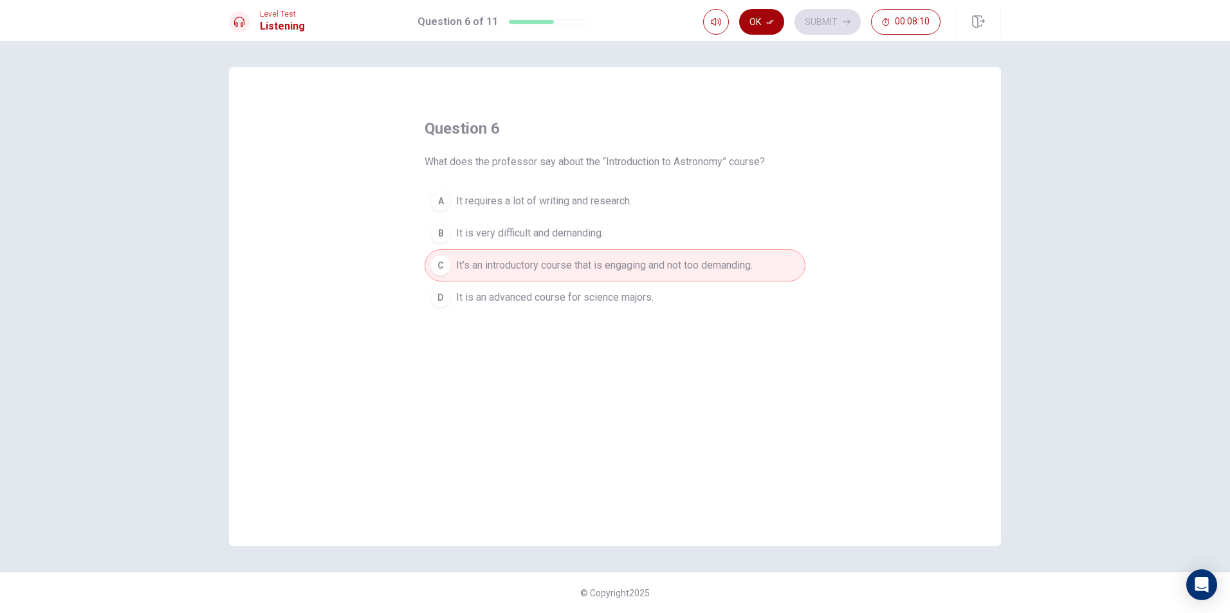
click at [768, 19] on icon "button" at bounding box center [770, 22] width 8 height 8
click at [824, 17] on button "Submit" at bounding box center [827, 22] width 66 height 26
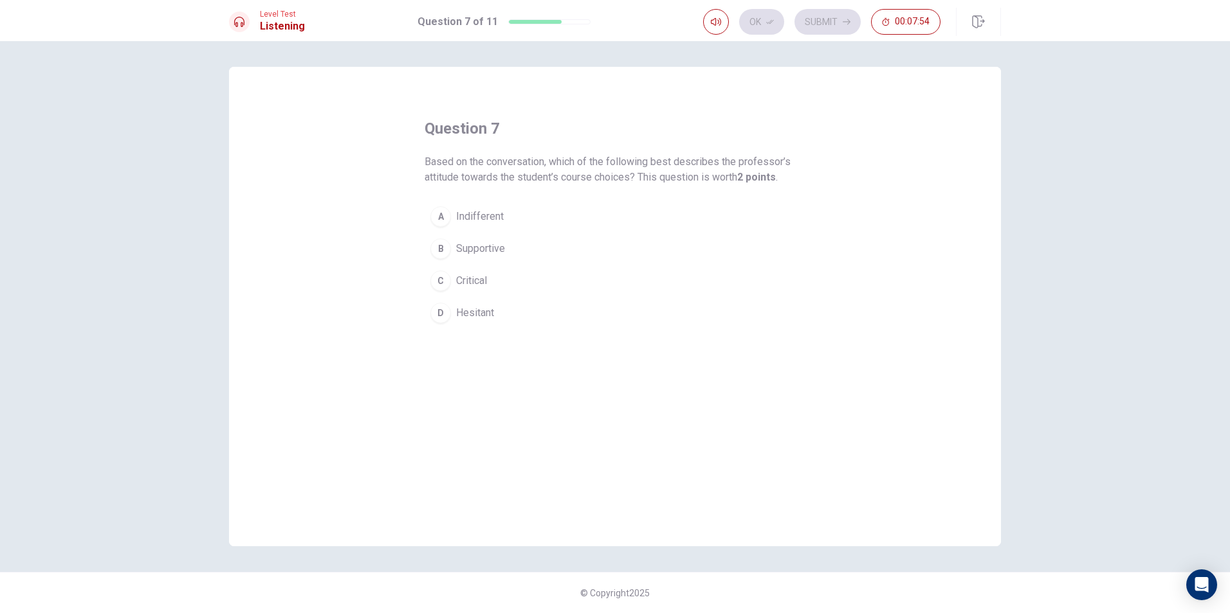
click at [437, 250] on div "B" at bounding box center [440, 249] width 21 height 21
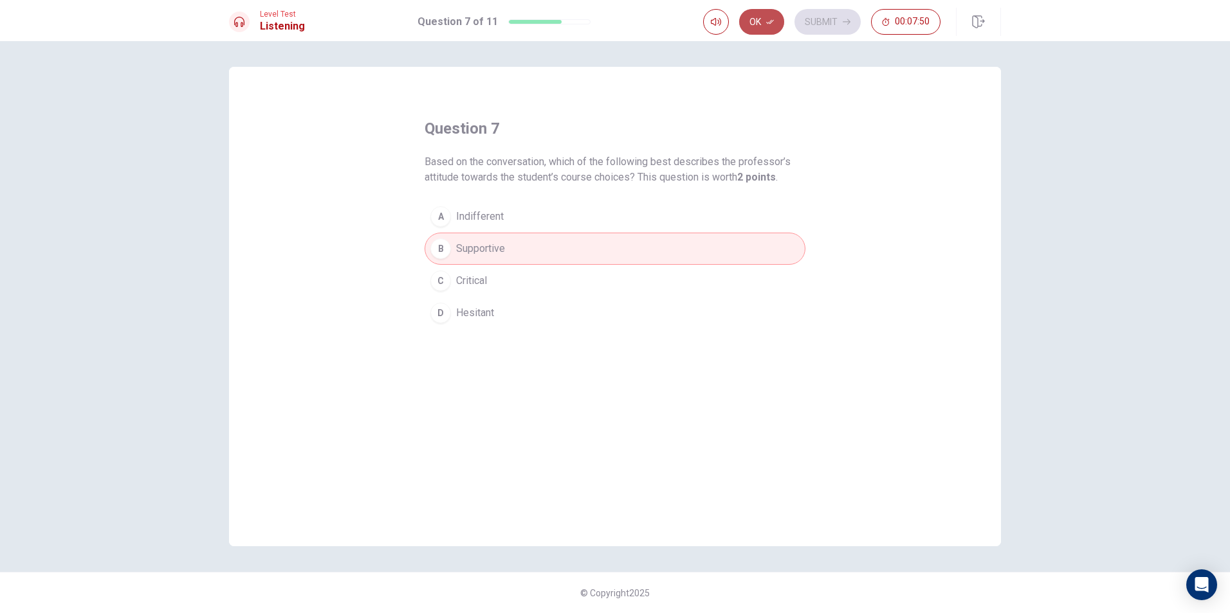
click at [749, 24] on button "Ok" at bounding box center [761, 22] width 45 height 26
click at [830, 18] on button "Submit" at bounding box center [827, 22] width 66 height 26
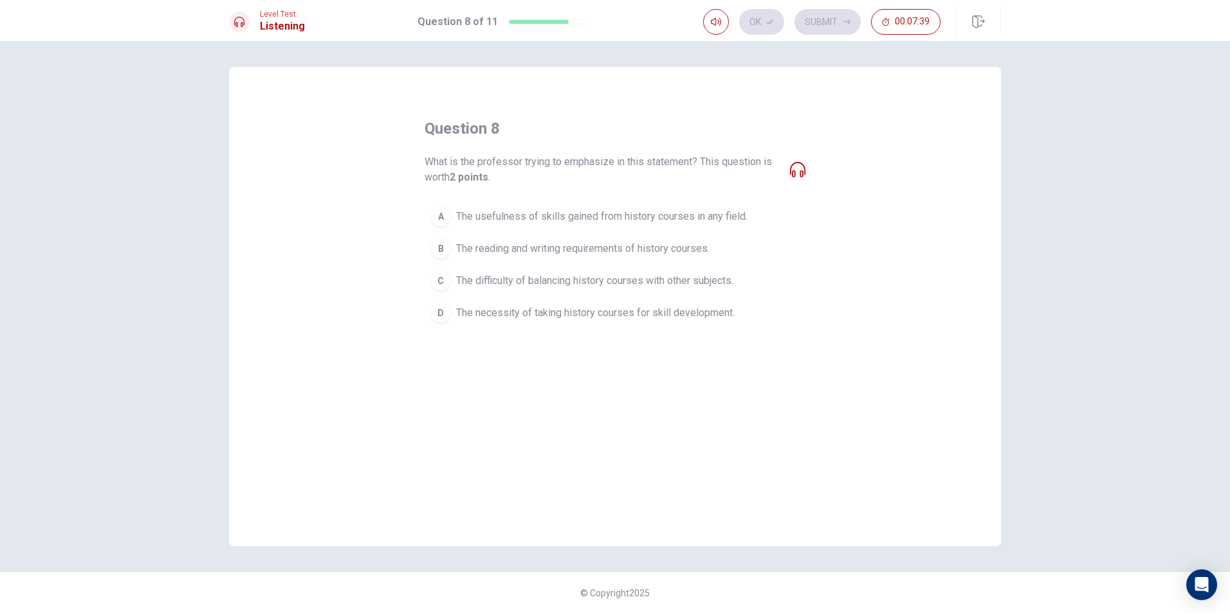
click at [444, 215] on div "A" at bounding box center [440, 216] width 21 height 21
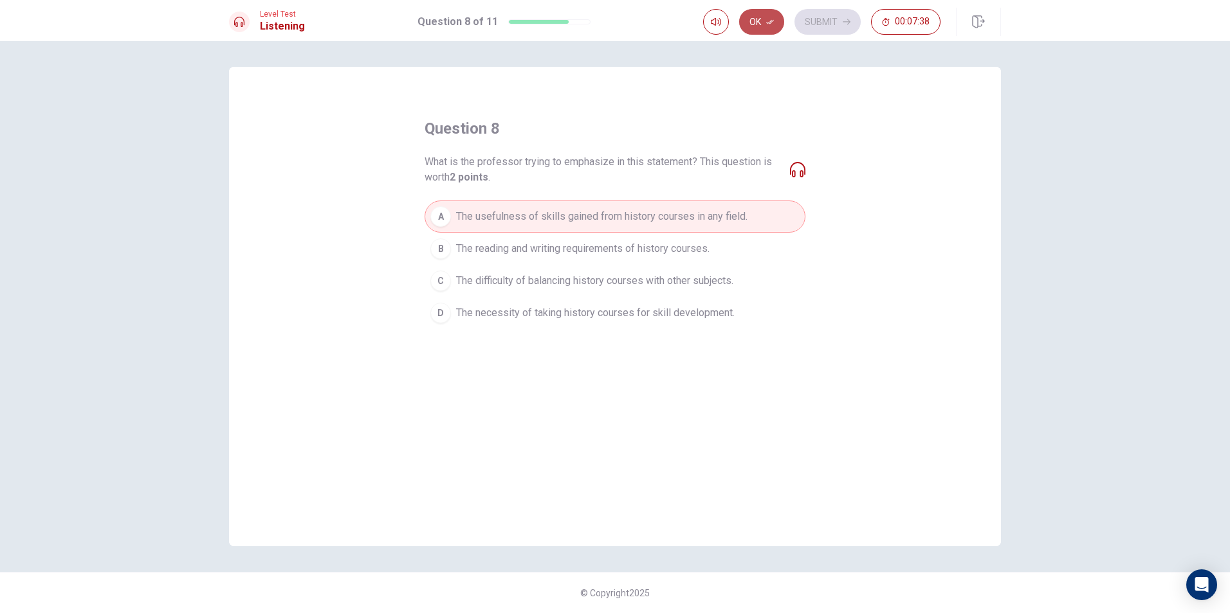
click at [774, 27] on button "Ok" at bounding box center [761, 22] width 45 height 26
click at [835, 20] on button "Submit" at bounding box center [827, 22] width 66 height 26
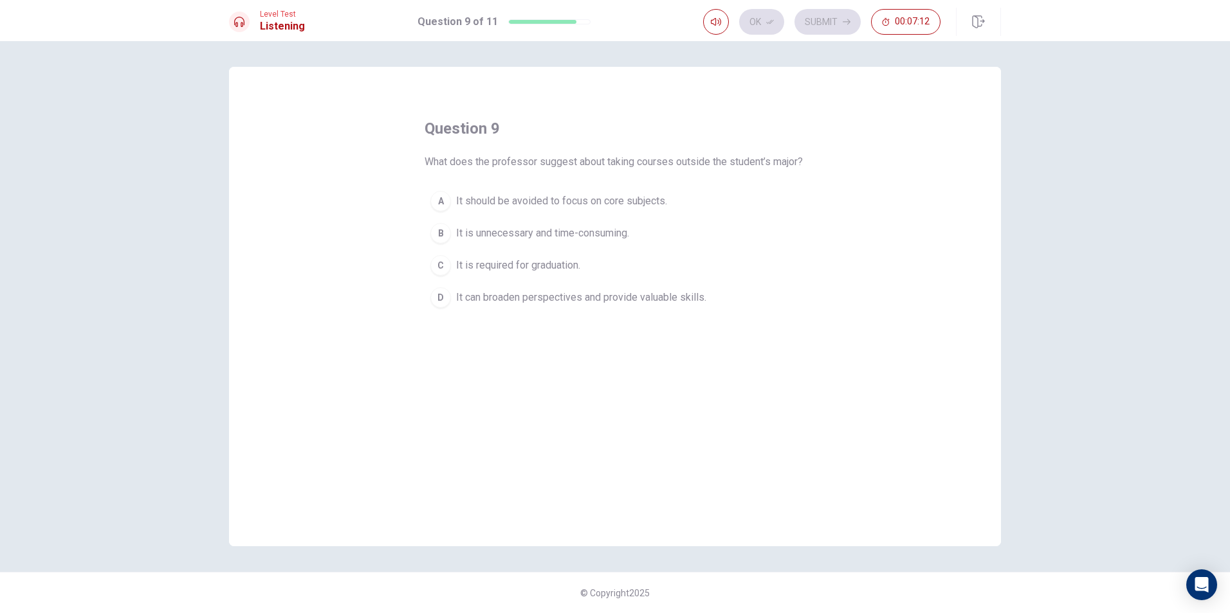
click at [441, 308] on div "D" at bounding box center [440, 297] width 21 height 21
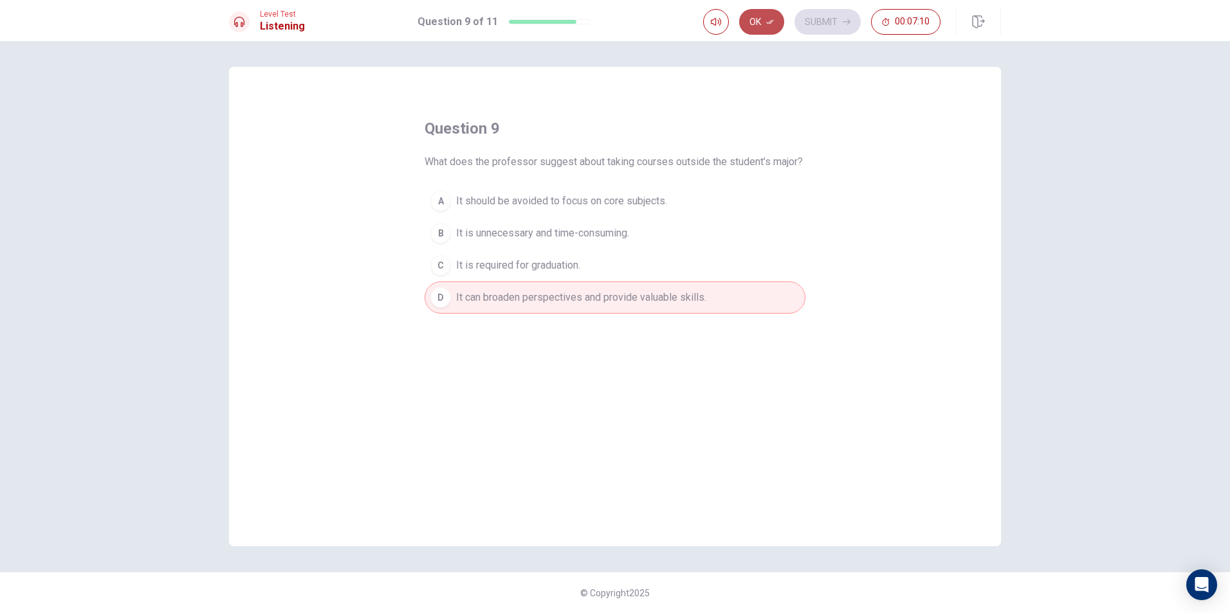
click at [771, 20] on icon "button" at bounding box center [770, 22] width 8 height 8
click at [832, 22] on button "Submit" at bounding box center [827, 22] width 66 height 26
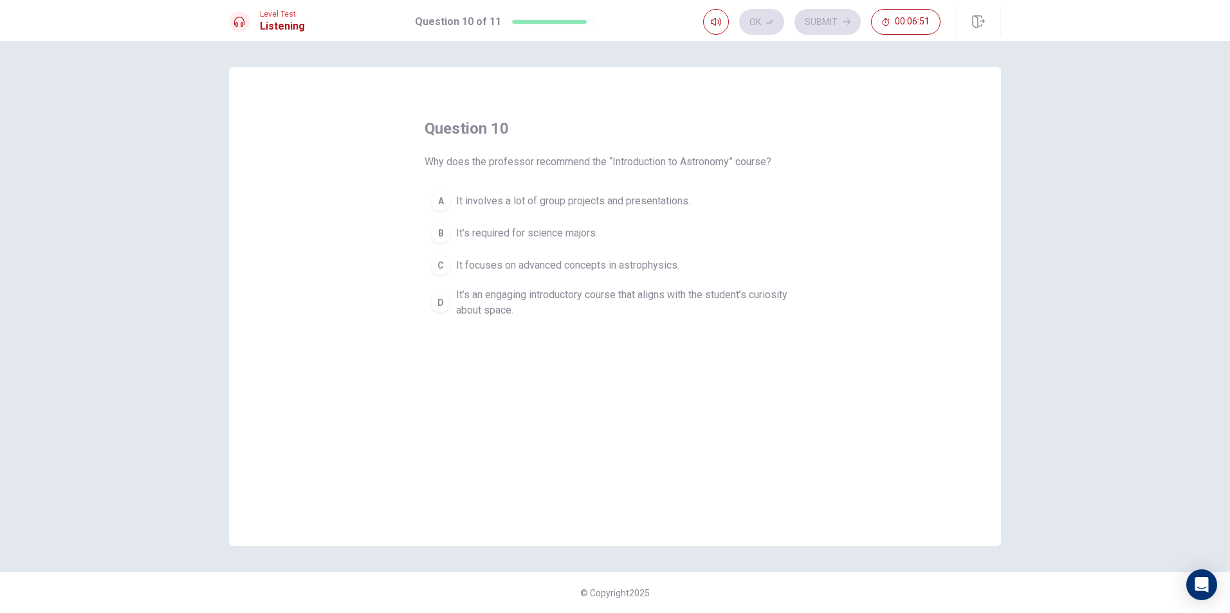
click at [438, 302] on div "D" at bounding box center [440, 303] width 21 height 21
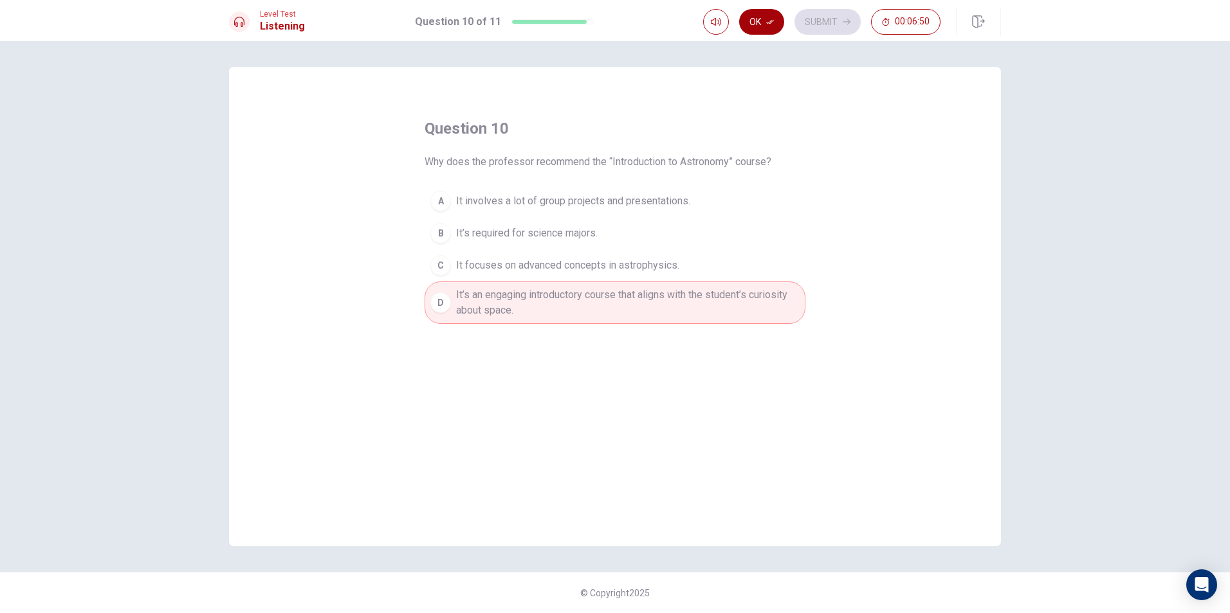
click at [769, 23] on icon "button" at bounding box center [770, 22] width 8 height 5
click at [823, 24] on button "Submit" at bounding box center [827, 22] width 66 height 26
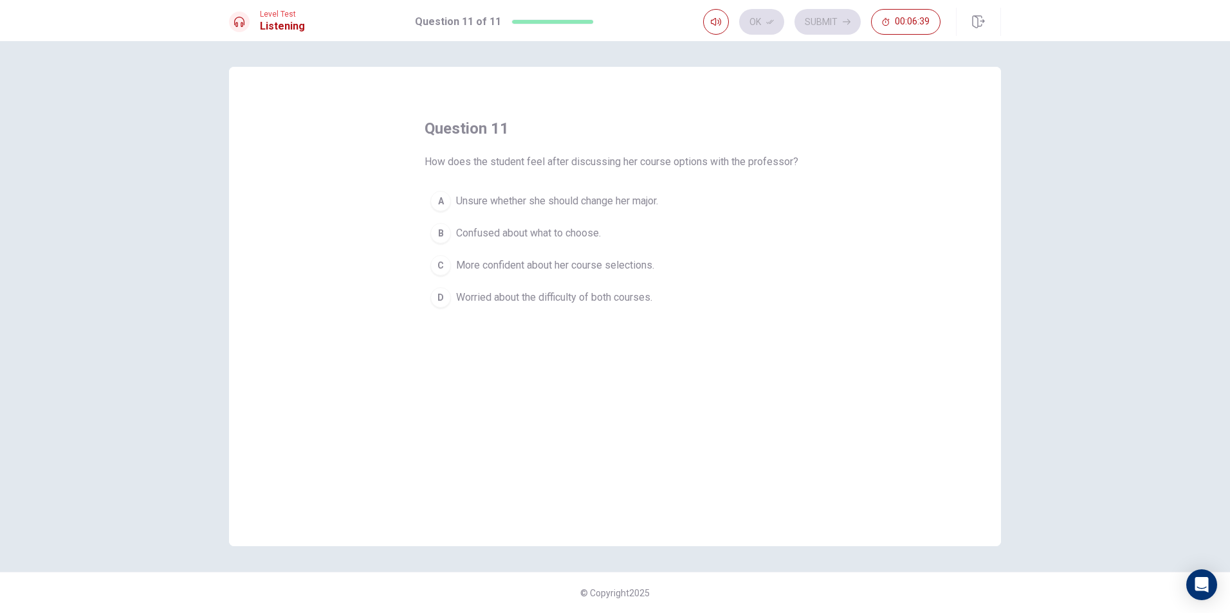
click at [446, 268] on div "C" at bounding box center [440, 265] width 21 height 21
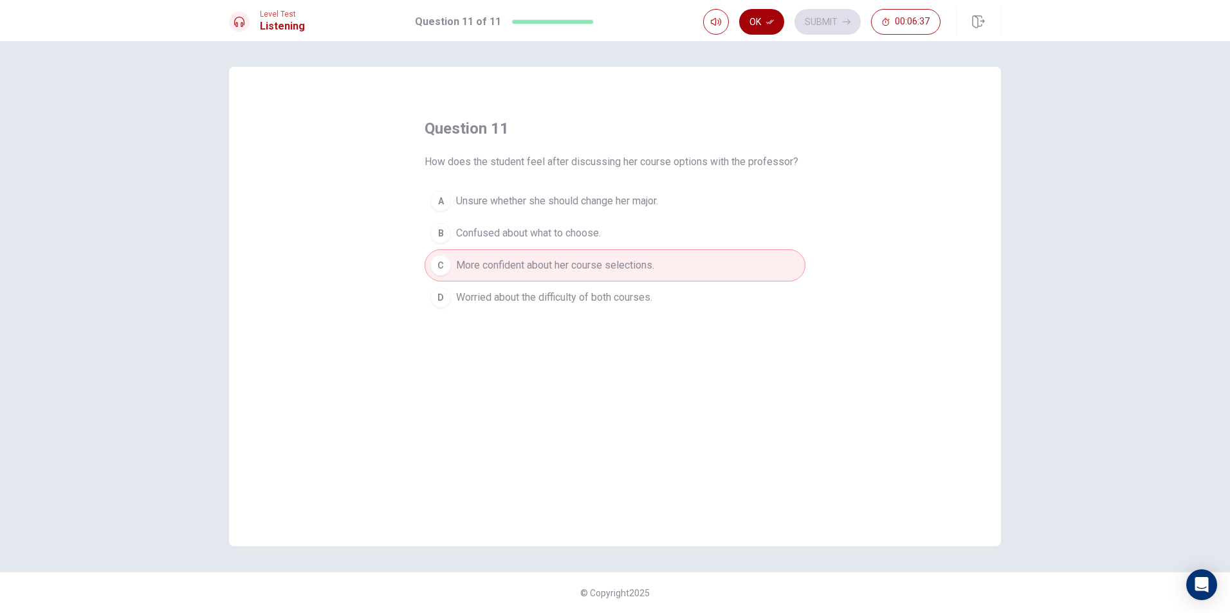
click at [777, 21] on button "Ok" at bounding box center [761, 22] width 45 height 26
click at [833, 20] on button "Submit" at bounding box center [827, 22] width 66 height 26
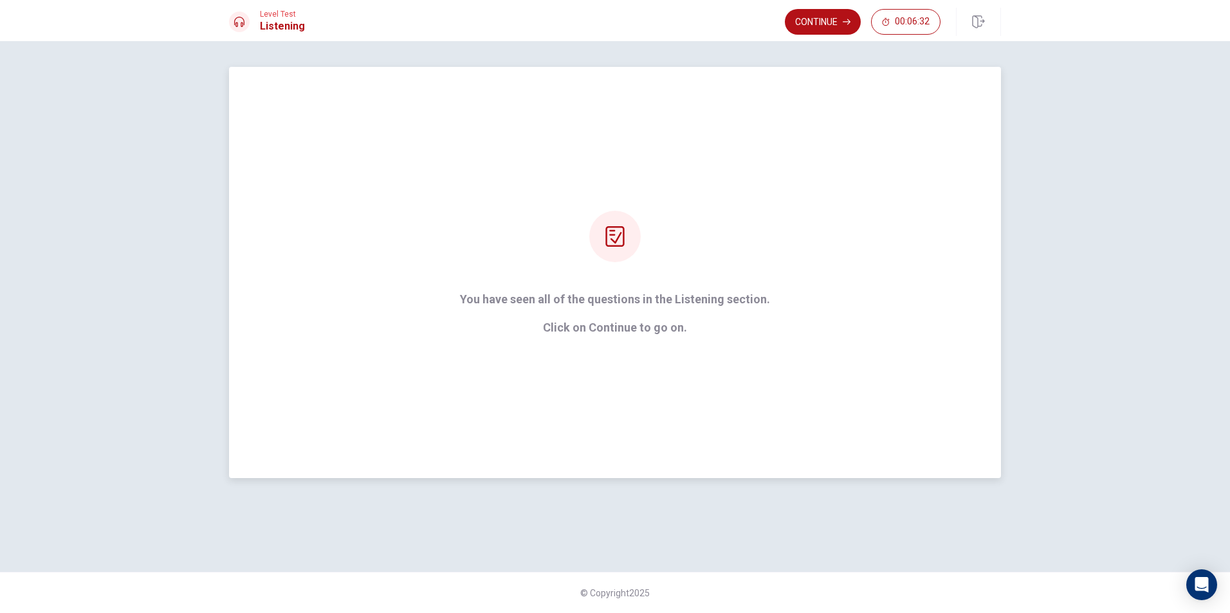
click at [670, 329] on p "Click on Continue to go on." at bounding box center [615, 328] width 310 height 13
click at [619, 368] on div "You have seen all of the questions in the Listening section. Click on Continue …" at bounding box center [615, 273] width 772 height 412
click at [714, 347] on div "You have seen all of the questions in the Listening section. Click on Continue …" at bounding box center [615, 273] width 772 height 412
click at [828, 23] on button "Continue" at bounding box center [823, 22] width 76 height 26
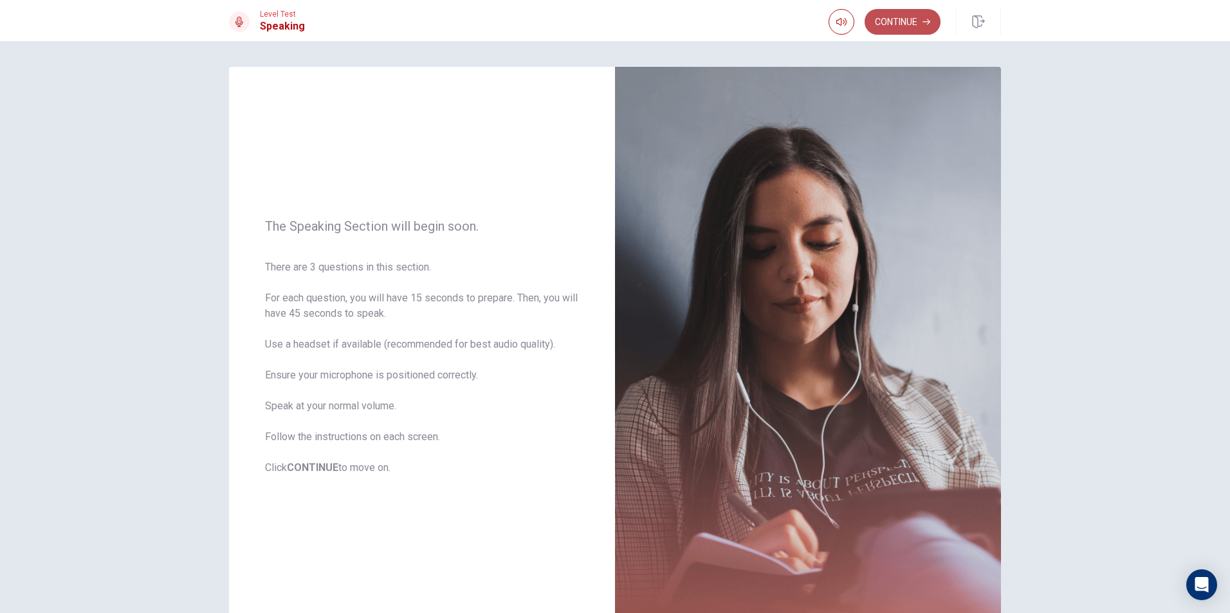
click at [918, 19] on button "Continue" at bounding box center [902, 22] width 76 height 26
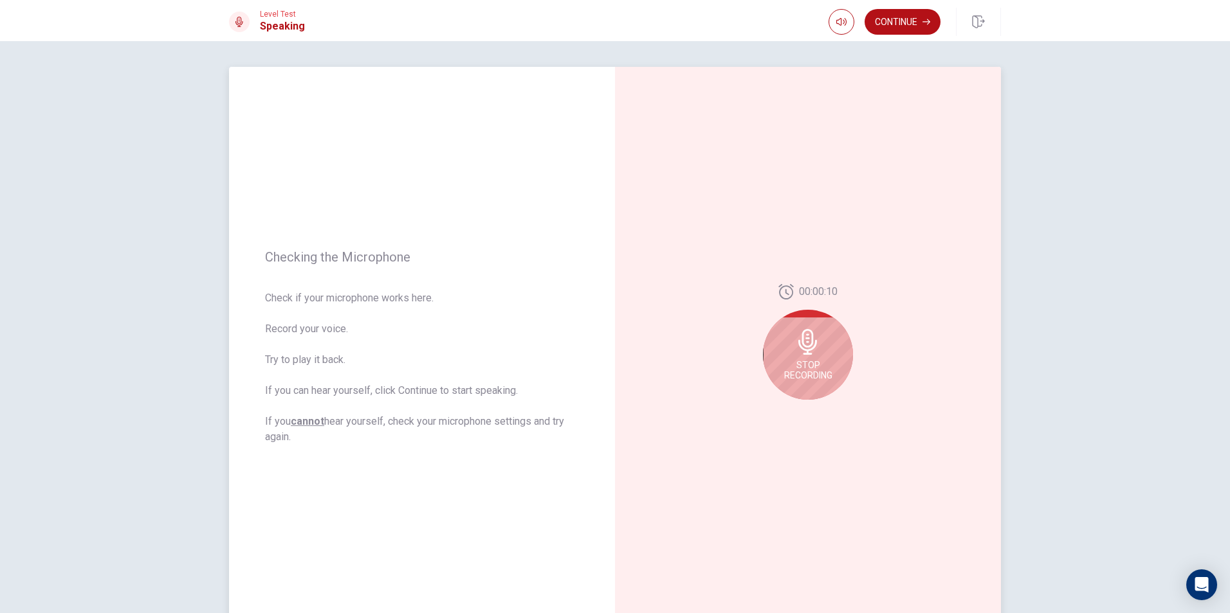
click at [813, 349] on icon at bounding box center [808, 342] width 26 height 26
click at [822, 413] on icon "Play Audio" at bounding box center [822, 410] width 8 height 8
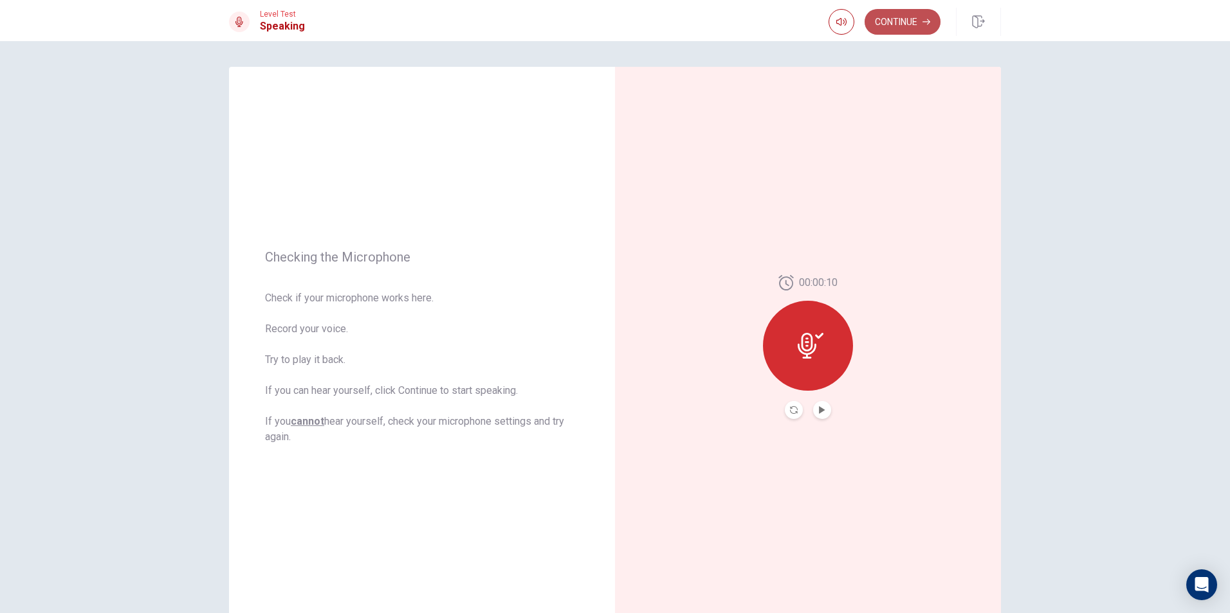
click at [906, 27] on button "Continue" at bounding box center [902, 22] width 76 height 26
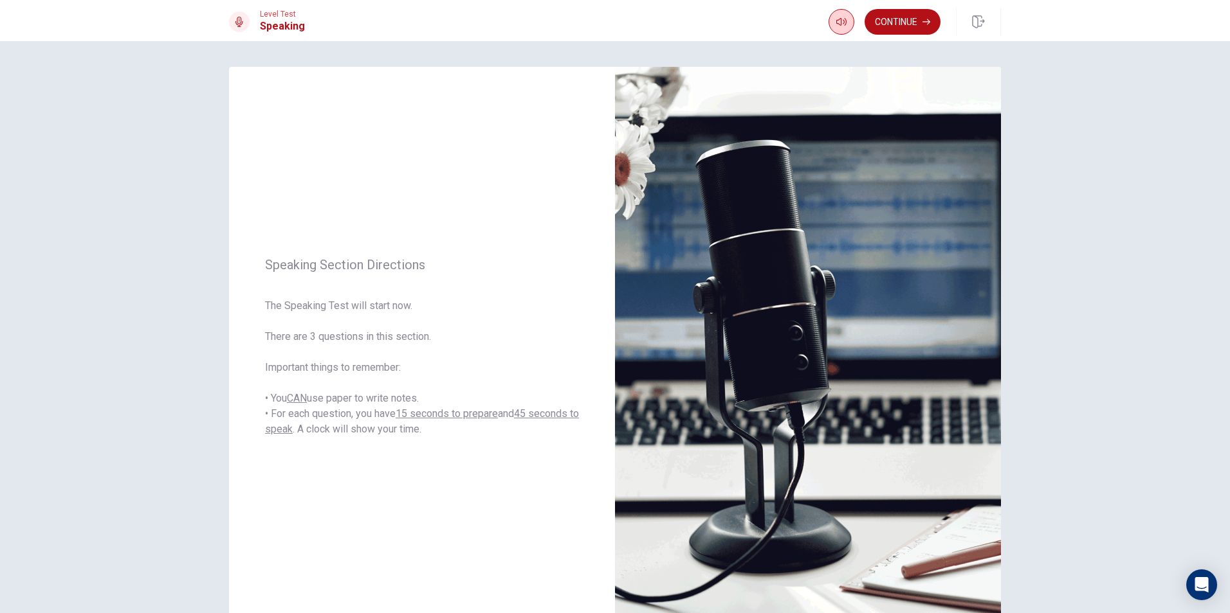
click at [926, 17] on button "Continue" at bounding box center [902, 22] width 76 height 26
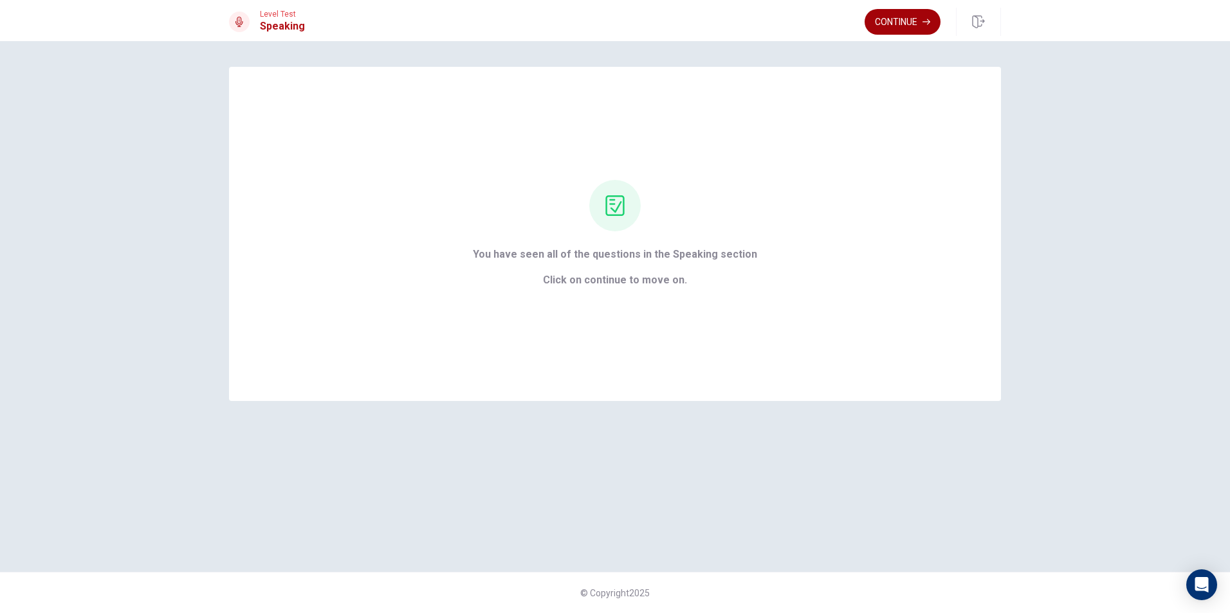
click at [900, 20] on button "Continue" at bounding box center [902, 22] width 76 height 26
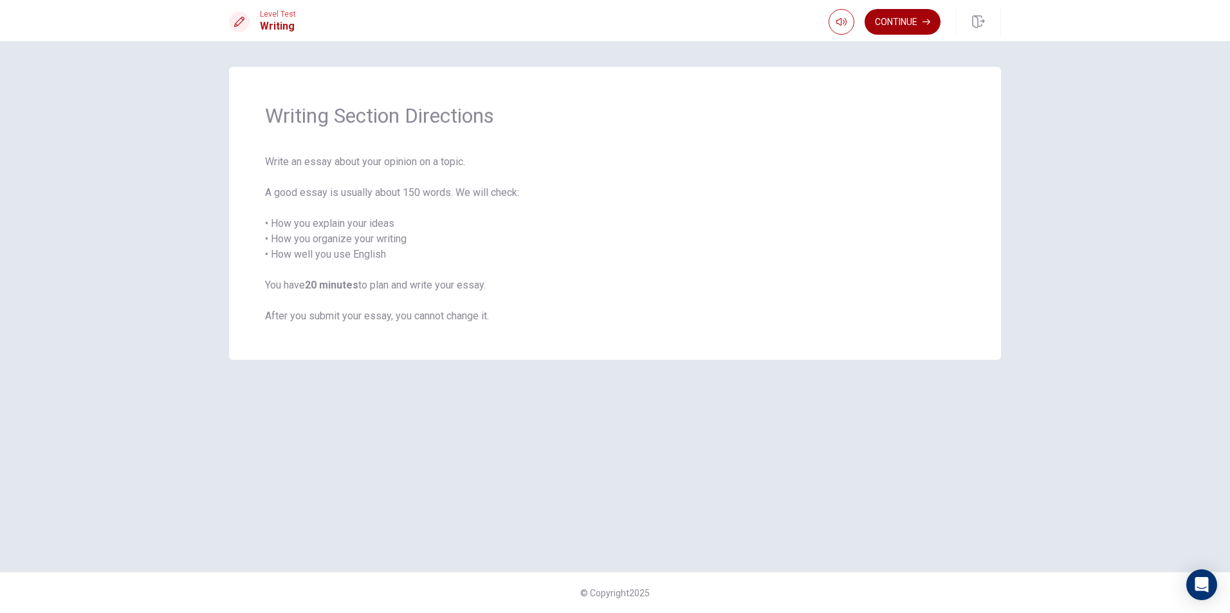
click at [919, 24] on button "Continue" at bounding box center [902, 22] width 76 height 26
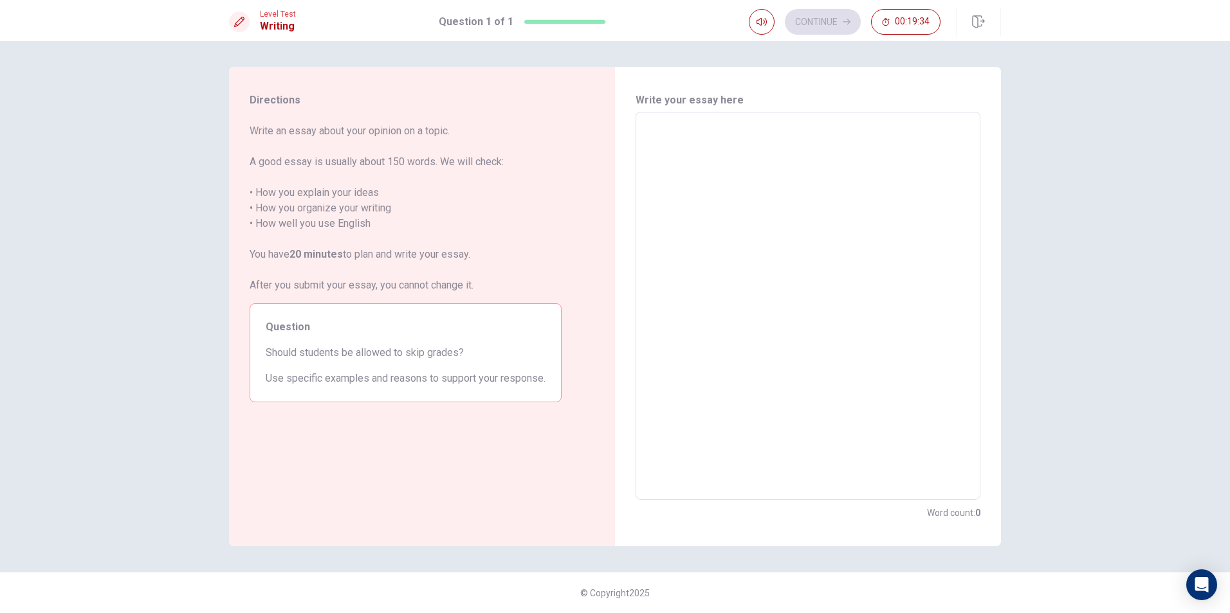
click at [710, 210] on textarea at bounding box center [807, 306] width 327 height 367
type textarea "i"
type textarea "x"
type textarea "in"
type textarea "x"
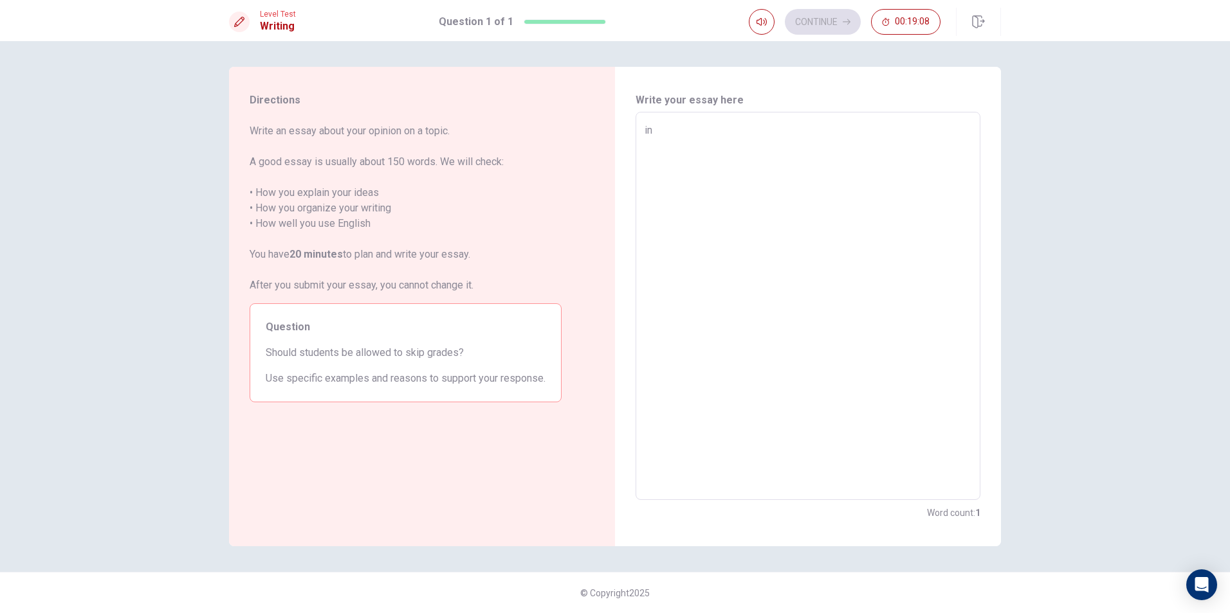
type textarea "in"
type textarea "x"
type textarea "in m"
type textarea "x"
type textarea "in mu"
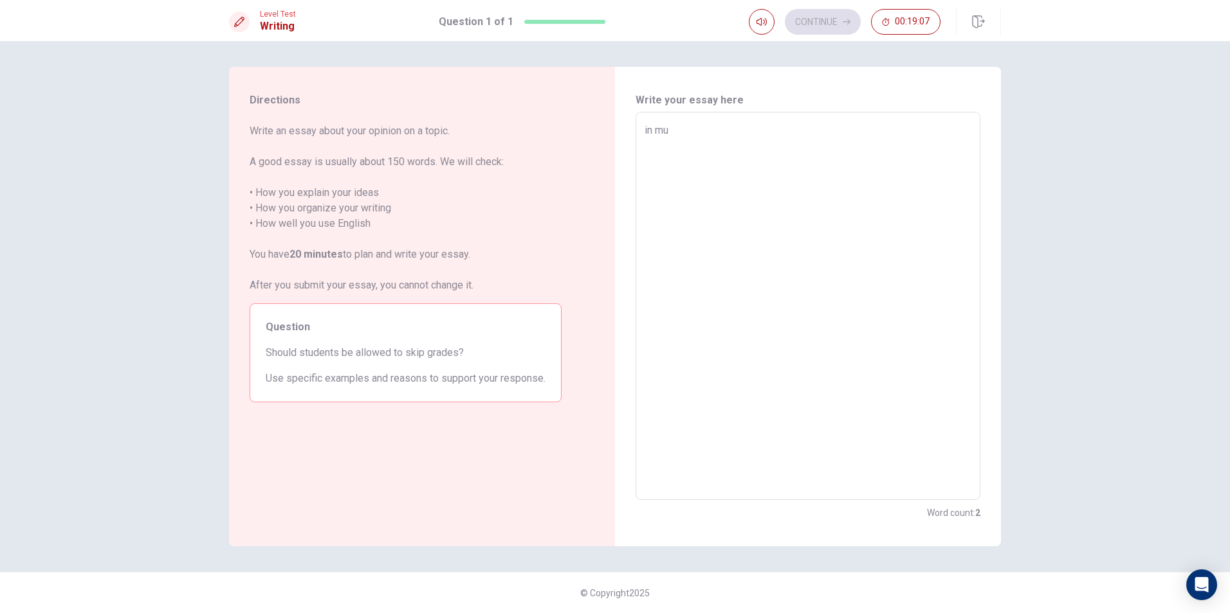
type textarea "x"
type textarea "in m"
type textarea "x"
type textarea "in"
type textarea "x"
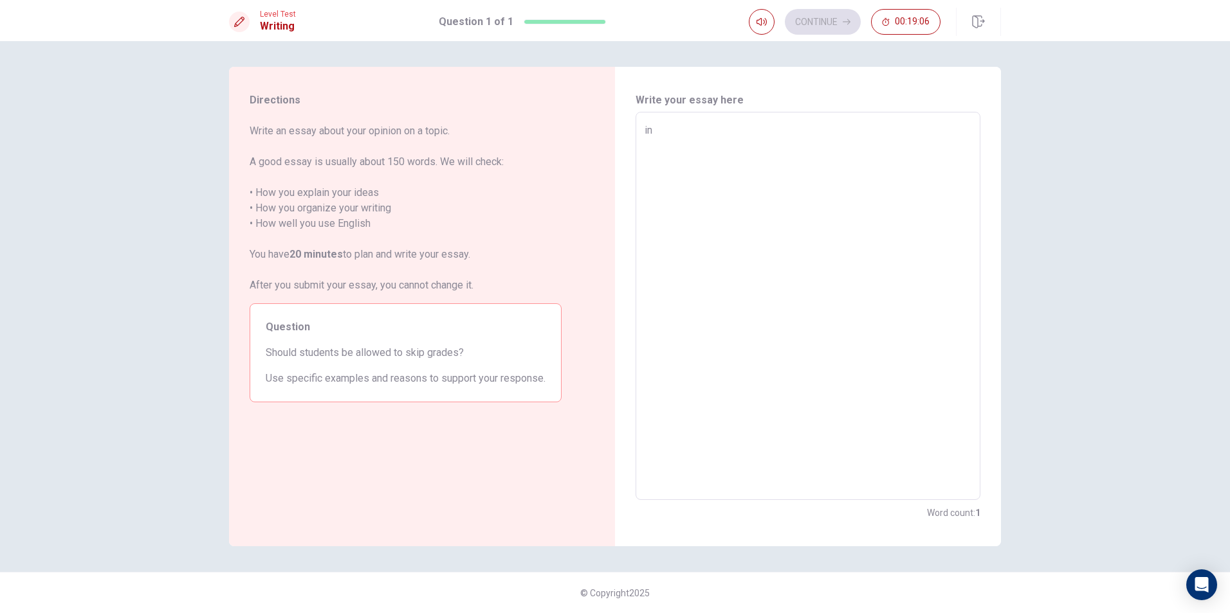
type textarea "in"
type textarea "x"
type textarea "i"
type textarea "x"
type textarea "I"
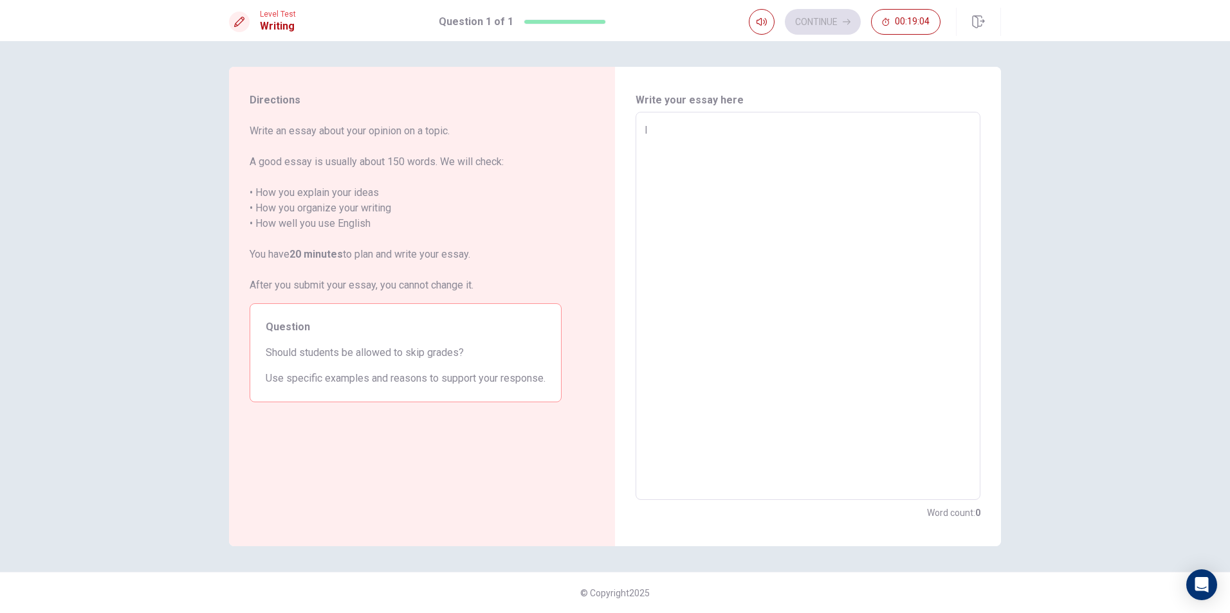
type textarea "x"
type textarea "In"
type textarea "x"
type textarea "In"
type textarea "x"
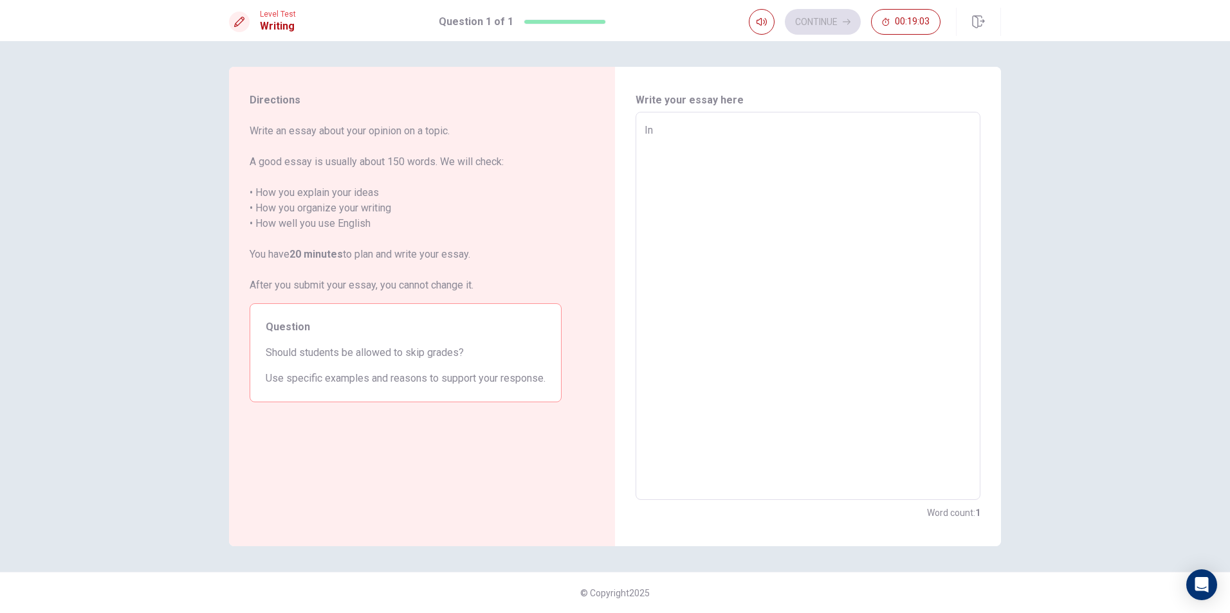
type textarea "In m"
type textarea "x"
type textarea "In my"
type textarea "x"
type textarea "In my"
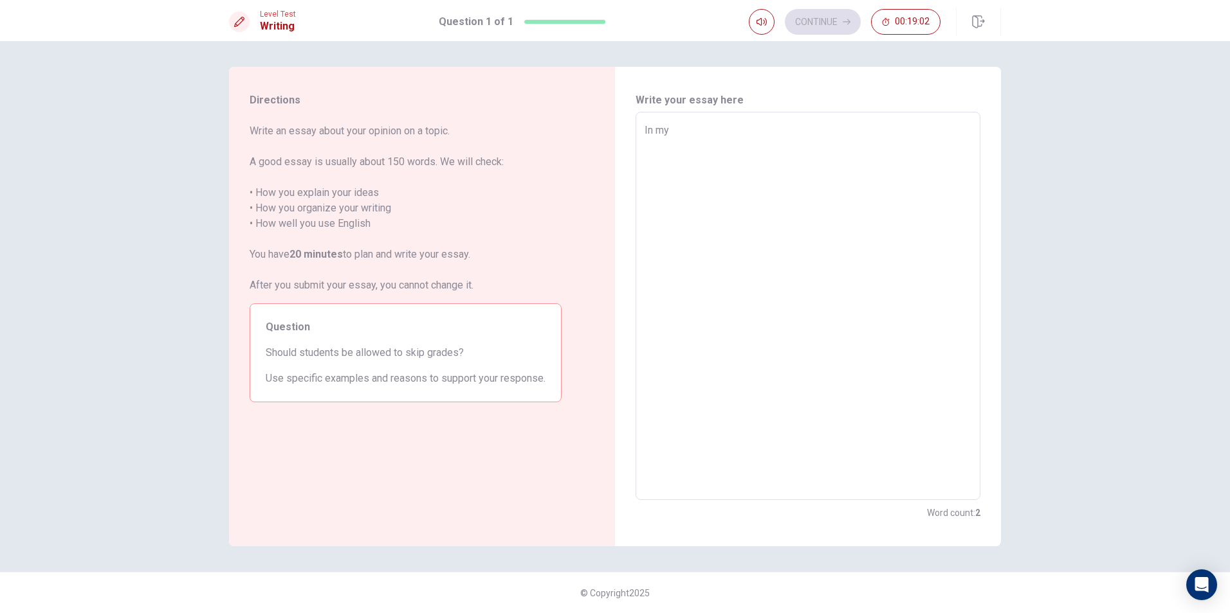
type textarea "x"
type textarea "In my o"
type textarea "x"
type textarea "In my op"
type textarea "x"
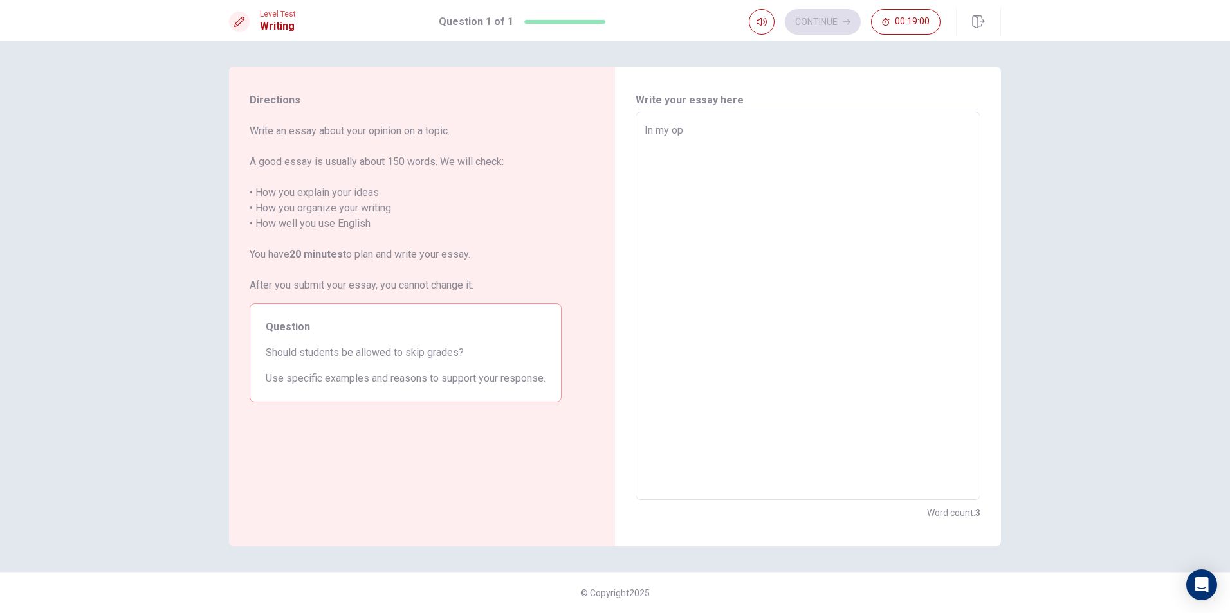
type textarea "In my opi"
type textarea "x"
type textarea "In my opin"
type textarea "x"
type textarea "In my opini"
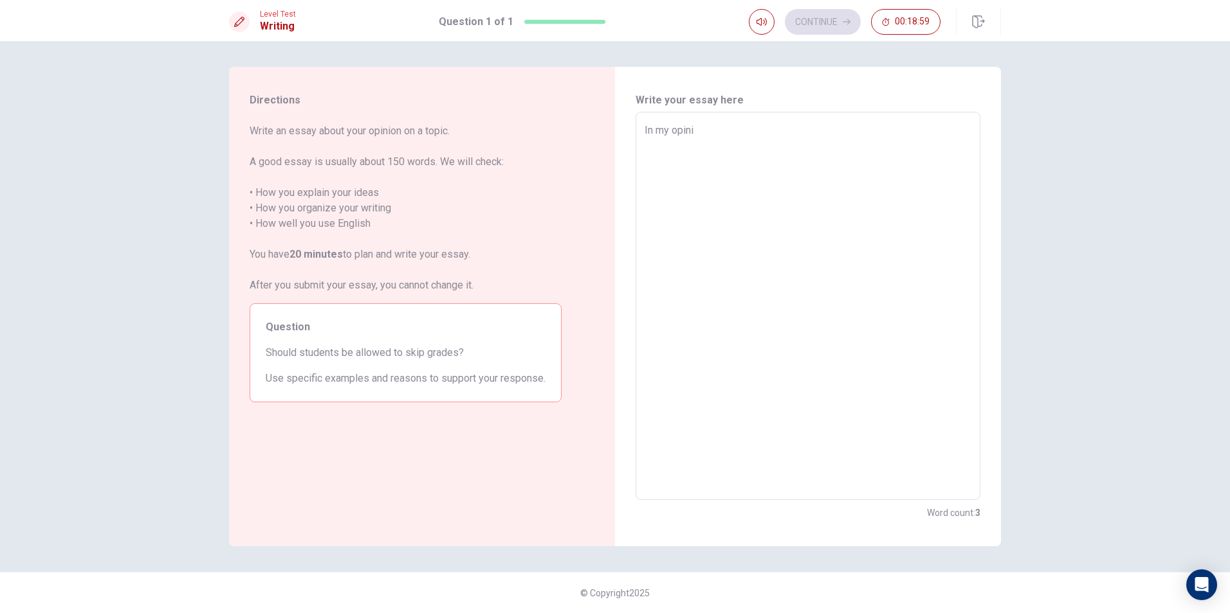
type textarea "x"
type textarea "In my opinio"
type textarea "x"
type textarea "In my opinion"
type textarea "x"
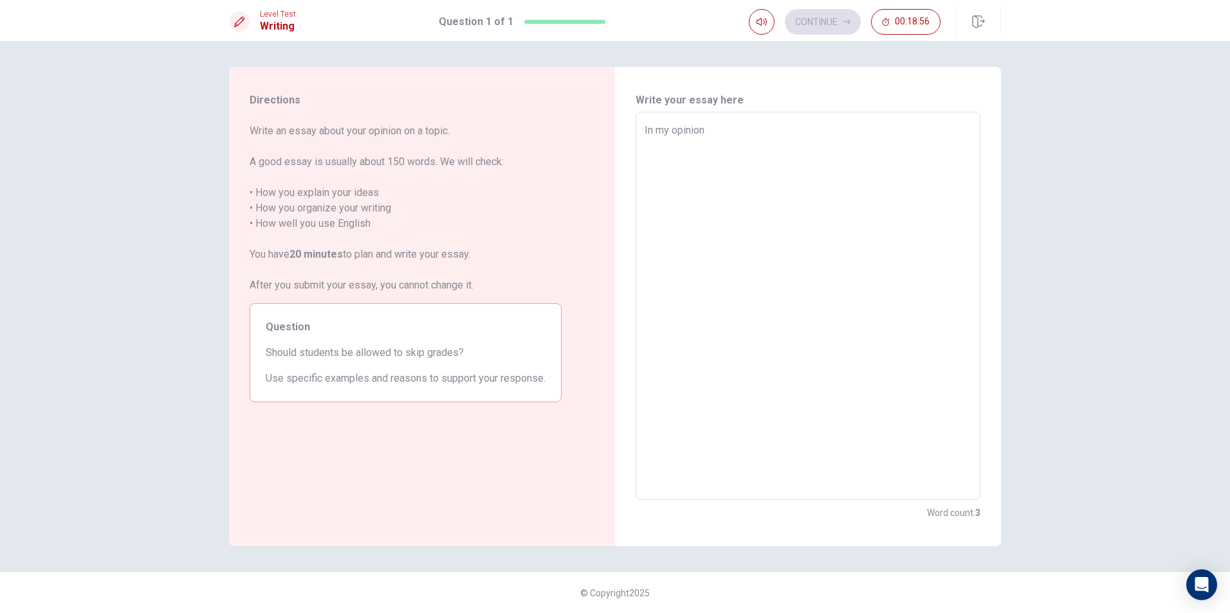
type textarea "In my opinion"
type textarea "x"
type textarea "In my opinion s"
type textarea "x"
type textarea "In my opinion sk"
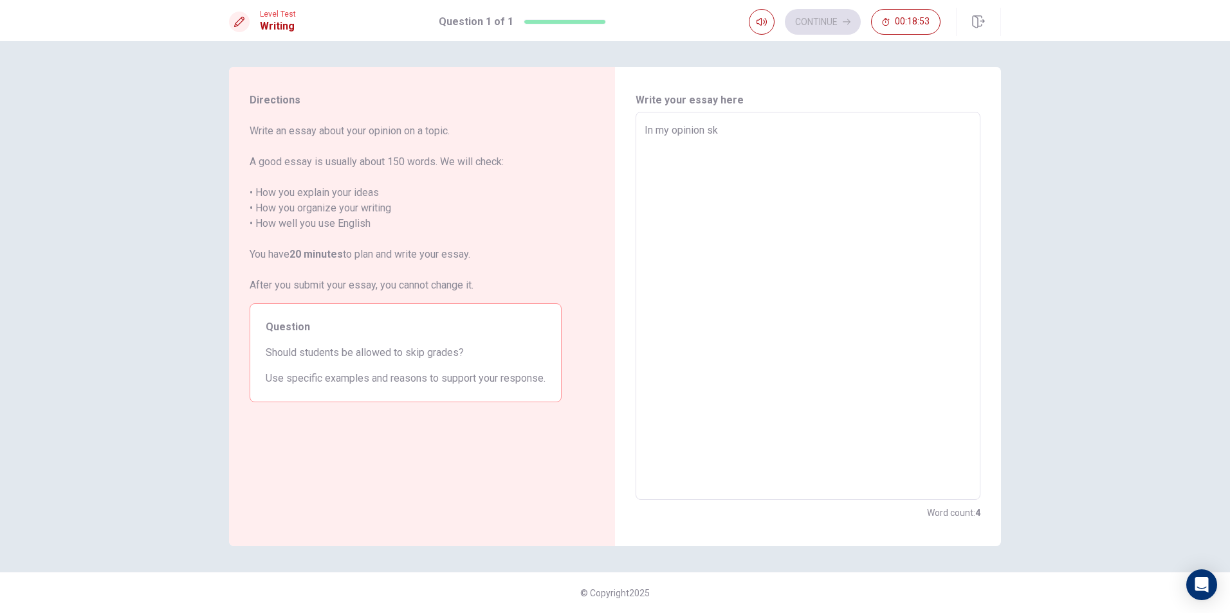
type textarea "x"
type textarea "In my opinion ski"
type textarea "x"
type textarea "In my opinion skip"
type textarea "x"
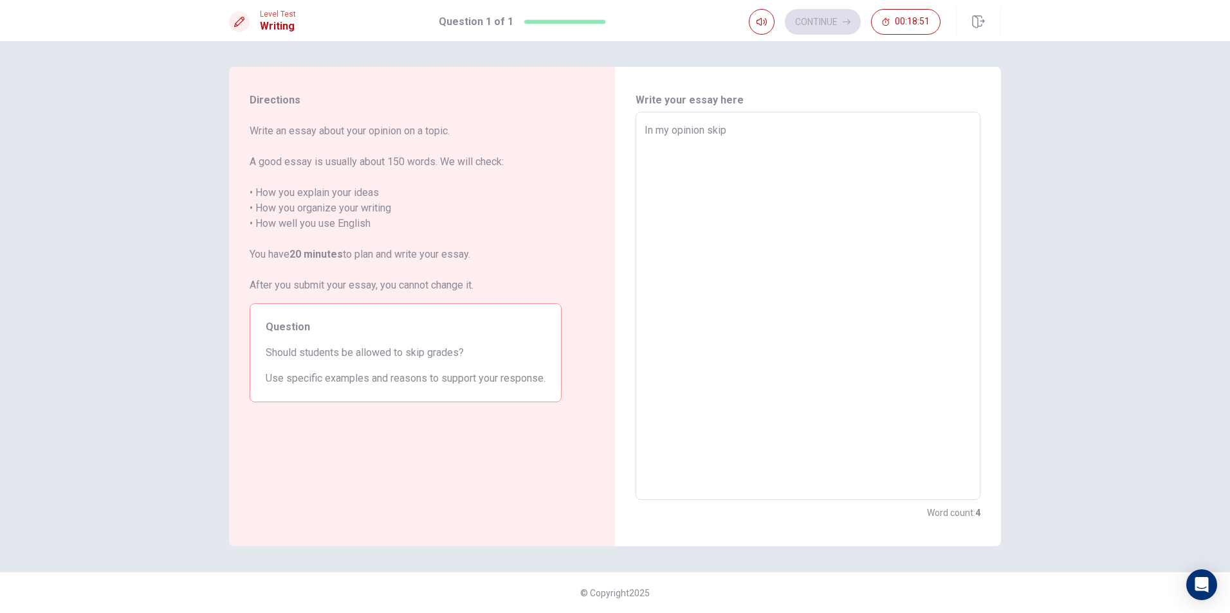
type textarea "In my opinion skipp"
type textarea "x"
type textarea "In my opinion skippi"
type textarea "x"
type textarea "In my opinion skippin"
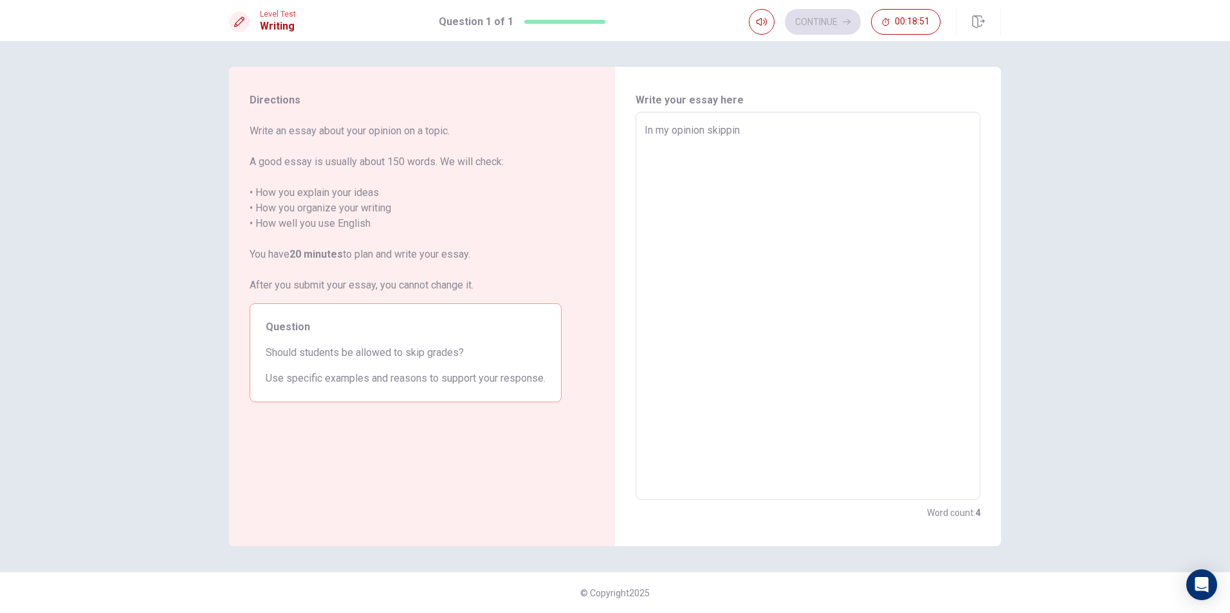
type textarea "x"
type textarea "In my opinion skipping"
type textarea "x"
type textarea "In my opinion skipping"
type textarea "x"
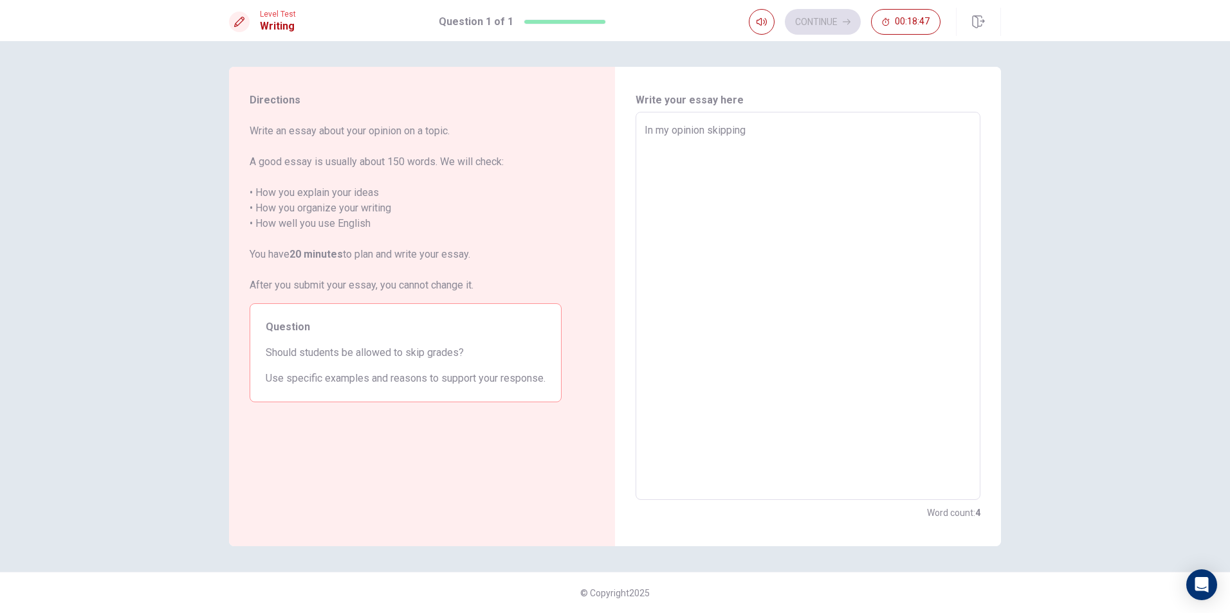
type textarea "In my opinion skipping g"
type textarea "x"
type textarea "In my opinion skipping gr"
type textarea "x"
type textarea "In my opinion skipping gra"
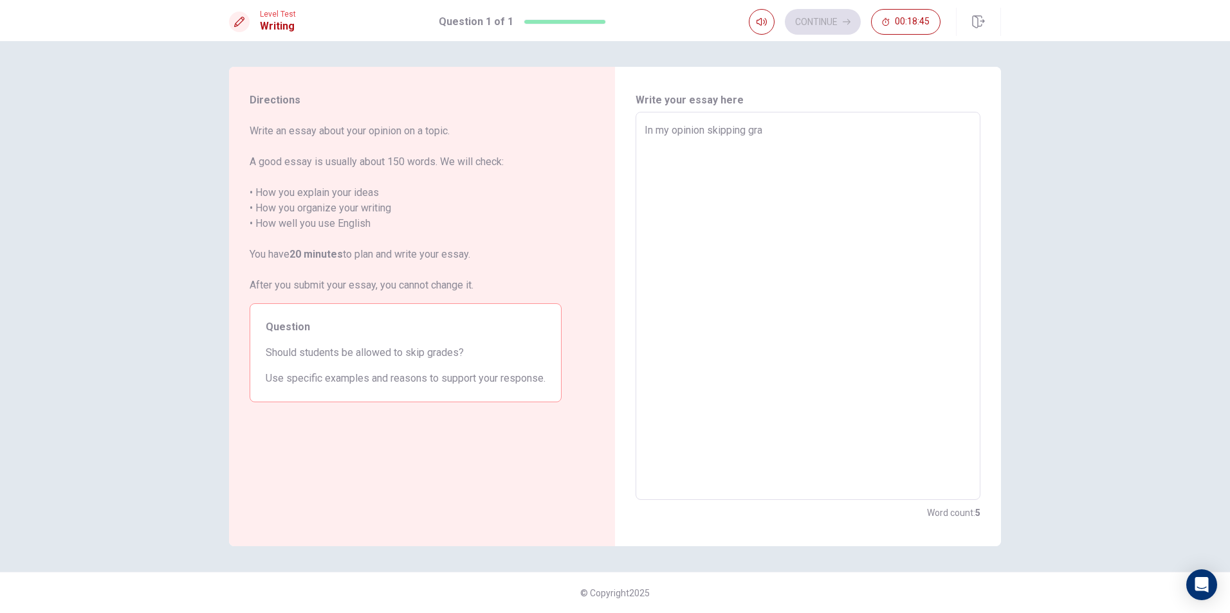
type textarea "x"
type textarea "In my opinion skipping grad"
type textarea "x"
type textarea "In my opinion skipping grade"
type textarea "x"
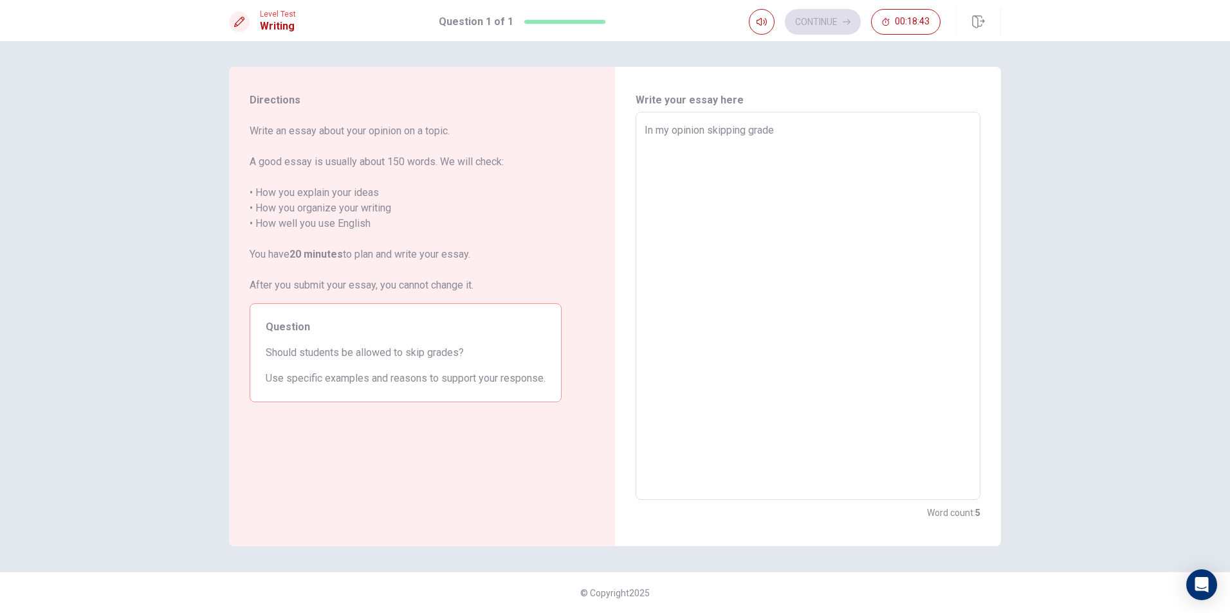
type textarea "In my opinion skipping grade"
type textarea "x"
type textarea "In my opinion skipping grade c"
type textarea "x"
type textarea "In my opinion skipping grade ca"
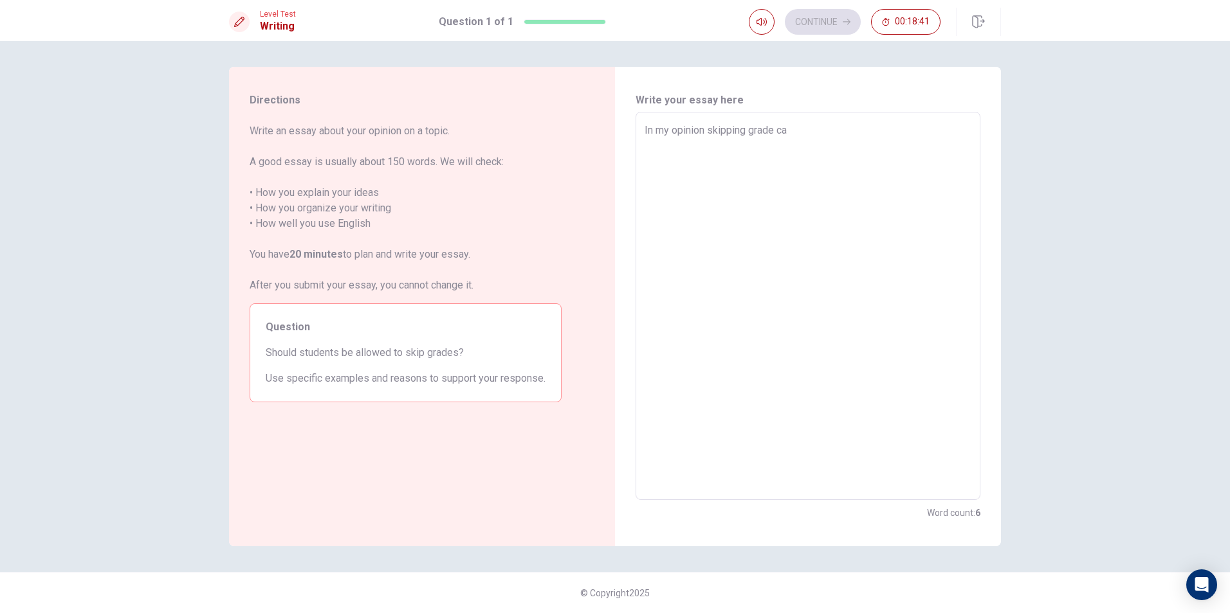
type textarea "x"
type textarea "In my opinion skipping grade can"
type textarea "x"
type textarea "In my opinion skipping grade can"
type textarea "x"
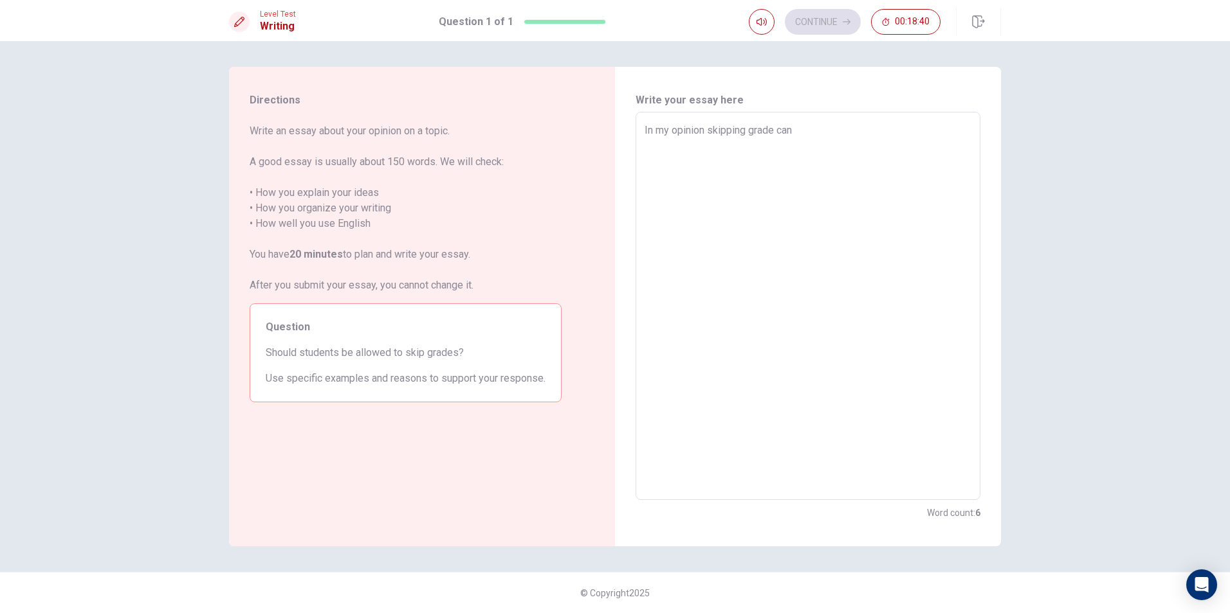
type textarea "In my opinion skipping grade can m"
type textarea "x"
type textarea "In my opinion skipping grade can ma"
type textarea "x"
type textarea "In my opinion skipping grade can mak"
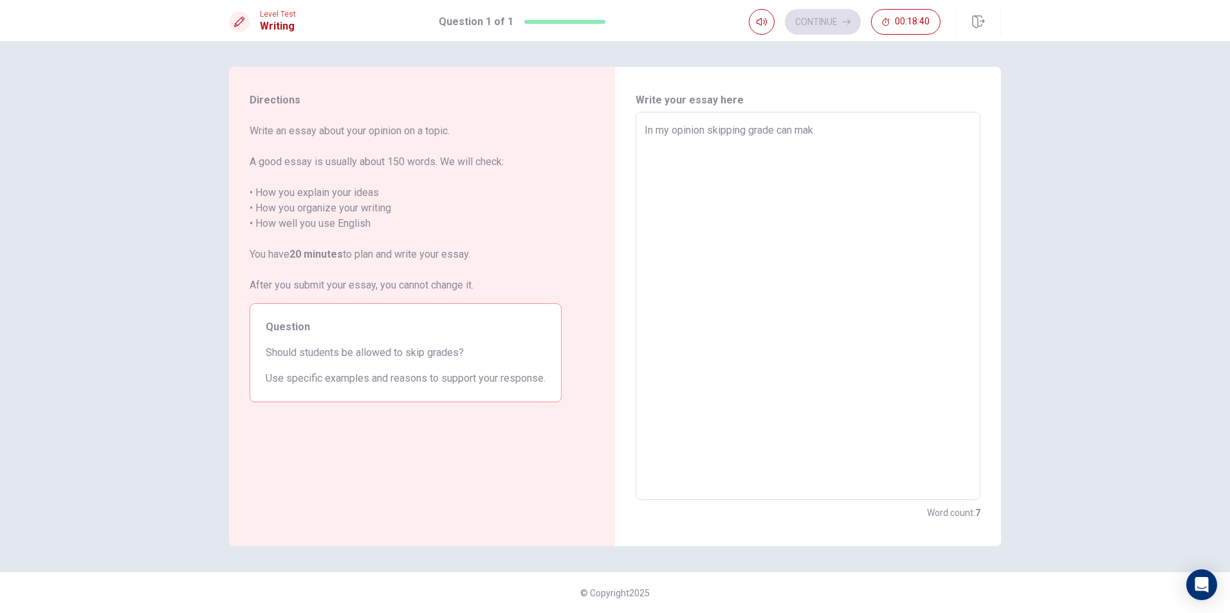
type textarea "x"
type textarea "In my opinion skipping grade can make"
type textarea "x"
type textarea "In my opinion skipping grade can make"
type textarea "x"
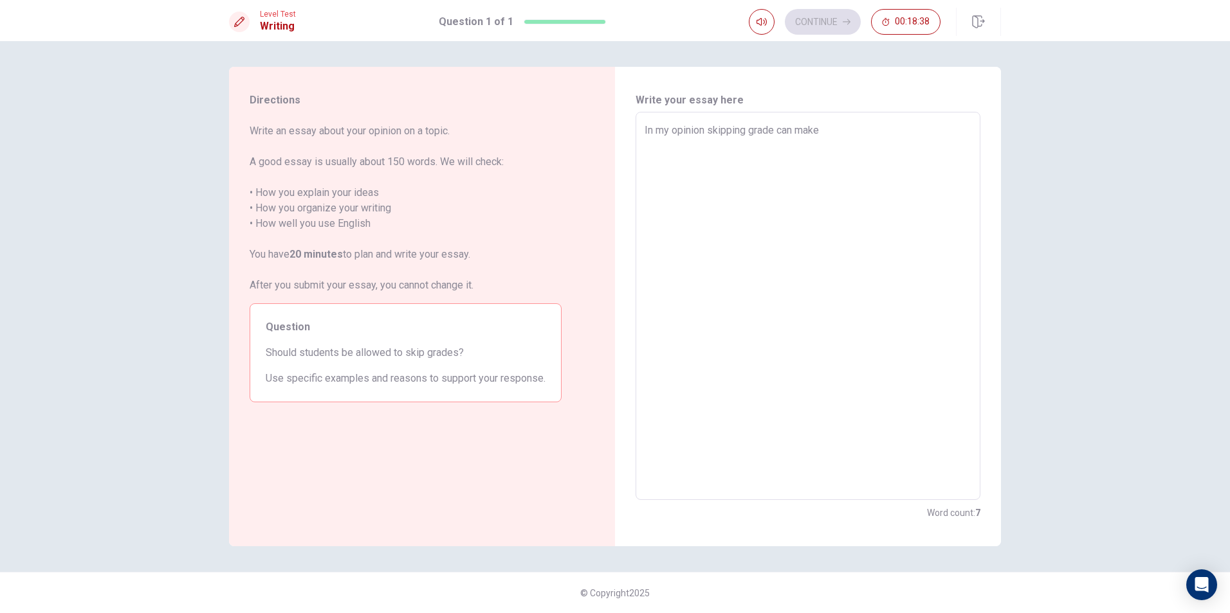
type textarea "In my opinion skipping grade can make y"
type textarea "x"
type textarea "In my opinion skipping grade can make yo"
type textarea "x"
type textarea "In my opinion skipping grade can make you"
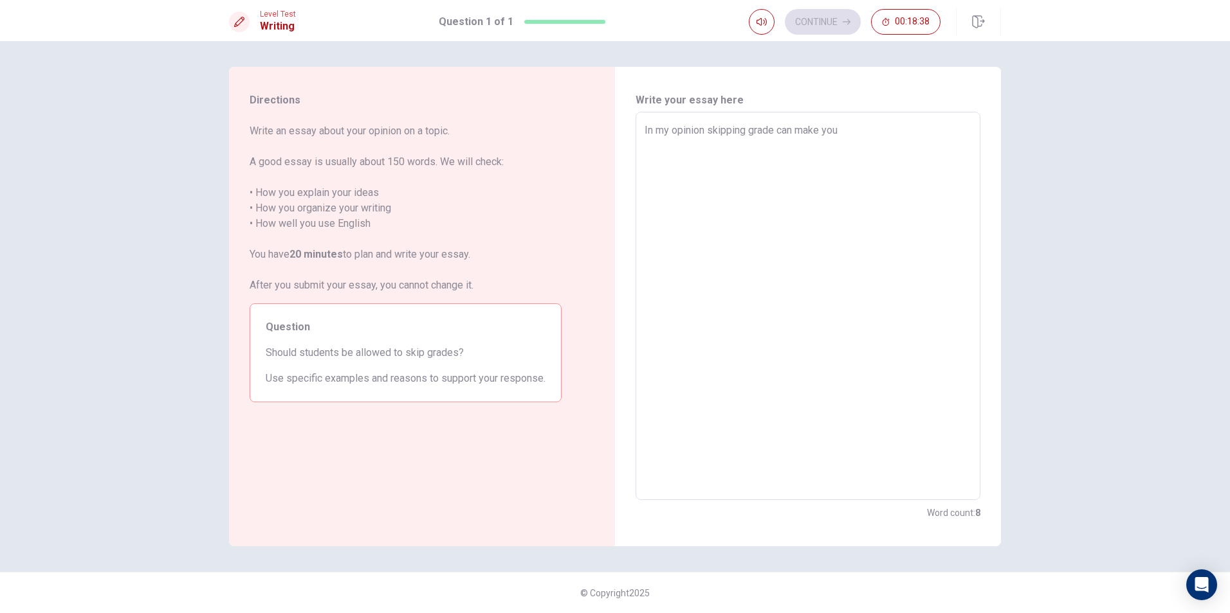
type textarea "x"
type textarea "In my opinion skipping grade can make your"
type textarea "x"
type textarea "In my opinion skipping grade can make your"
type textarea "x"
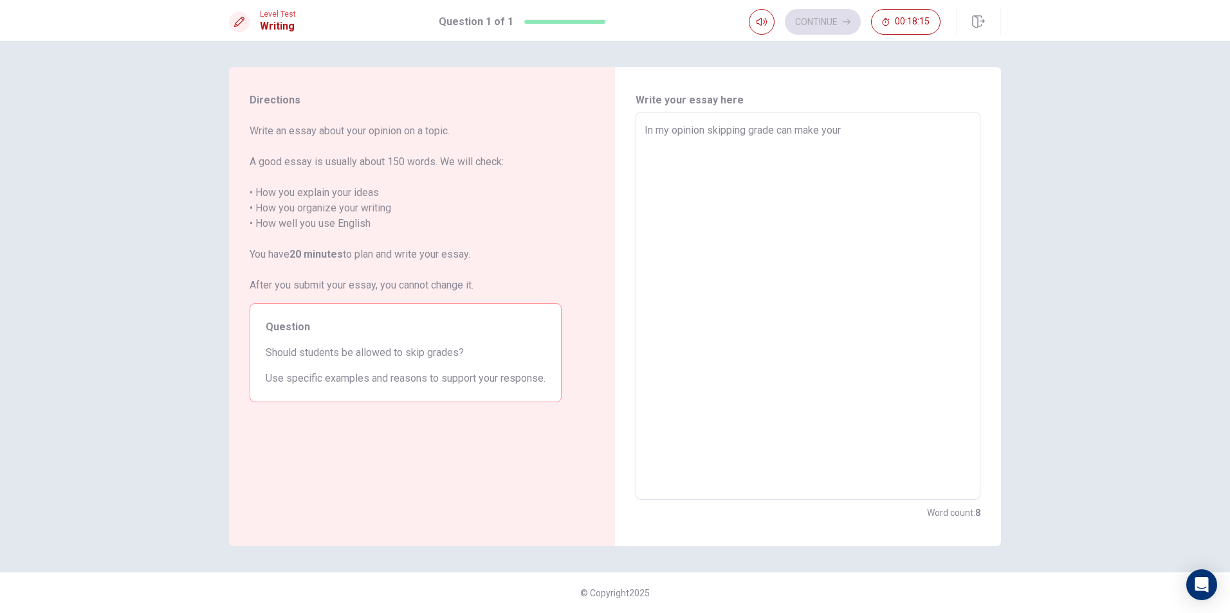
type textarea "In my opinion skipping grade can make your"
type textarea "x"
type textarea "In my opinion skipping grade can make you"
type textarea "x"
type textarea "In my opinion skipping grade can make yo"
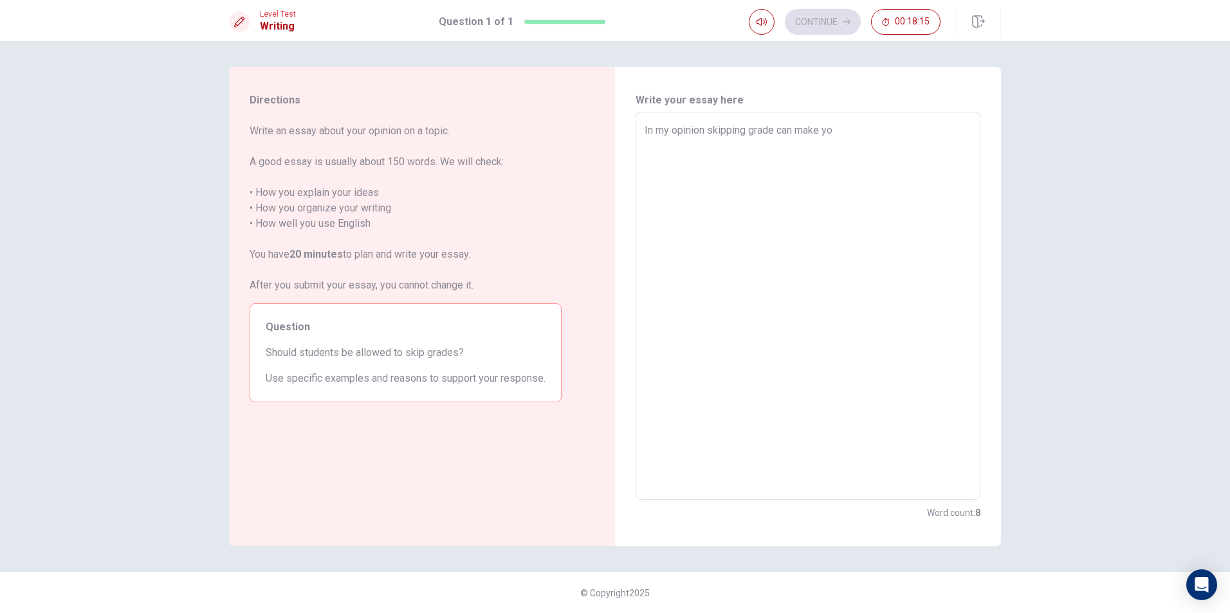
type textarea "x"
type textarea "In my opinion skipping grade can make y"
type textarea "x"
type textarea "In my opinion skipping grade can make yo"
type textarea "x"
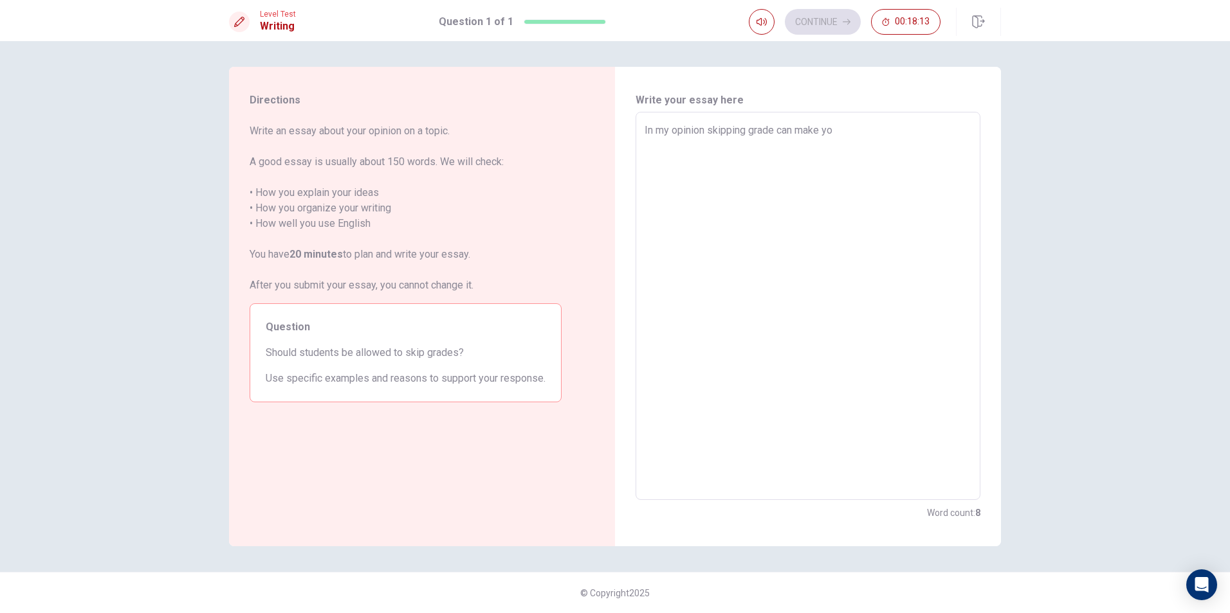
type textarea "In my opinion skipping grade can make you"
type textarea "x"
type textarea "In my opinion skipping grade can make you"
type textarea "x"
type textarea "In my opinion skipping grade can make you l"
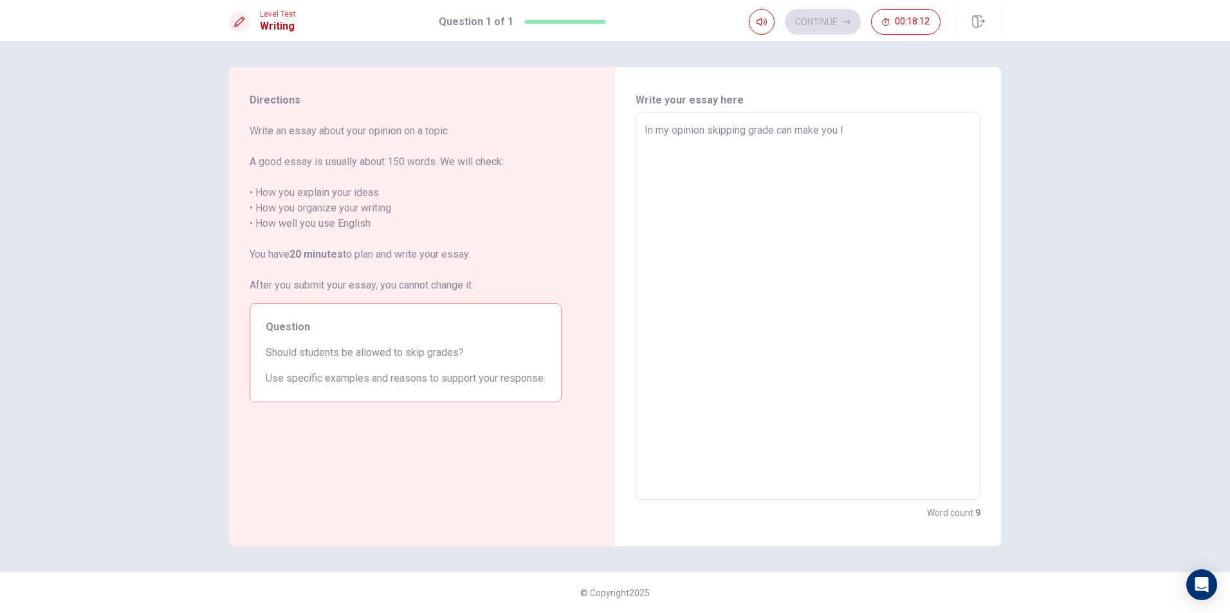
type textarea "x"
type textarea "In my opinion skipping grade can make you le"
type textarea "x"
type textarea "In my opinion skipping grade can make you lea"
type textarea "x"
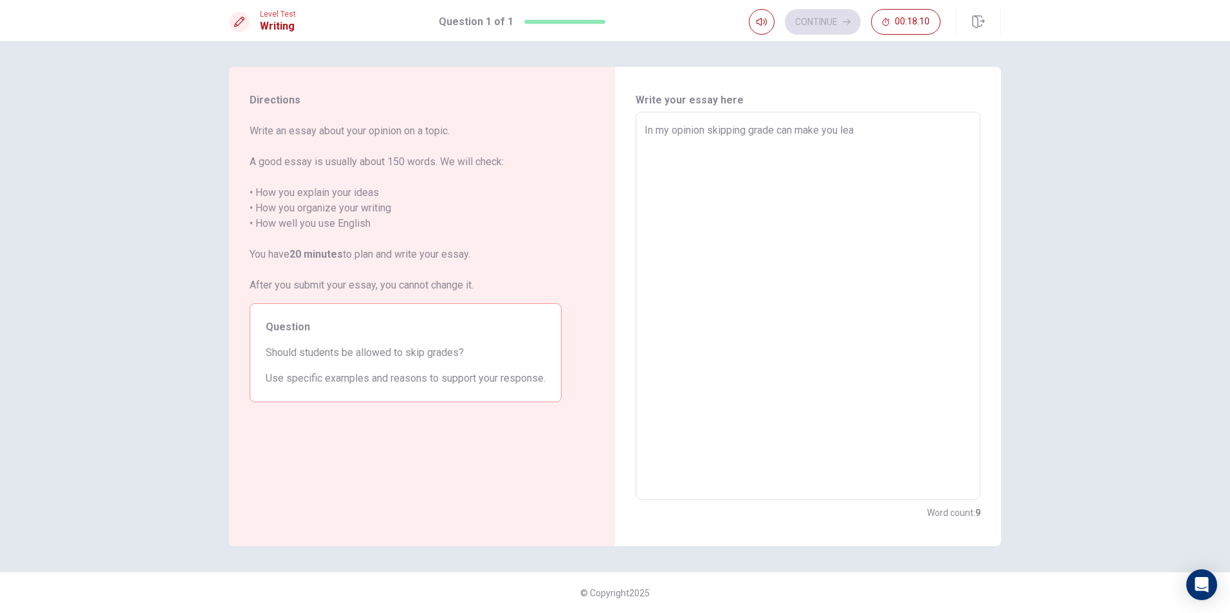
type textarea "In my opinion skipping grade can make you [PERSON_NAME]"
type textarea "x"
type textarea "In my opinion skipping grade can make you learn"
type textarea "x"
type textarea "In my opinion skipping grade can make you learn"
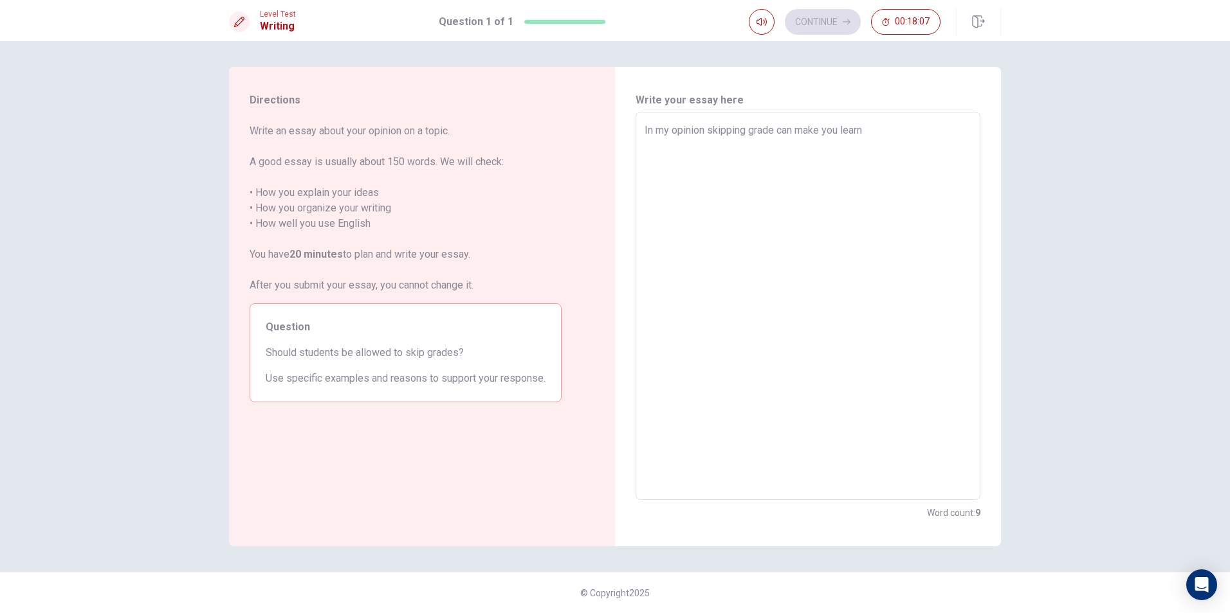
type textarea "x"
type textarea "In my opinion skipping grade can make you learn s"
type textarea "x"
type textarea "In my opinion skipping grade can make you learn sl"
type textarea "x"
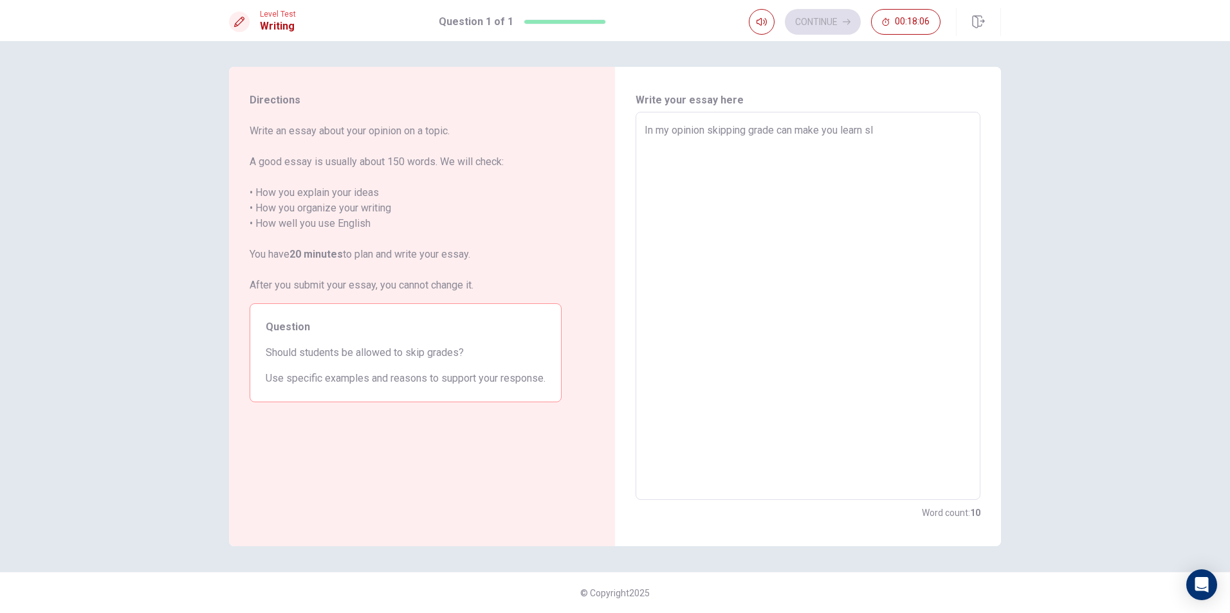
type textarea "In my opinion skipping grade can make you learn slo"
type textarea "x"
type textarea "In my opinion skipping grade can make you learn slow"
type textarea "x"
type textarea "In my opinion skipping grade can make you learn slowe"
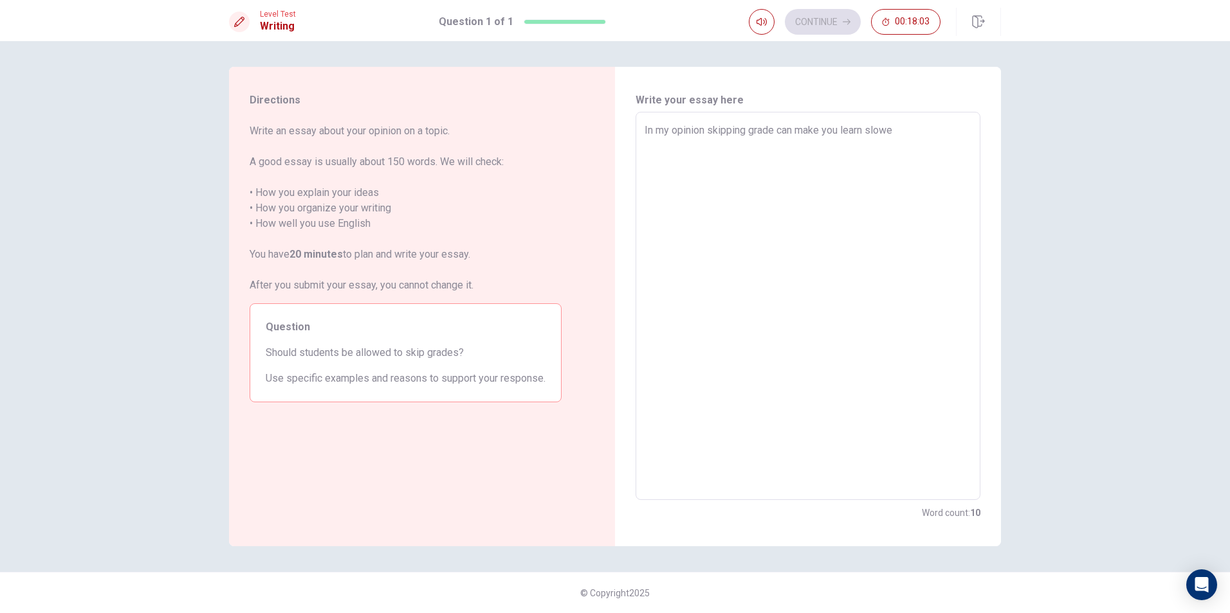
type textarea "x"
type textarea "In my opinion skipping grade can make you learn slower"
type textarea "x"
type textarea "In my opinion skipping grade can make you learn slower"
type textarea "x"
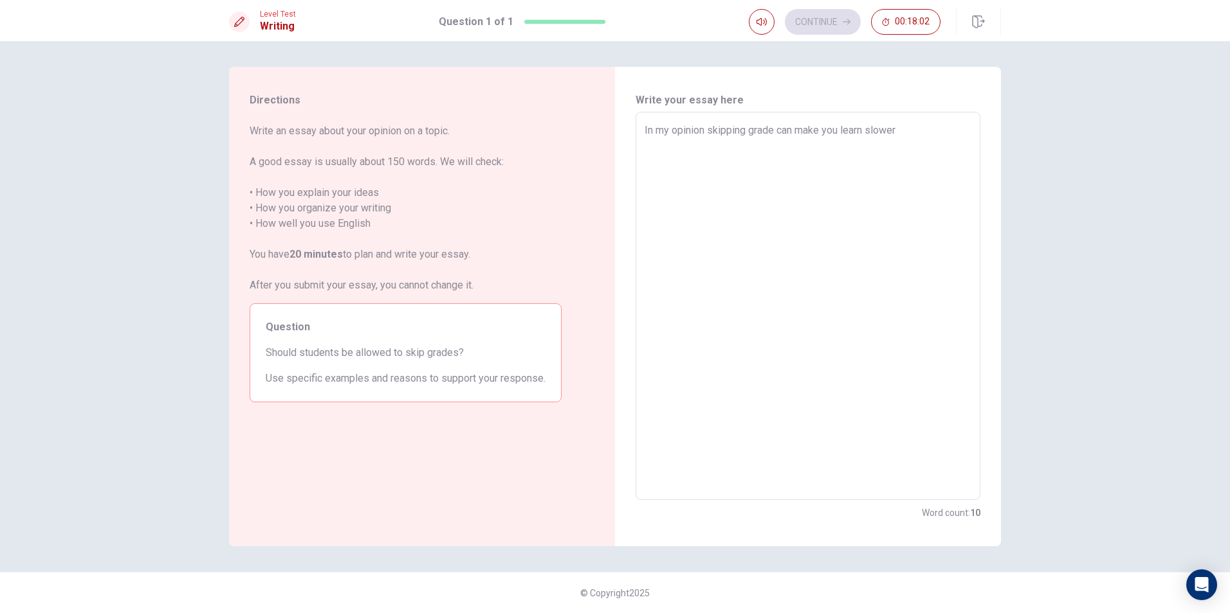
type textarea "In my opinion skipping grade can make you learn slower t"
type textarea "x"
type textarea "In my opinion skipping grade can make you learn slower th"
type textarea "x"
type textarea "In my opinion skipping grade can make you learn slower the"
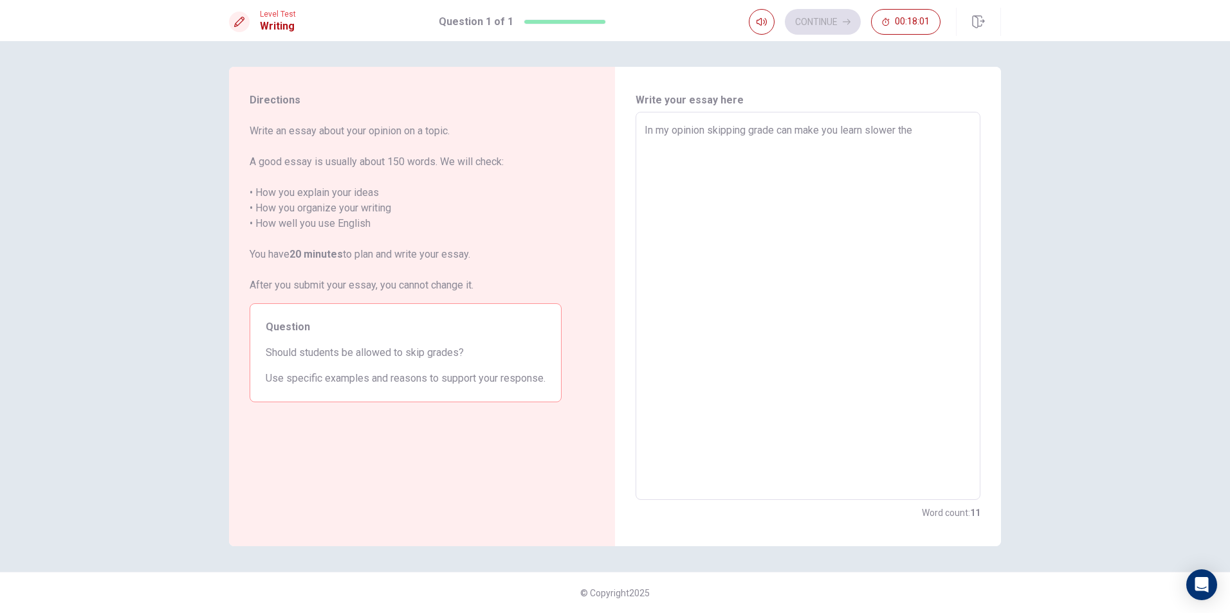
type textarea "x"
type textarea "In my opinion skipping grade can make you learn slower then"
type textarea "x"
type textarea "In my opinion skipping grade can make you learn slower then"
type textarea "x"
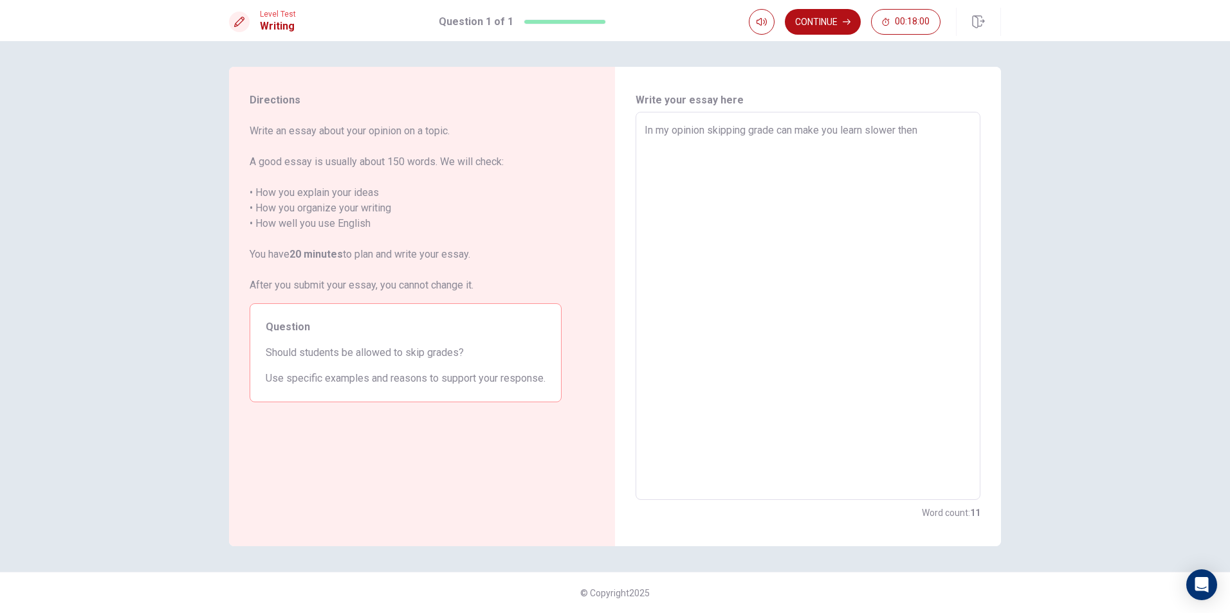
type textarea "In my opinion skipping grade can make you learn slower then o"
type textarea "x"
type textarea "In my opinion skipping grade can make you learn slower then ot"
type textarea "x"
type textarea "In my opinion skipping grade can make you learn slower then oth"
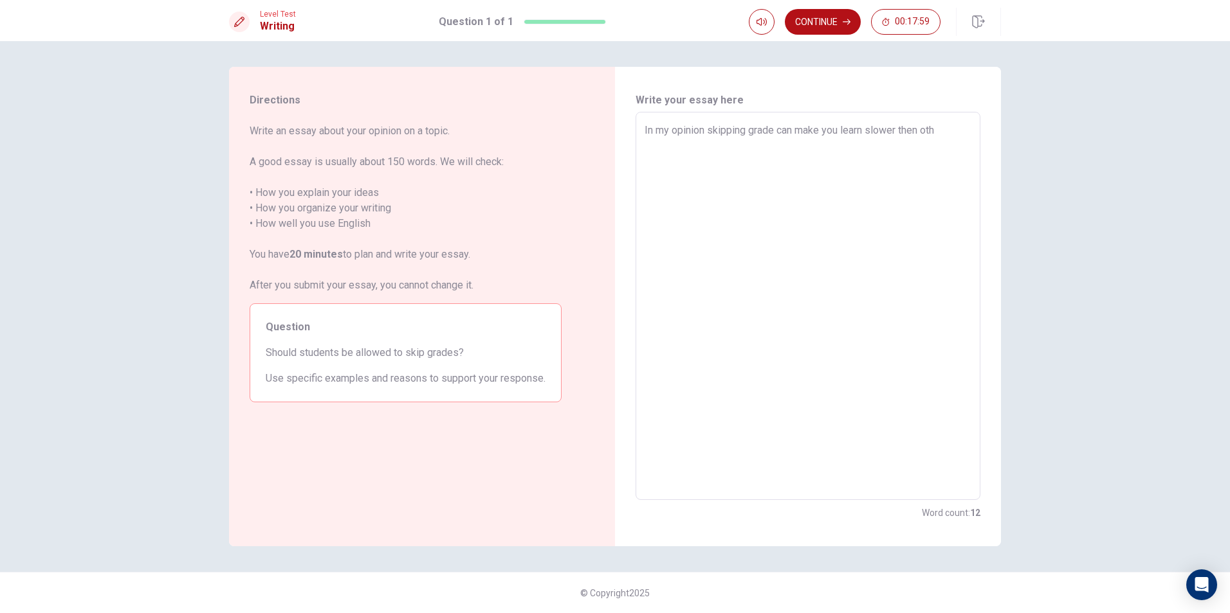
type textarea "x"
type textarea "In my opinion skipping grade can make you learn slower then othe"
type textarea "x"
type textarea "In my opinion skipping grade can make you learn slower then other"
type textarea "x"
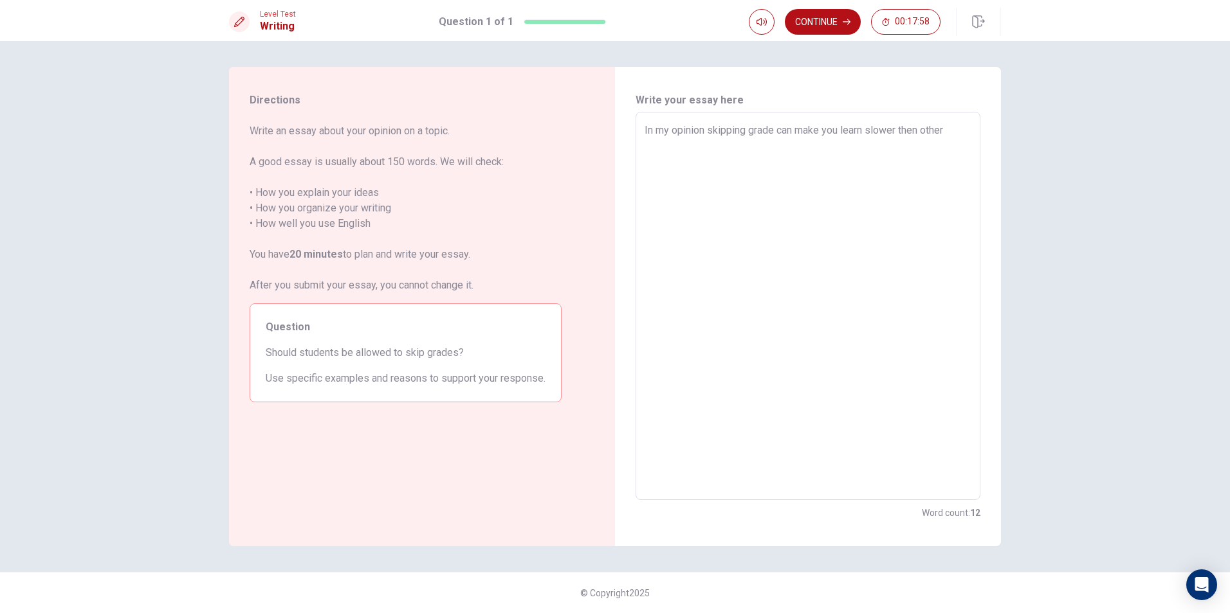
type textarea "In my opinion skipping grade can make you learn slower then others"
type textarea "x"
type textarea "In my opinion skipping grade can make you learn slower then others,"
type textarea "x"
type textarea "In my opinion skipping grade can make you learn slower then others,i"
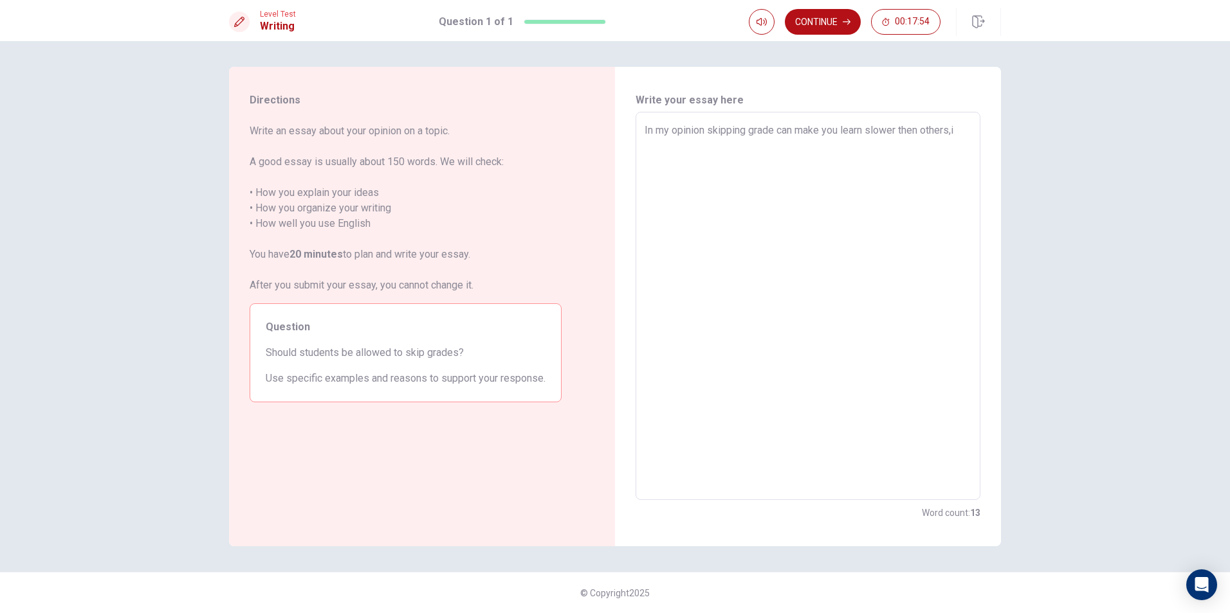
type textarea "x"
type textarea "In my opinion skipping grade can make you learn slower then others,it"
type textarea "x"
type textarea "In my opinion skipping grade can make you learn slower then others,it"
type textarea "x"
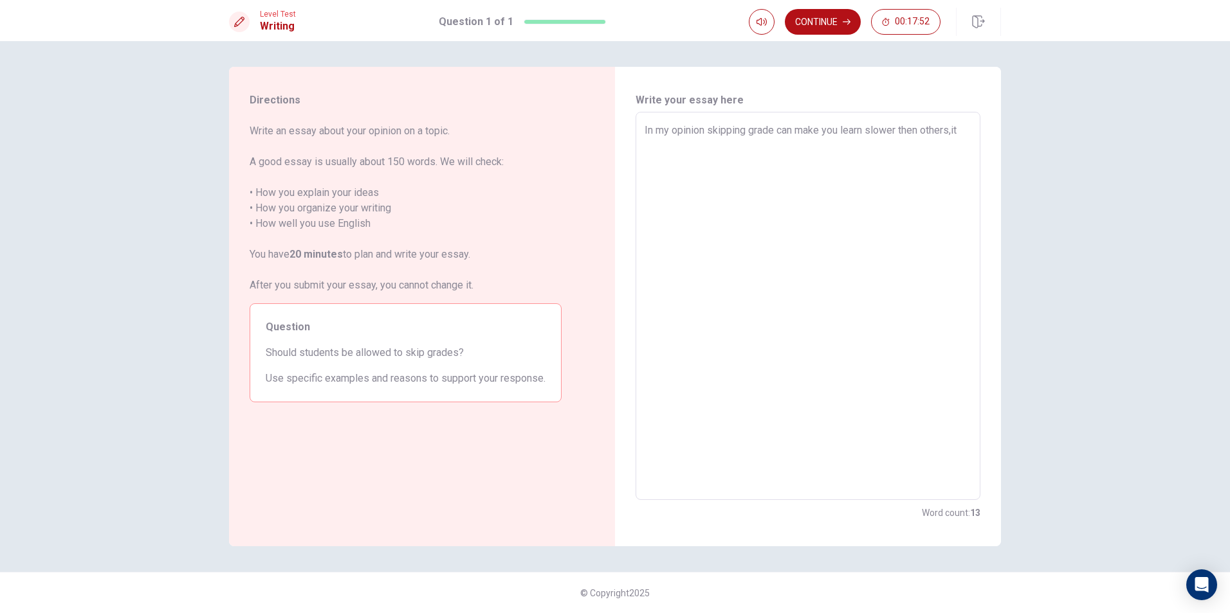
type textarea "In my opinion skipping grade can make you learn slower then others,it c"
type textarea "x"
type textarea "In my opinion skipping grade can make you learn slower then others,it ca"
type textarea "x"
type textarea "In my opinion skipping grade can make you learn slower then others,it can"
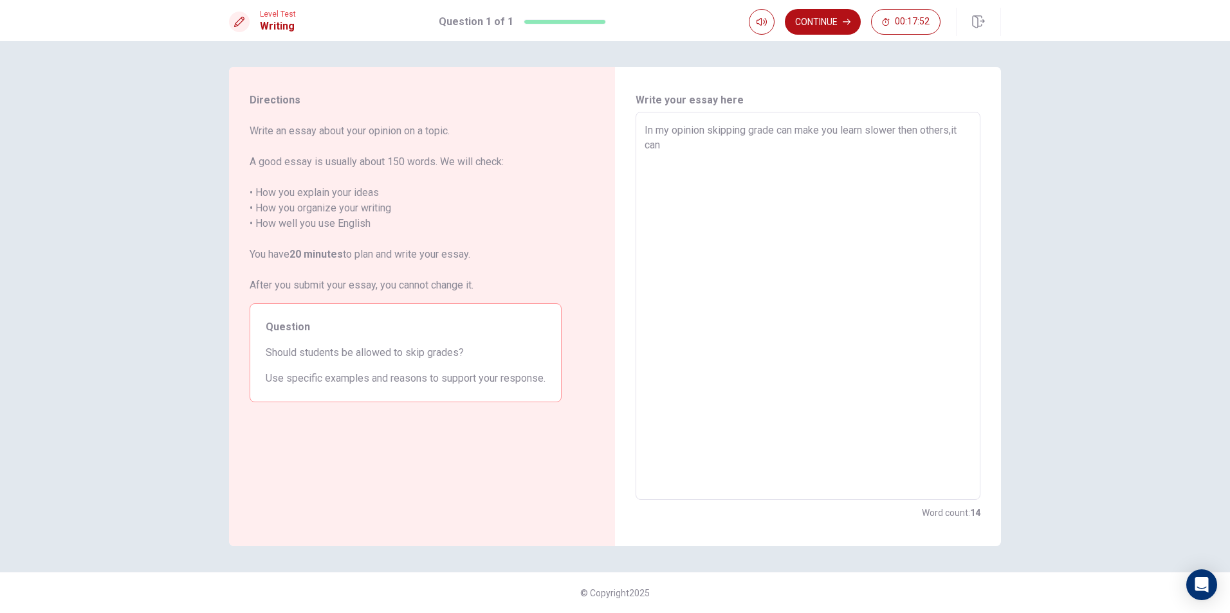
type textarea "x"
type textarea "In my opinion skipping grade can make you learn slower then others,it can"
type textarea "x"
type textarea "In my opinion skipping grade can make you learn slower then others,it can e"
type textarea "x"
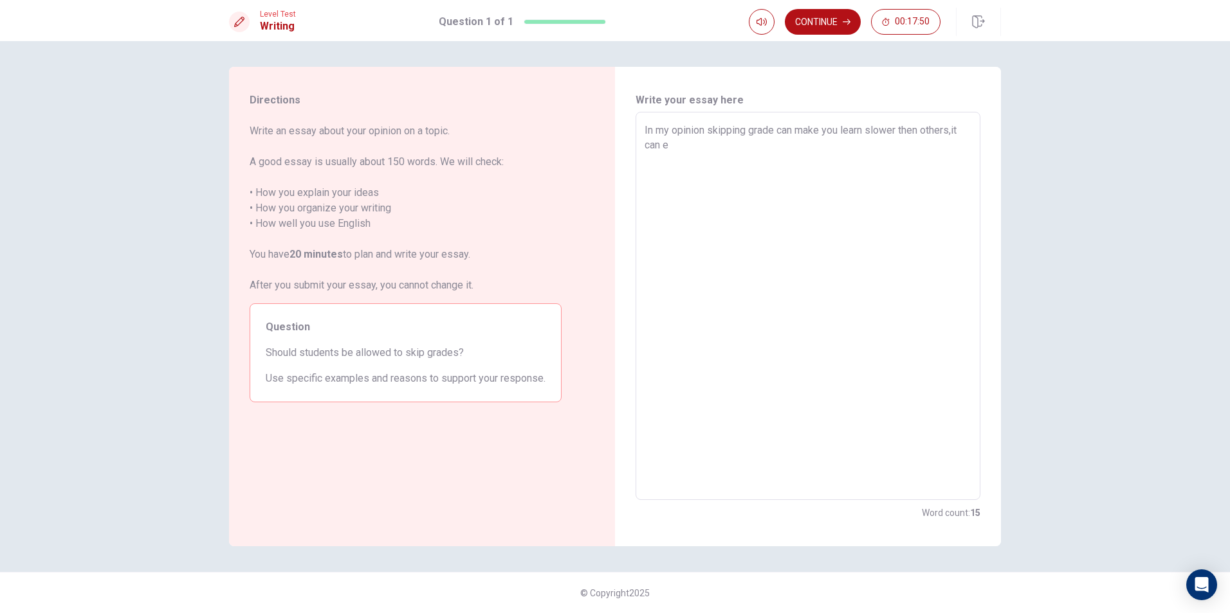
type textarea "In my opinion skipping grade can make you learn slower then others,it can ef"
type textarea "x"
type textarea "In my opinion skipping grade can make you learn slower then others,it can eff"
type textarea "x"
type textarea "In my opinion skipping grade can make you learn slower then others,it can effe"
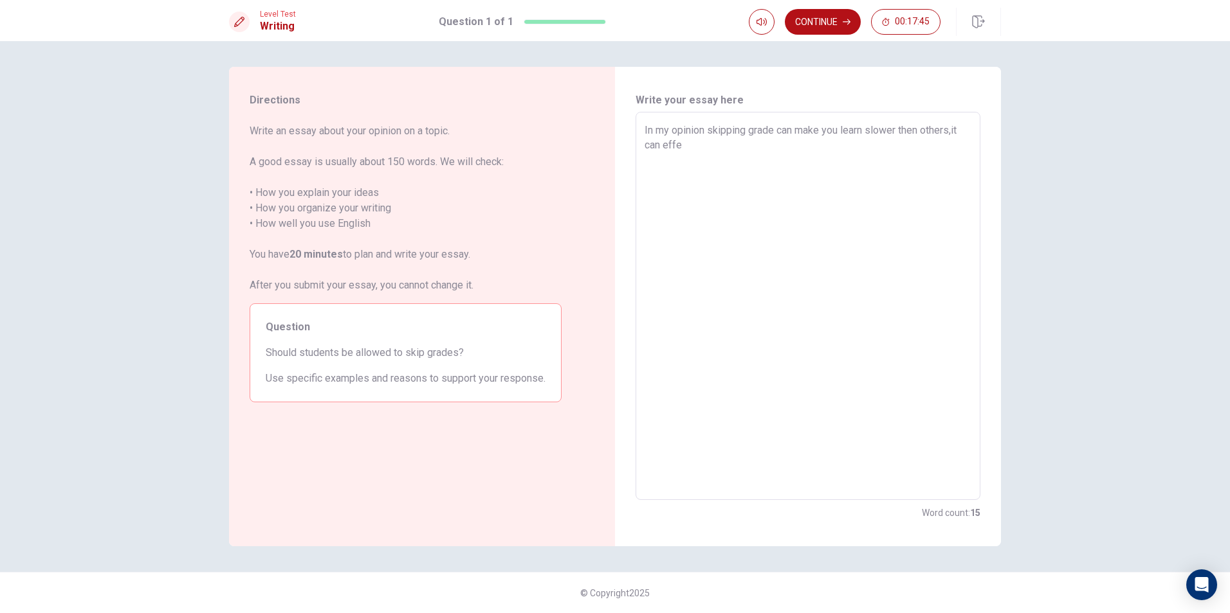
type textarea "x"
type textarea "In my opinion skipping grade can make you learn slower then others,it can effec"
type textarea "x"
type textarea "In my opinion skipping grade can make you learn slower then others,it can effect"
type textarea "x"
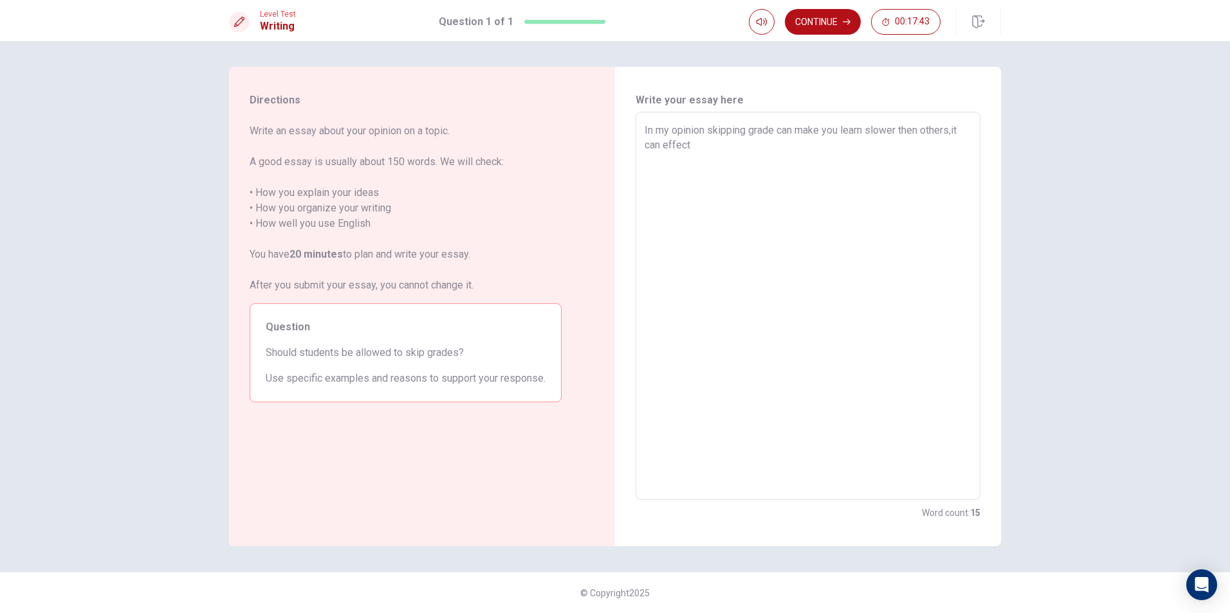
type textarea "In my opinion skipping grade can make you learn slower then others,it can effect"
type textarea "x"
type textarea "In my opinion skipping grade can make you learn slower then others,it can effec…"
type textarea "x"
type textarea "In my opinion skipping grade can make you learn slower then others,it can effec…"
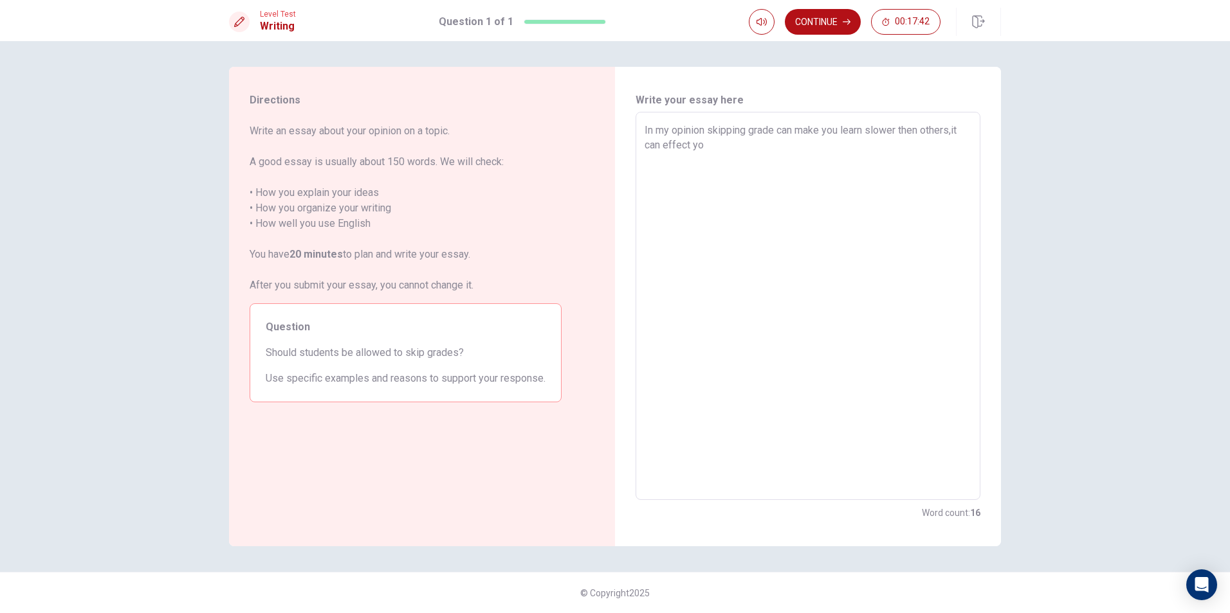
type textarea "x"
click at [876, 145] on textarea "In my opinion skipping grade can make you learn slower then others,it can effec…" at bounding box center [807, 306] width 327 height 367
click at [878, 143] on textarea "In my opinion skipping grade can make you learn slower then others,it can effec…" at bounding box center [807, 306] width 327 height 367
click at [927, 145] on textarea "In my opinion skipping grade can make you learn slower then others,it can effec…" at bounding box center [807, 306] width 327 height 367
click at [753, 174] on textarea "In my opinion skipping grade can make you learn slower then others,it can effec…" at bounding box center [807, 306] width 327 height 367
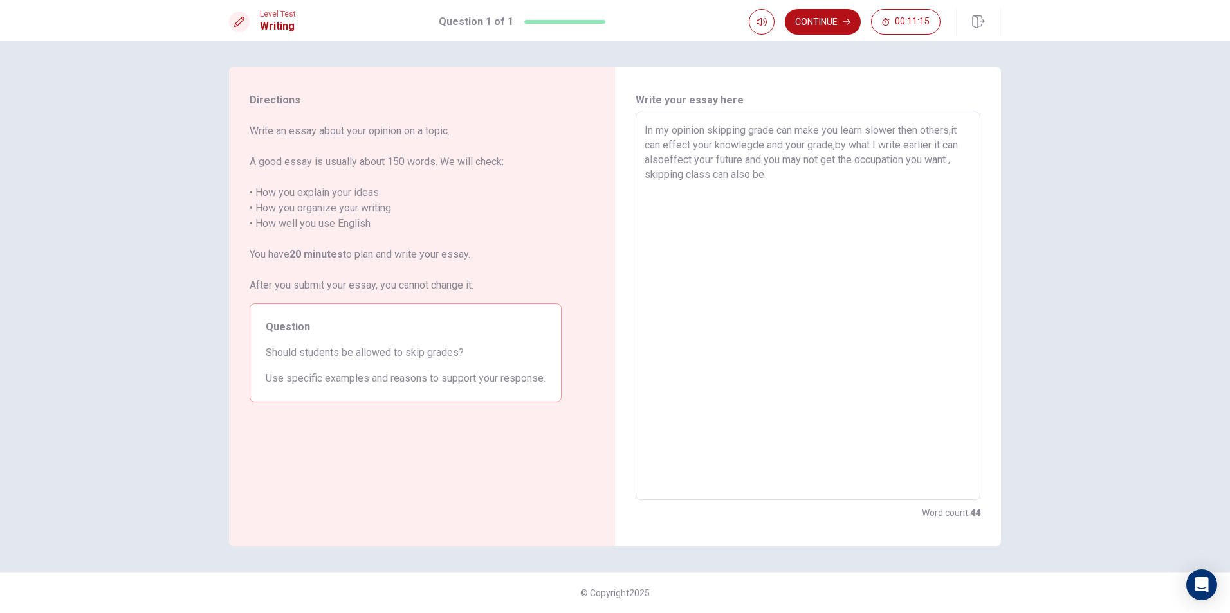
click at [772, 179] on textarea "In my opinion skipping grade can make you learn slower then others,it can effec…" at bounding box center [807, 306] width 327 height 367
click at [662, 161] on textarea "In my opinion skipping grade can make you learn slower then others,it can effec…" at bounding box center [807, 306] width 327 height 367
click at [773, 129] on textarea "In my opinion skipping grade can make you learn slower then others,it can effec…" at bounding box center [807, 306] width 327 height 367
click at [808, 181] on textarea "In my opinion skipping grades can make you learn slower then others,it can effe…" at bounding box center [807, 306] width 327 height 367
click at [664, 201] on textarea "In my opinion skipping grades can make you learn slower then others,it can effe…" at bounding box center [807, 306] width 327 height 367
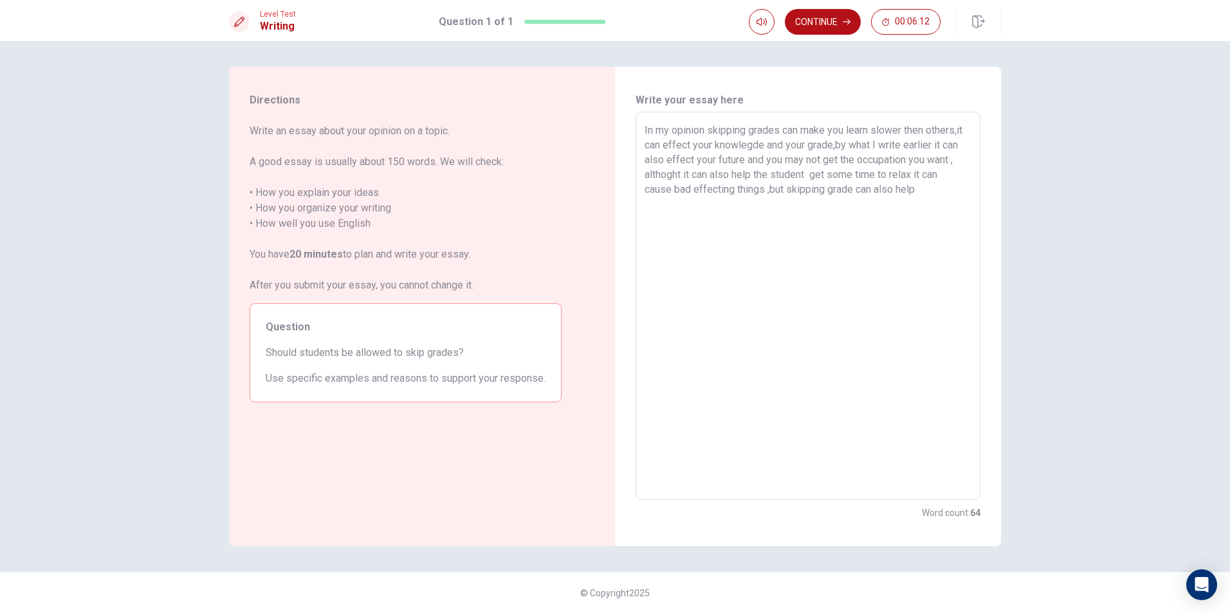
click at [702, 203] on textarea "In my opinion skipping grades can make you learn slower then others,it can effe…" at bounding box center [807, 306] width 327 height 367
click at [871, 206] on textarea "In my opinion skipping grades can make you learn slower then others,it can effe…" at bounding box center [807, 306] width 327 height 367
click at [853, 204] on textarea "In my opinion skipping grades can make you learn slower then others,it can effe…" at bounding box center [807, 306] width 327 height 367
click at [854, 201] on textarea "In my opinion skipping grades can make you learn slower then others,it can effe…" at bounding box center [807, 306] width 327 height 367
click at [927, 206] on textarea "In my opinion skipping grades can make you learn slower then others,it can effe…" at bounding box center [807, 306] width 327 height 367
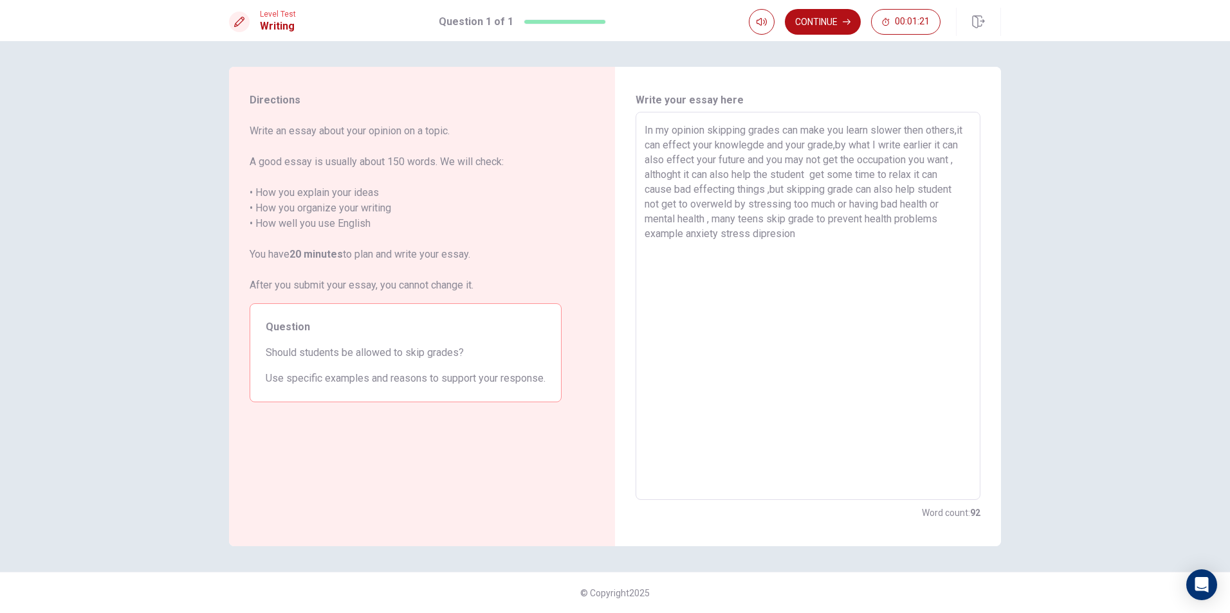
click at [807, 233] on textarea "In my opinion skipping grades can make you learn slower then others,it can effe…" at bounding box center [807, 306] width 327 height 367
click at [867, 232] on textarea "In my opinion skipping grades can make you learn slower then others,it can effe…" at bounding box center [807, 306] width 327 height 367
click at [827, 233] on textarea "In my opinion skipping grades can make you learn slower then others,it can effe…" at bounding box center [807, 306] width 327 height 367
click at [866, 230] on textarea "In my opinion skipping grades can make you learn slower then others,it can effe…" at bounding box center [807, 306] width 327 height 367
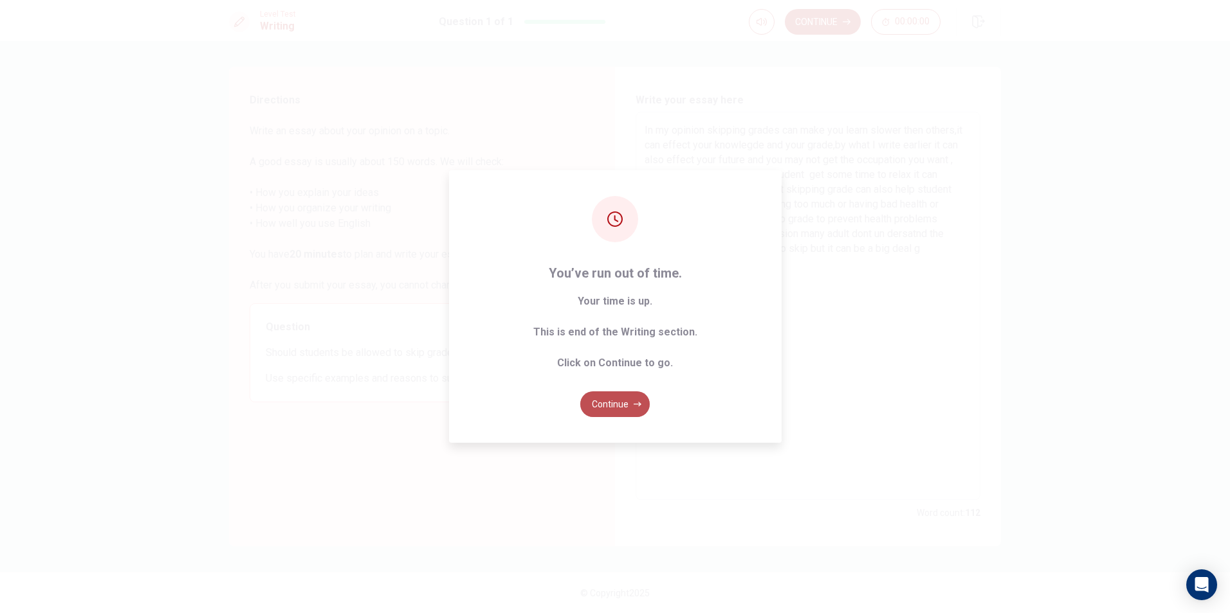
click at [624, 401] on button "Continue" at bounding box center [614, 405] width 69 height 26
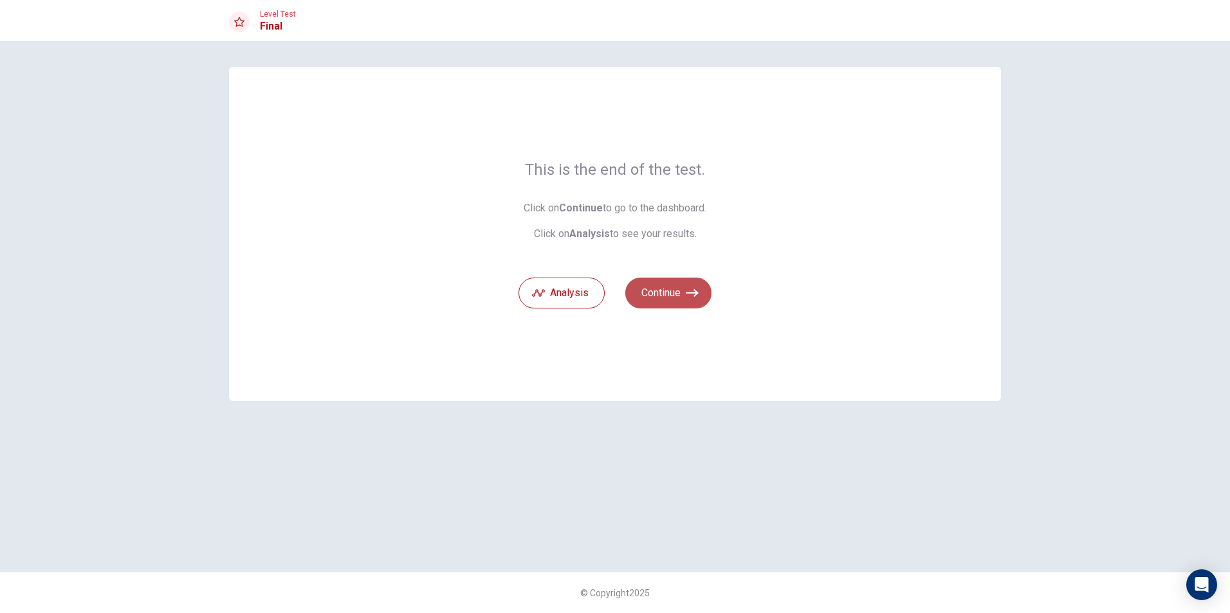
click at [659, 293] on button "Continue" at bounding box center [668, 293] width 86 height 31
